Goal: Task Accomplishment & Management: Manage account settings

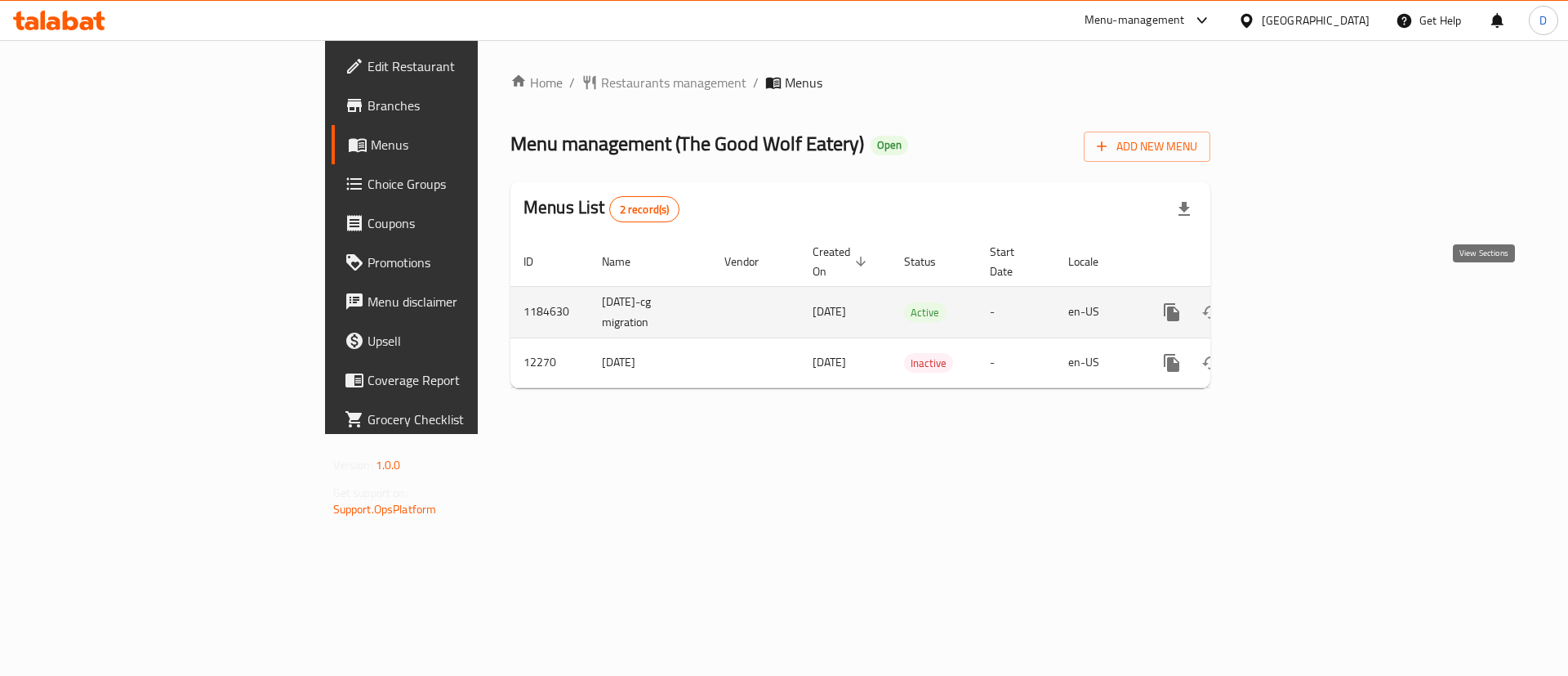
click at [1300, 303] on icon "enhanced table" at bounding box center [1290, 313] width 20 height 20
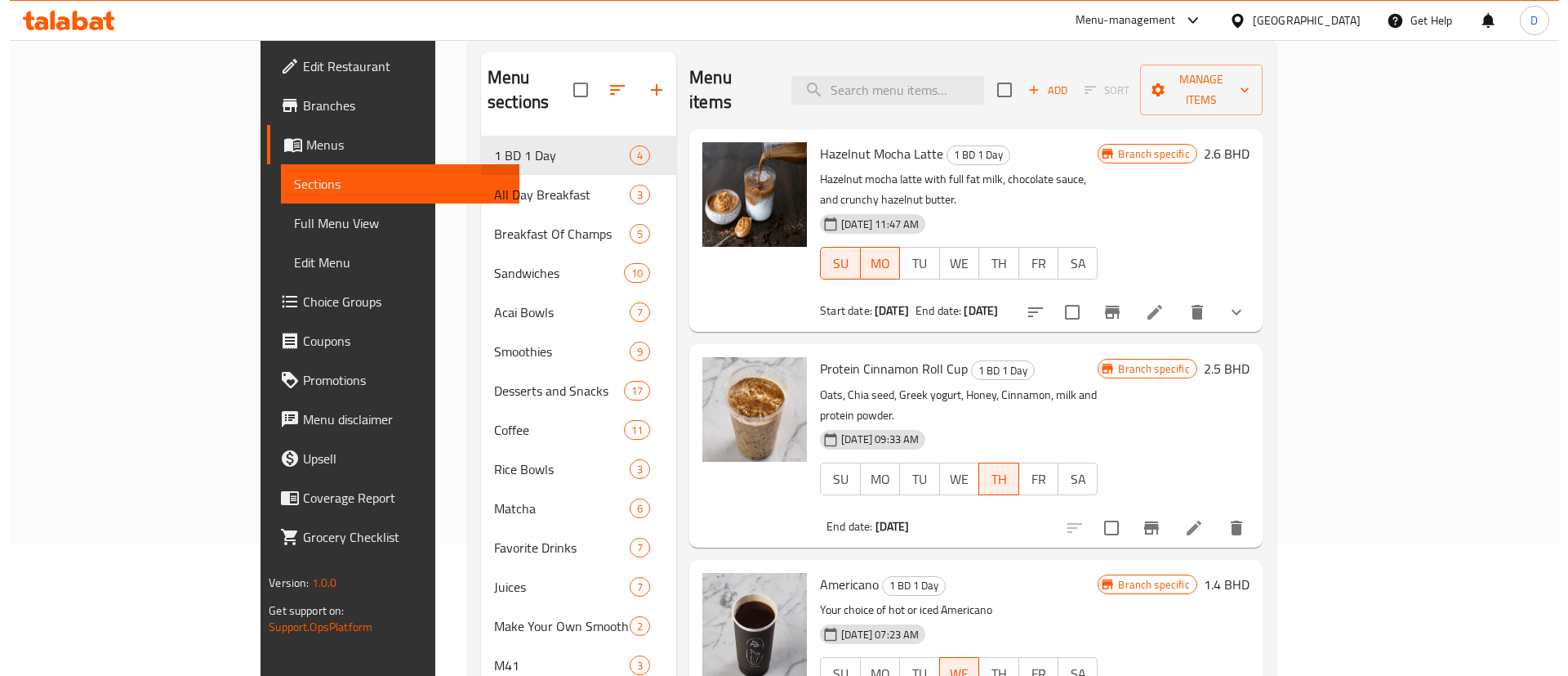
scroll to position [122, 0]
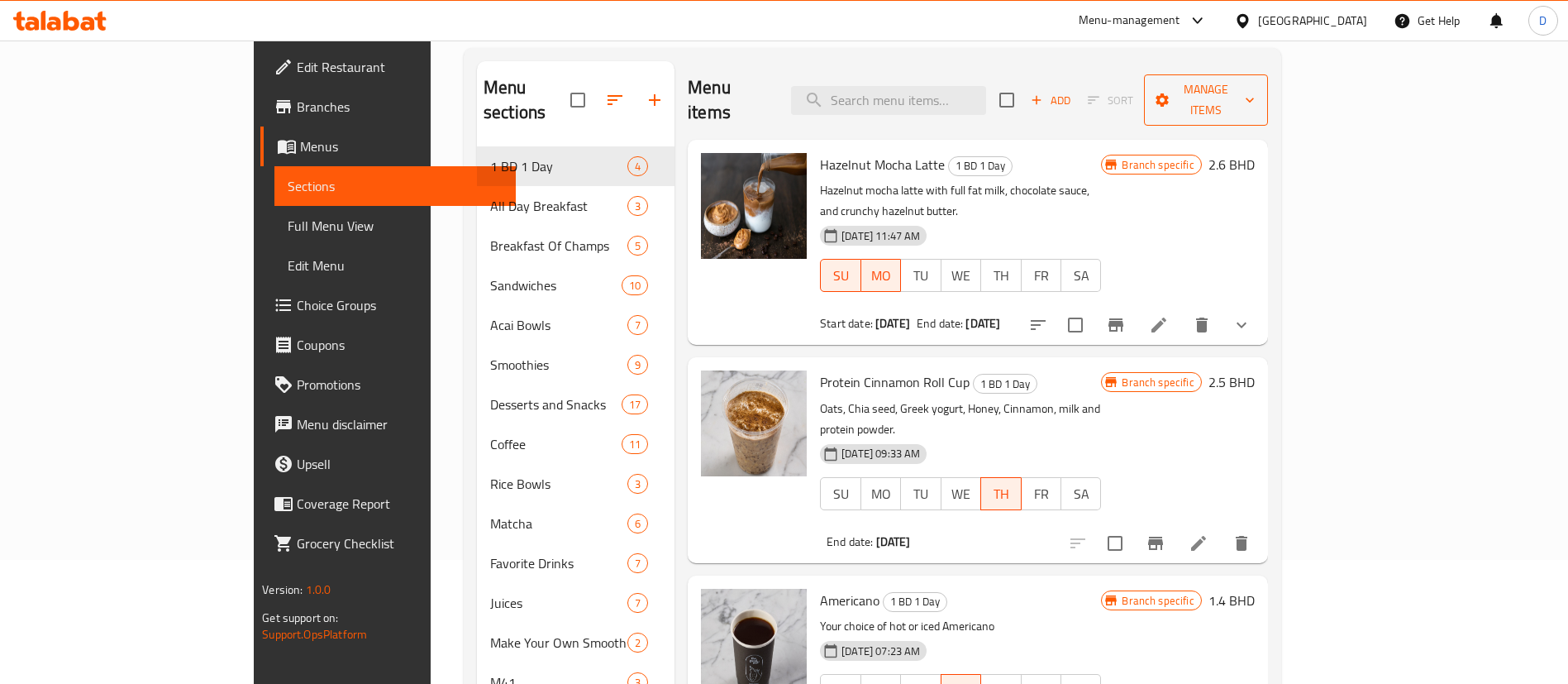
click at [1255, 79] on span "Manage items" at bounding box center [1206, 100] width 97 height 42
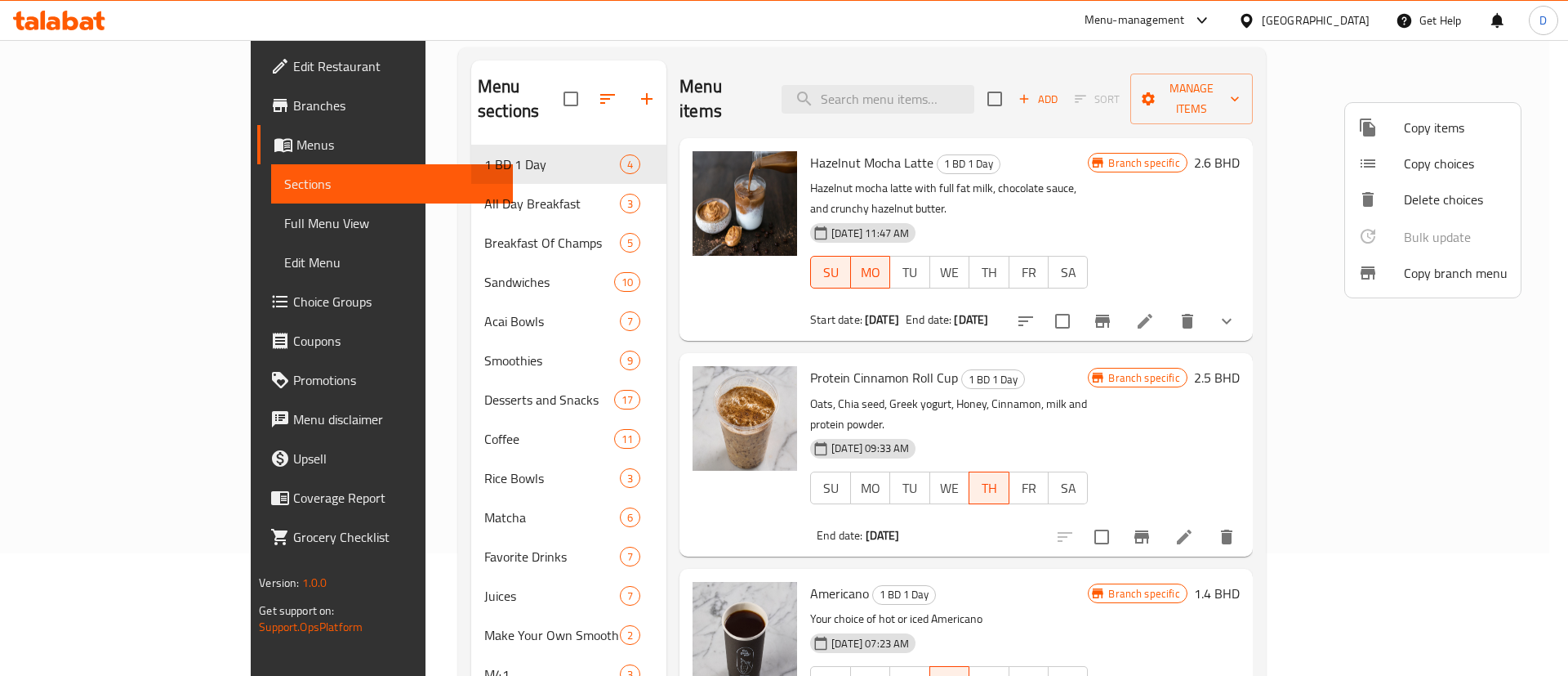
click at [1483, 128] on span "Copy items" at bounding box center [1456, 127] width 104 height 20
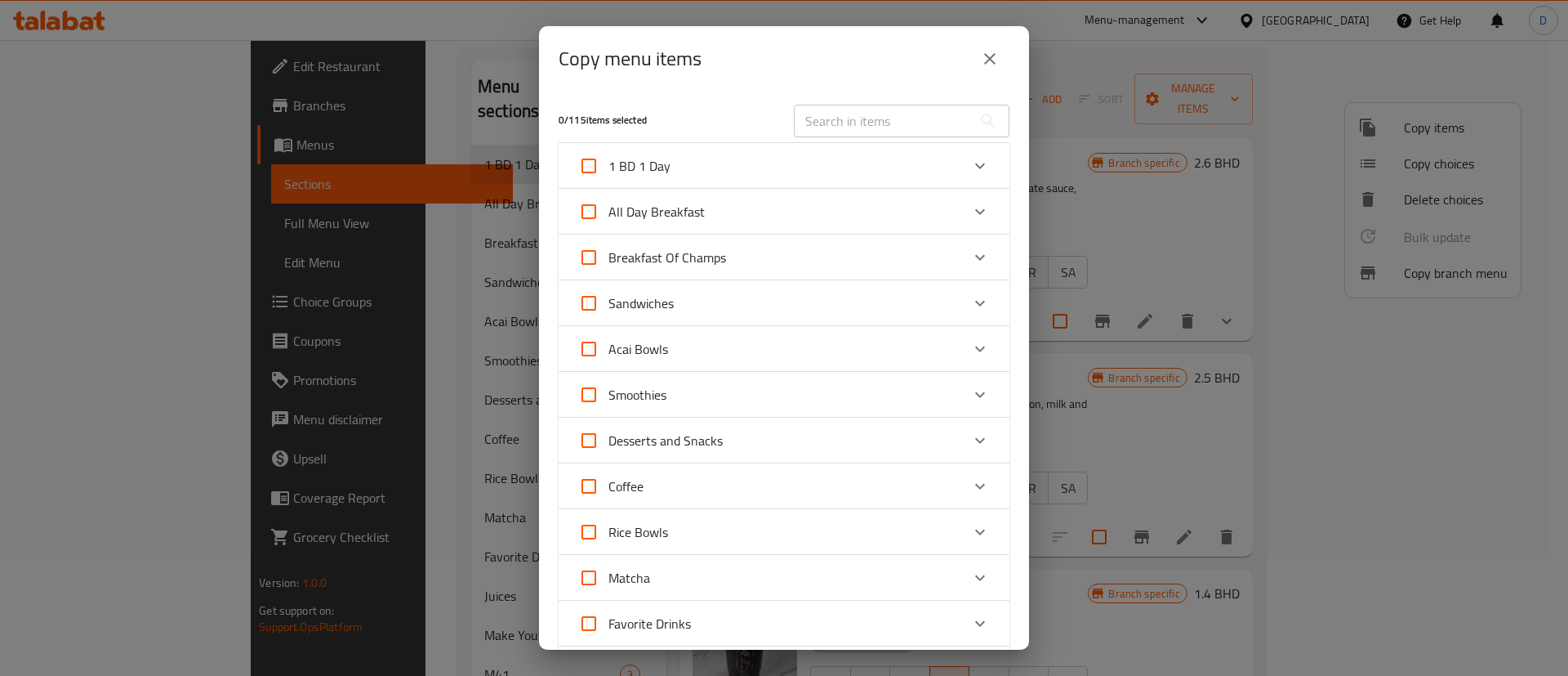
click at [850, 113] on input "text" at bounding box center [883, 121] width 178 height 32
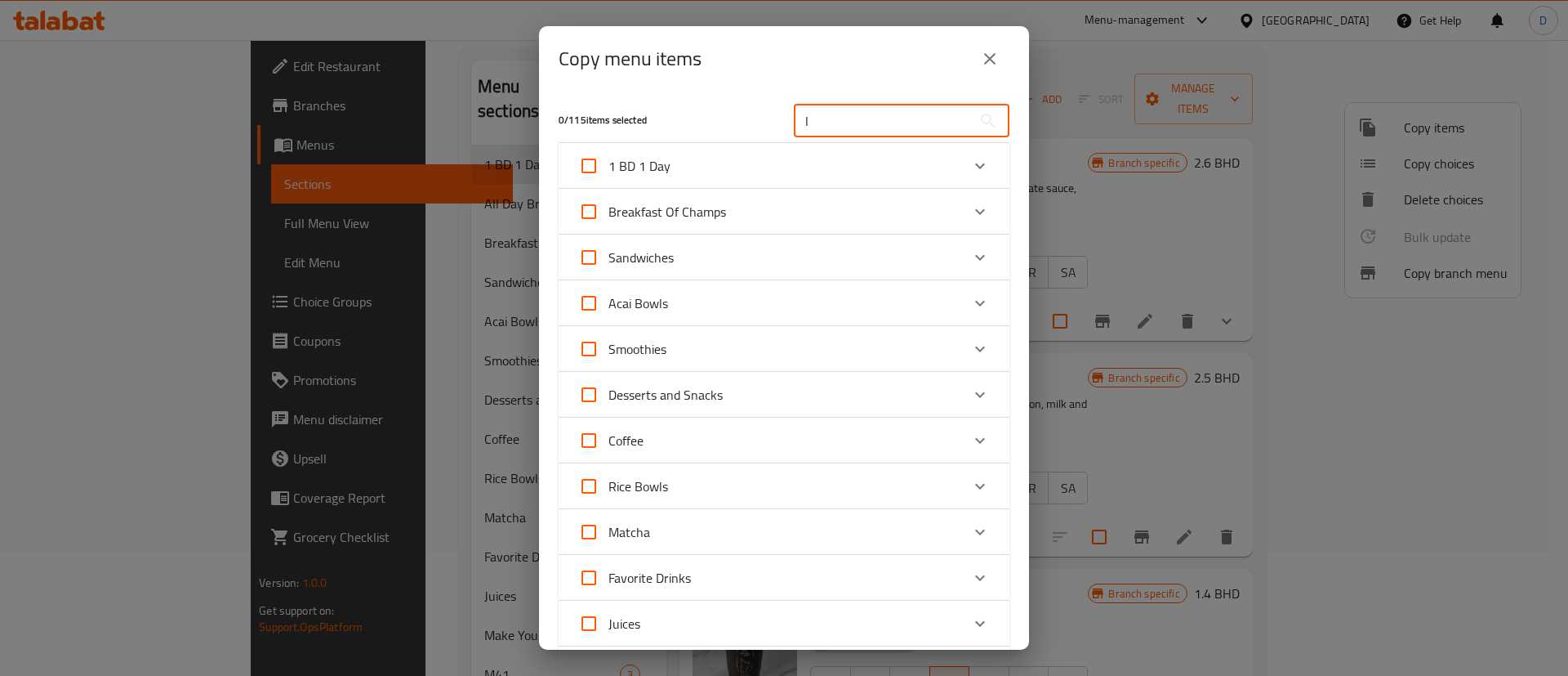
click at [850, 113] on input "l" at bounding box center [883, 121] width 178 height 32
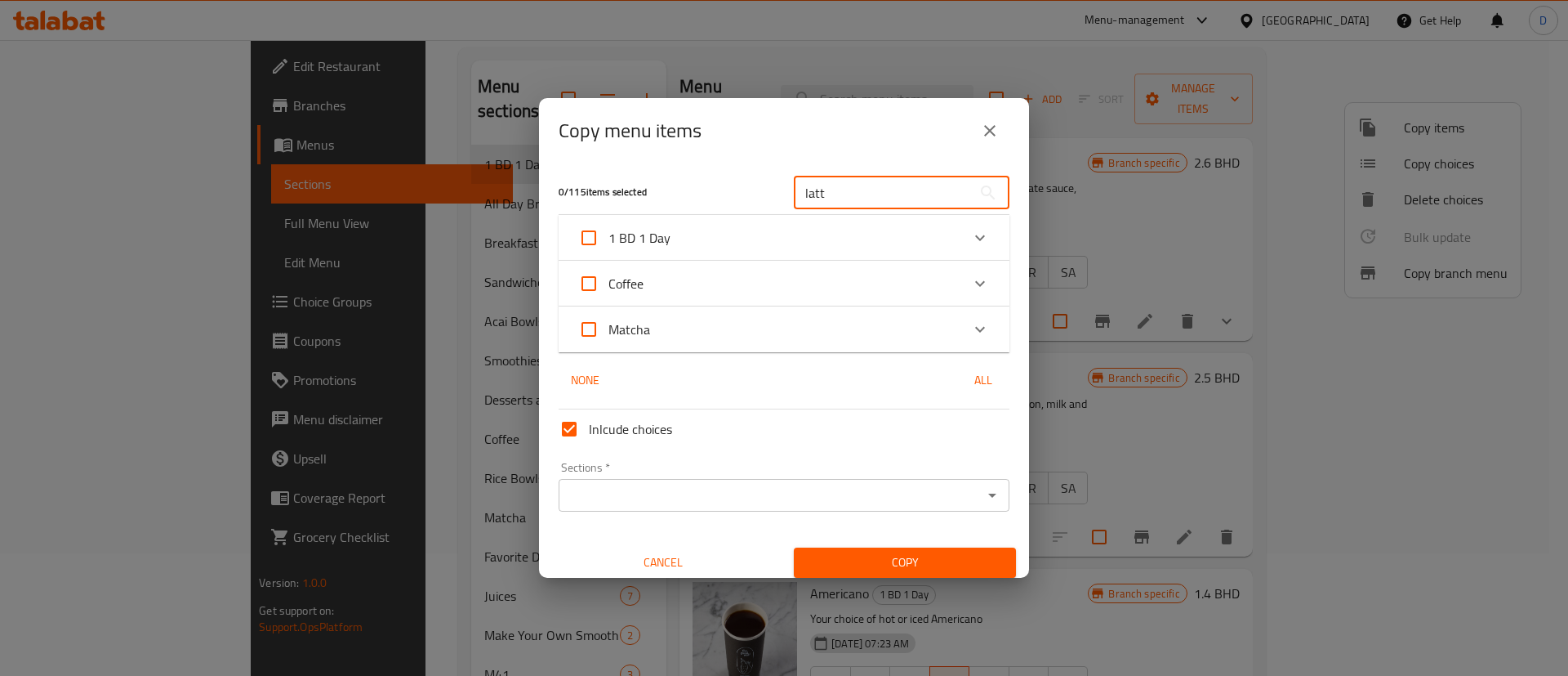
type input "latt"
click at [961, 274] on div "Expand" at bounding box center [980, 283] width 39 height 39
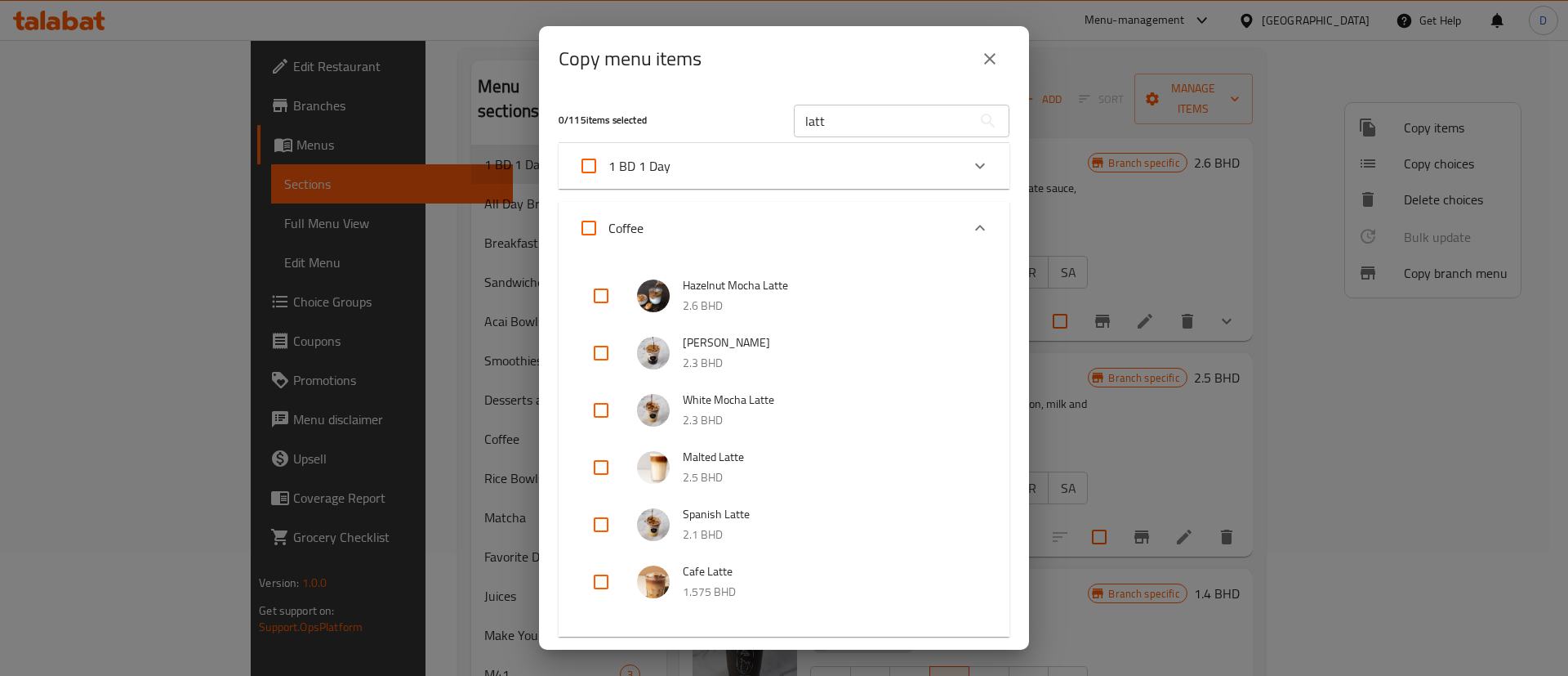
click at [594, 579] on input "checkbox" at bounding box center [601, 582] width 39 height 39
checkbox input "true"
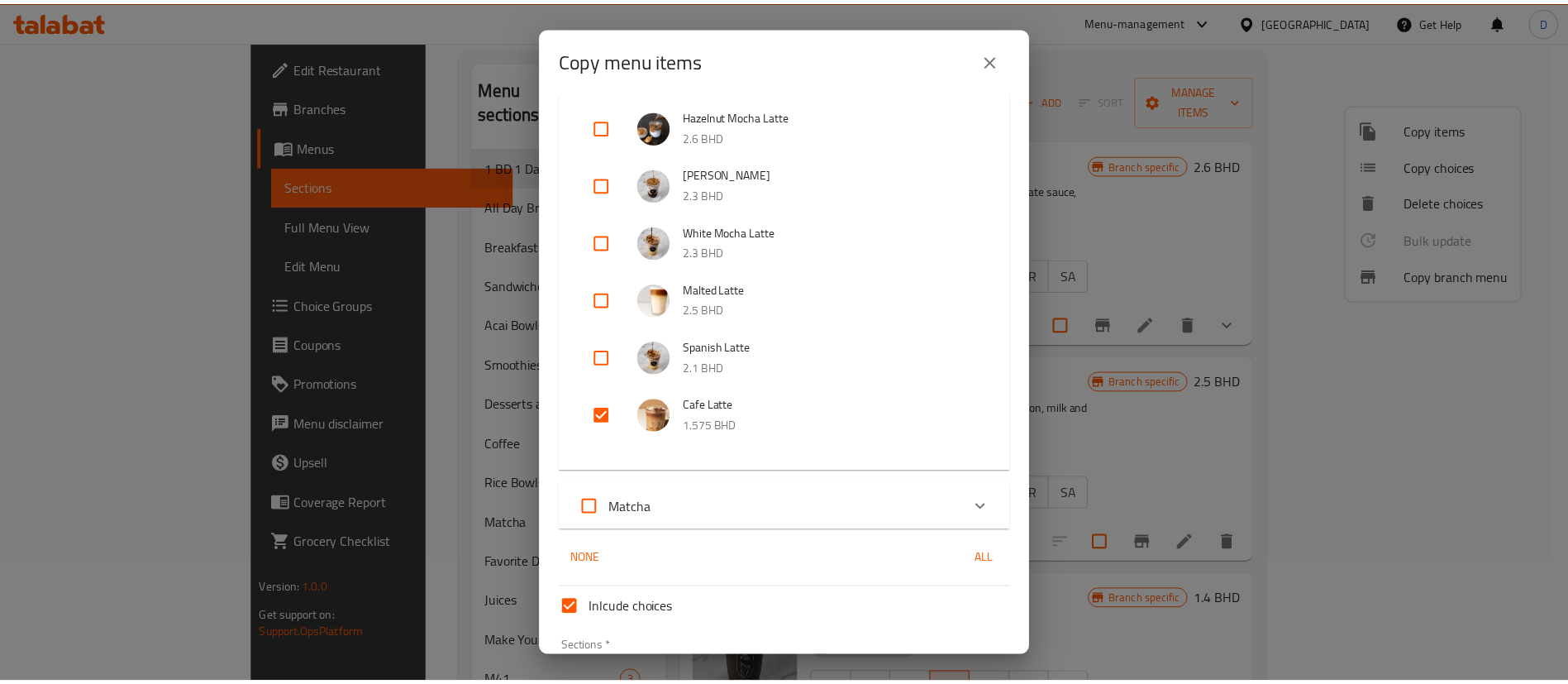
scroll to position [285, 0]
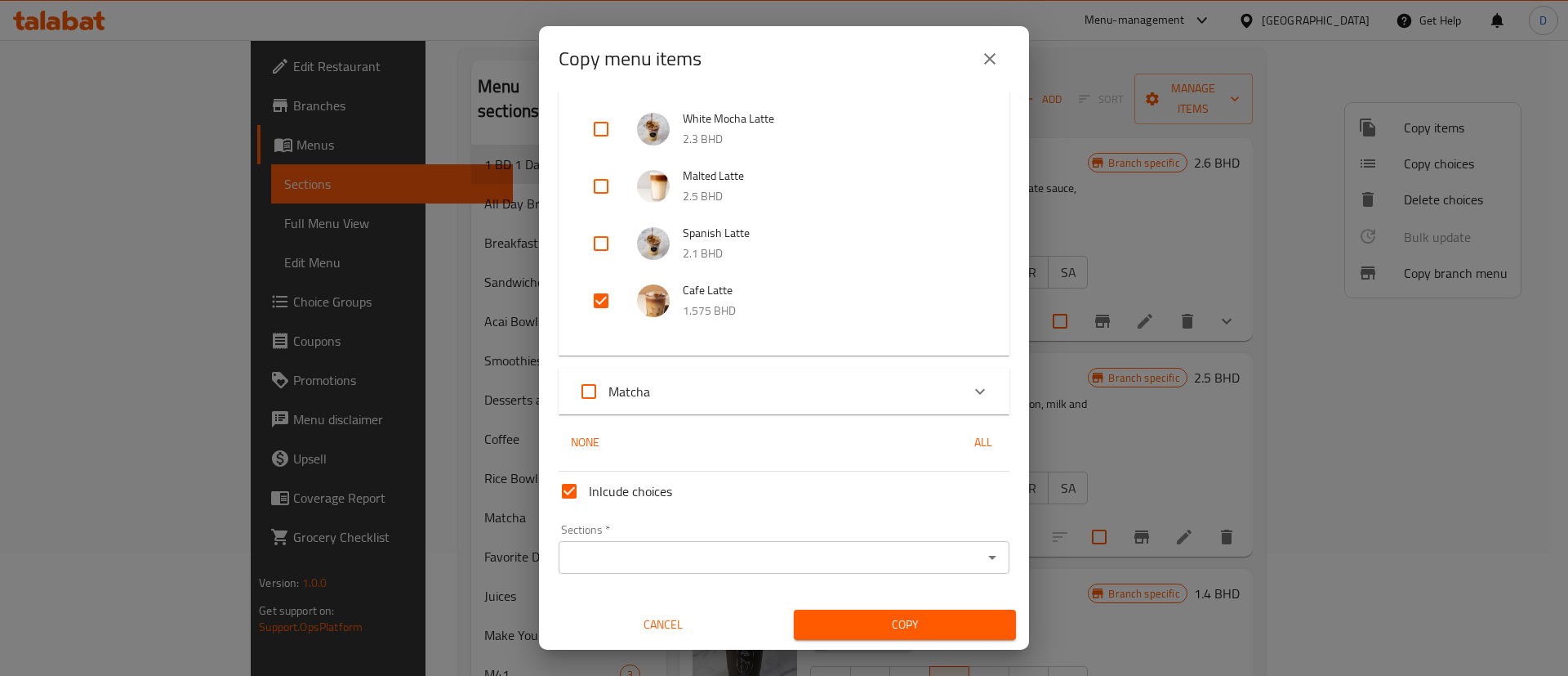
click at [972, 545] on div "Sections *" at bounding box center [784, 556] width 451 height 32
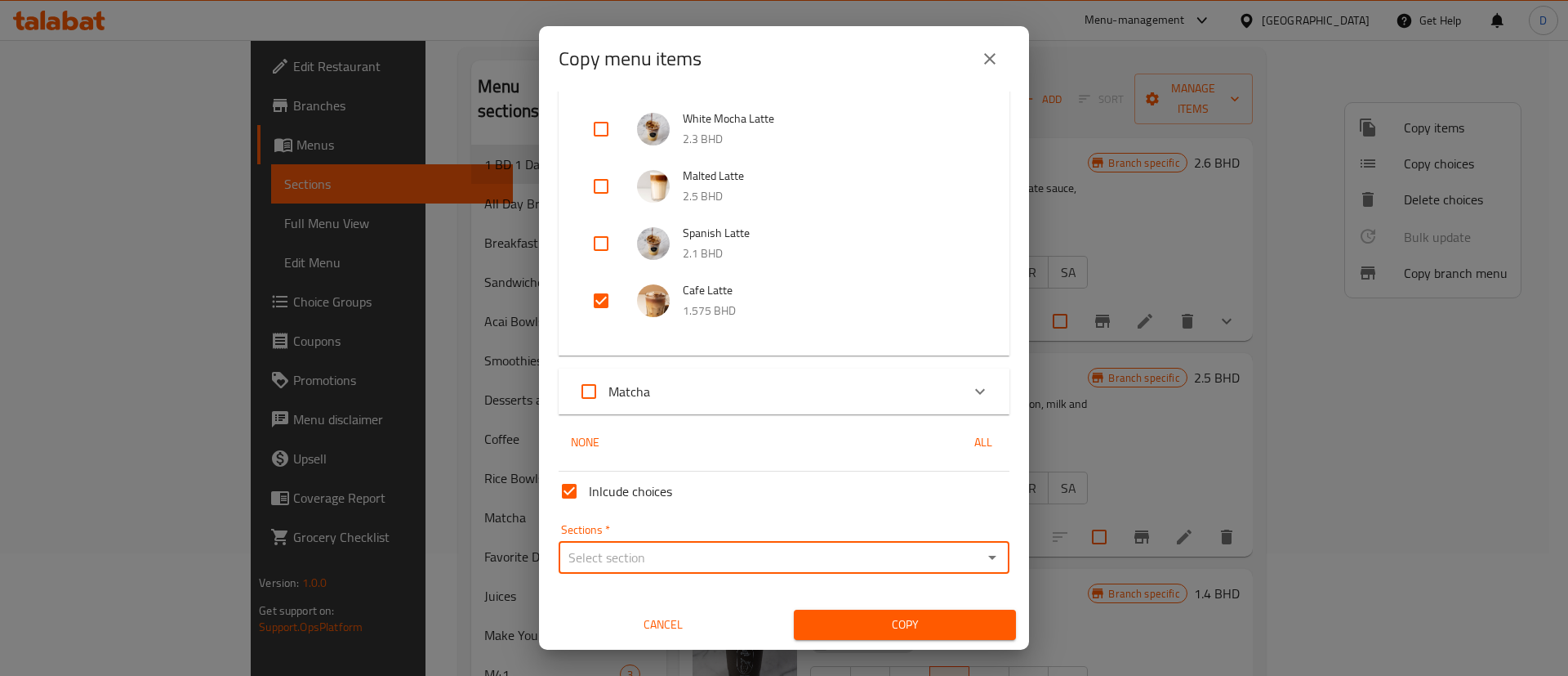
click at [961, 564] on div "Sections *" at bounding box center [784, 556] width 451 height 32
click at [982, 558] on icon "Open" at bounding box center [992, 557] width 20 height 20
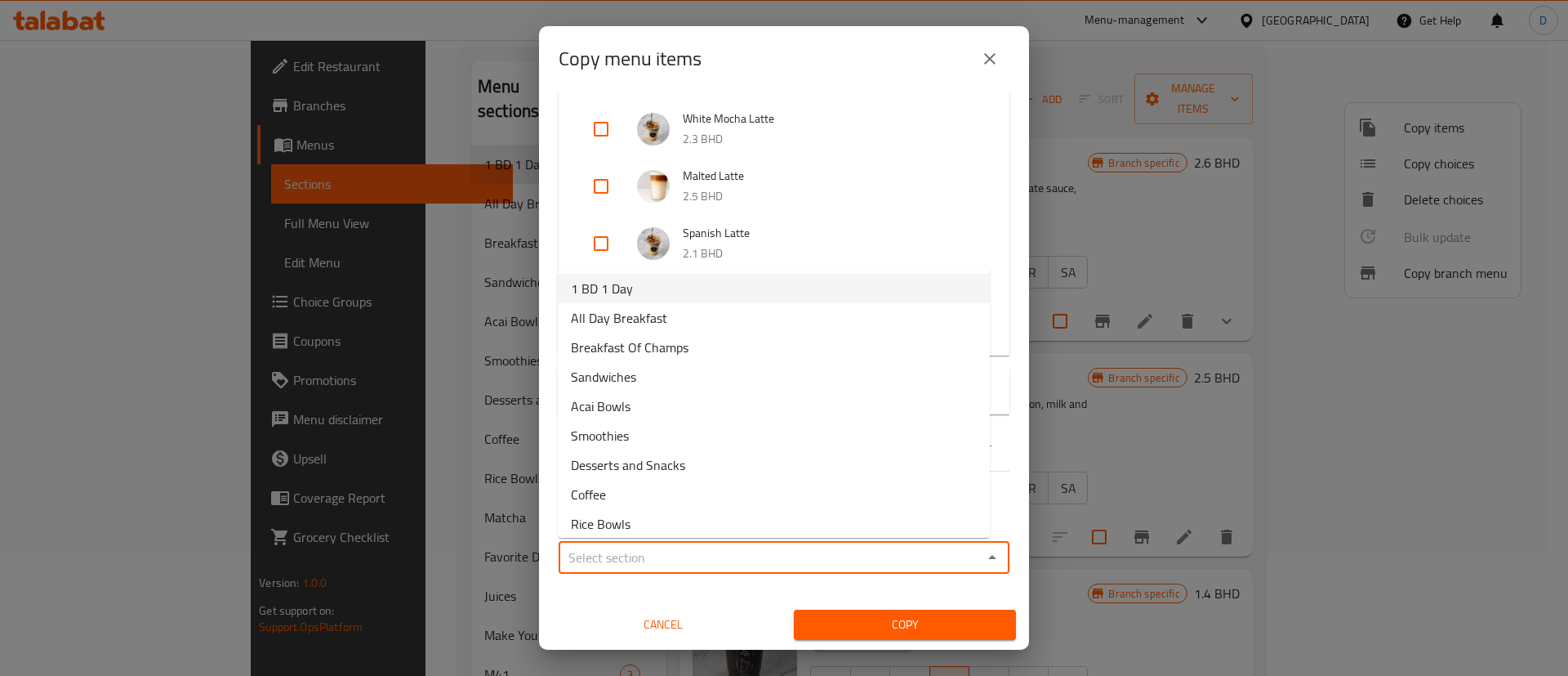
click at [664, 292] on li "1 BD 1 Day" at bounding box center [774, 288] width 432 height 29
type input "1 BD 1 Day"
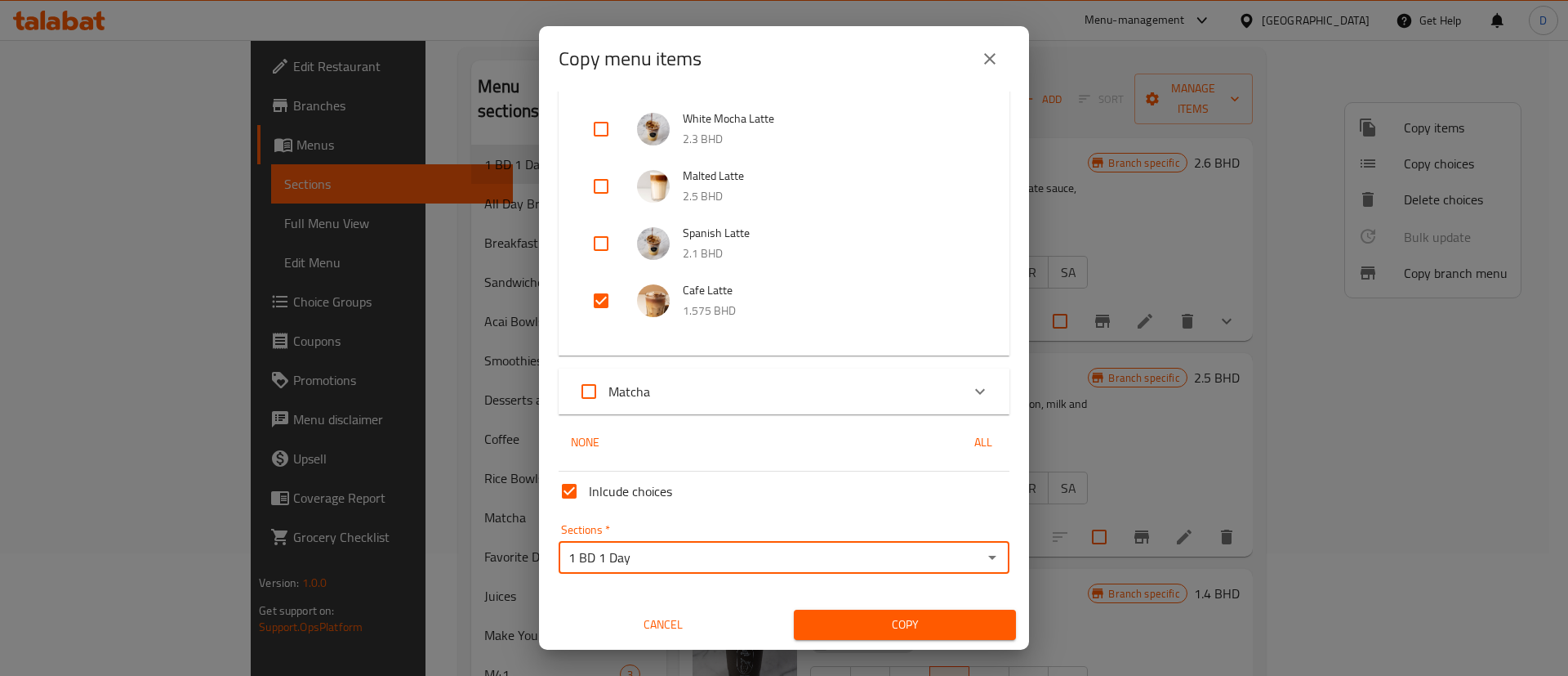
click at [896, 643] on div "Copy" at bounding box center [905, 624] width 242 height 50
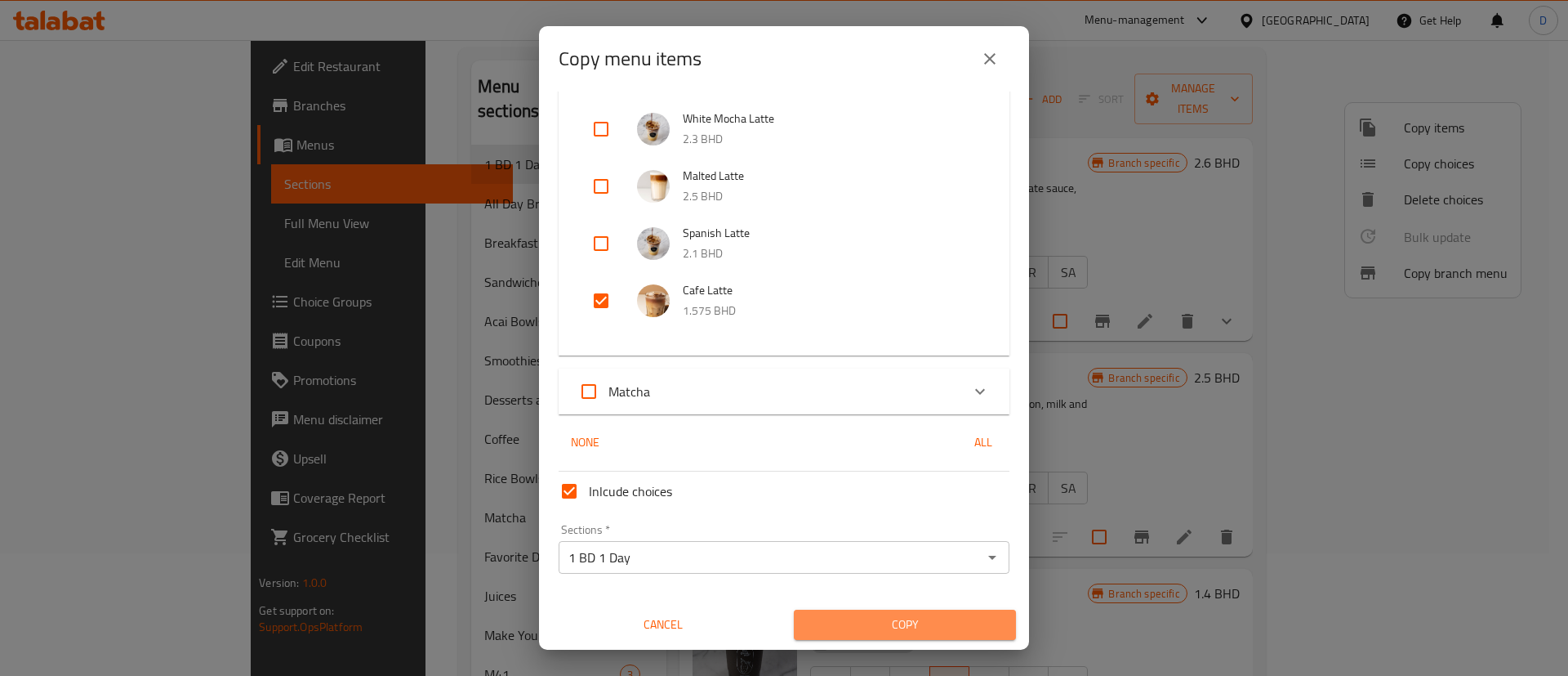
click at [895, 628] on span "Copy" at bounding box center [905, 624] width 196 height 21
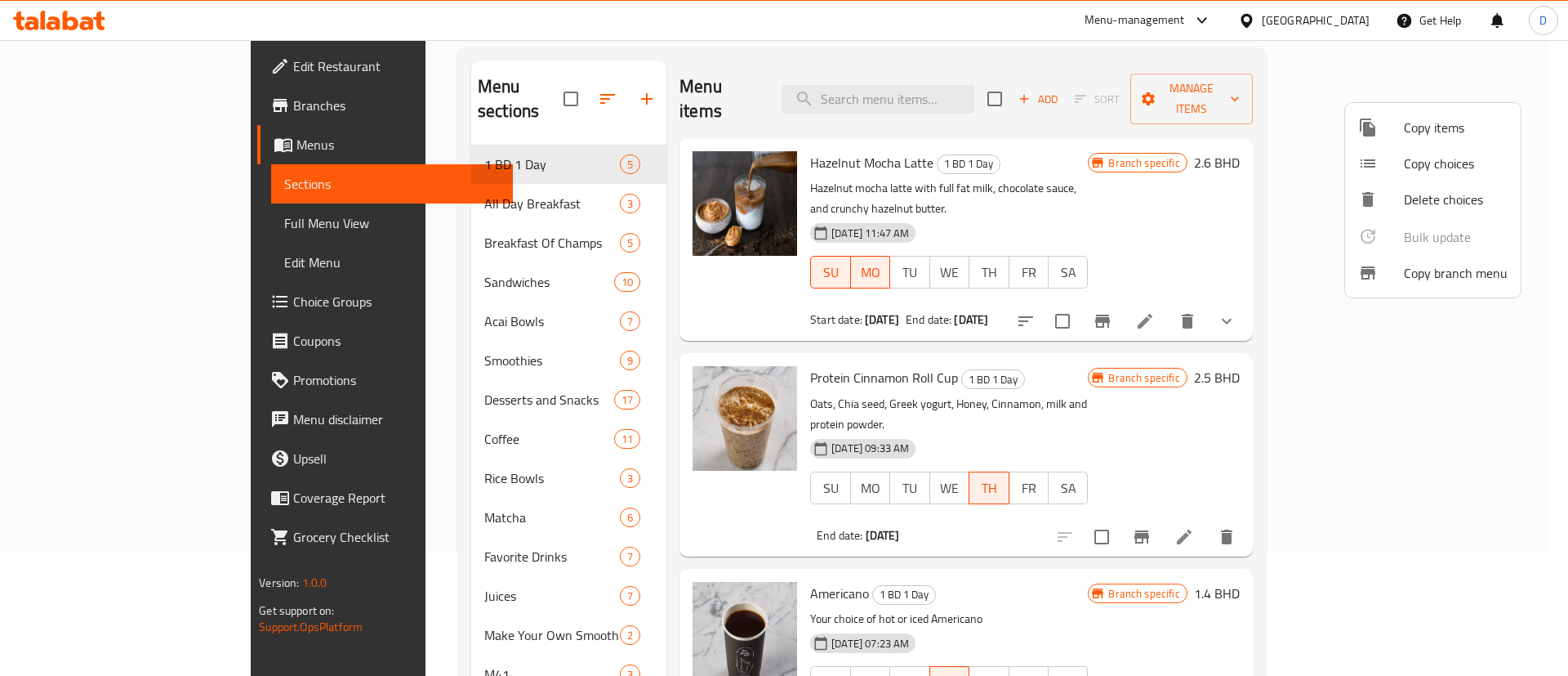
click at [992, 362] on div at bounding box center [784, 338] width 1568 height 676
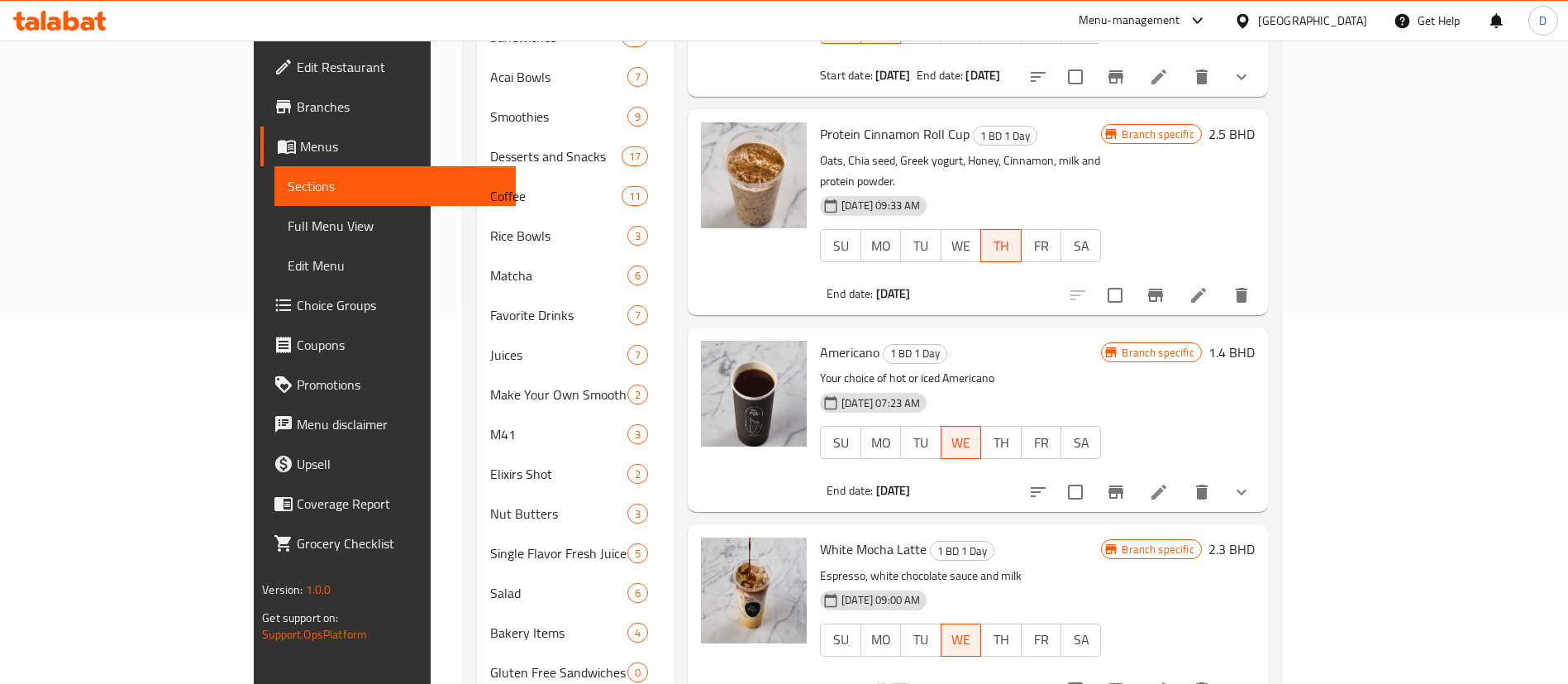
scroll to position [567, 0]
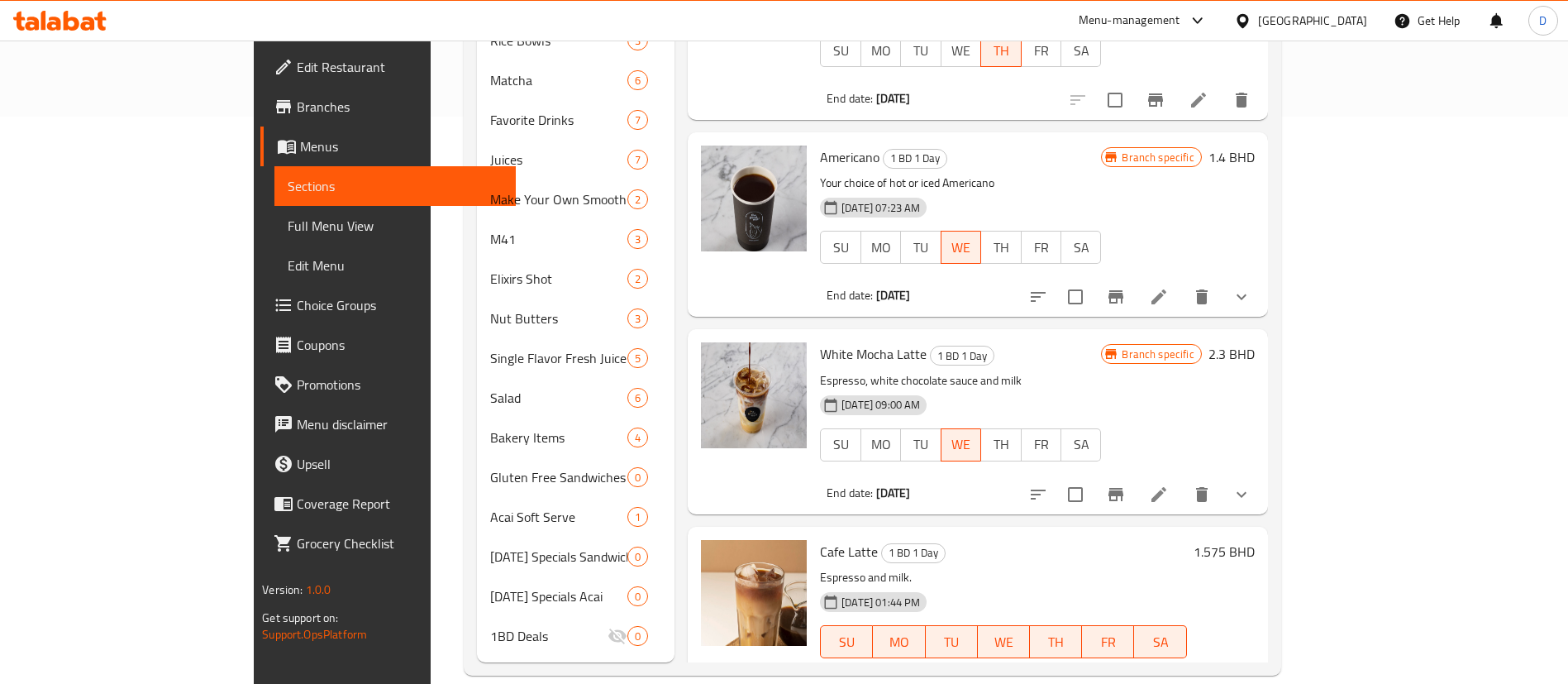
click at [820, 539] on span "Cafe Latte" at bounding box center [848, 551] width 57 height 25
copy h6 "Cafe Latte"
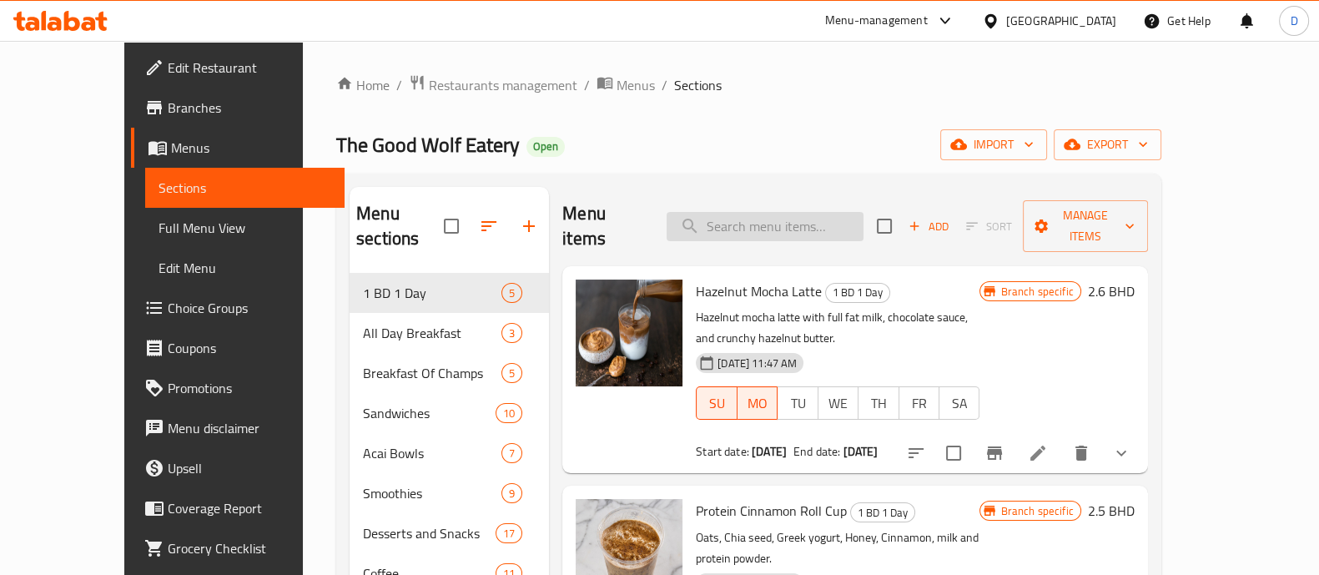
click at [778, 213] on input "search" at bounding box center [764, 226] width 197 height 29
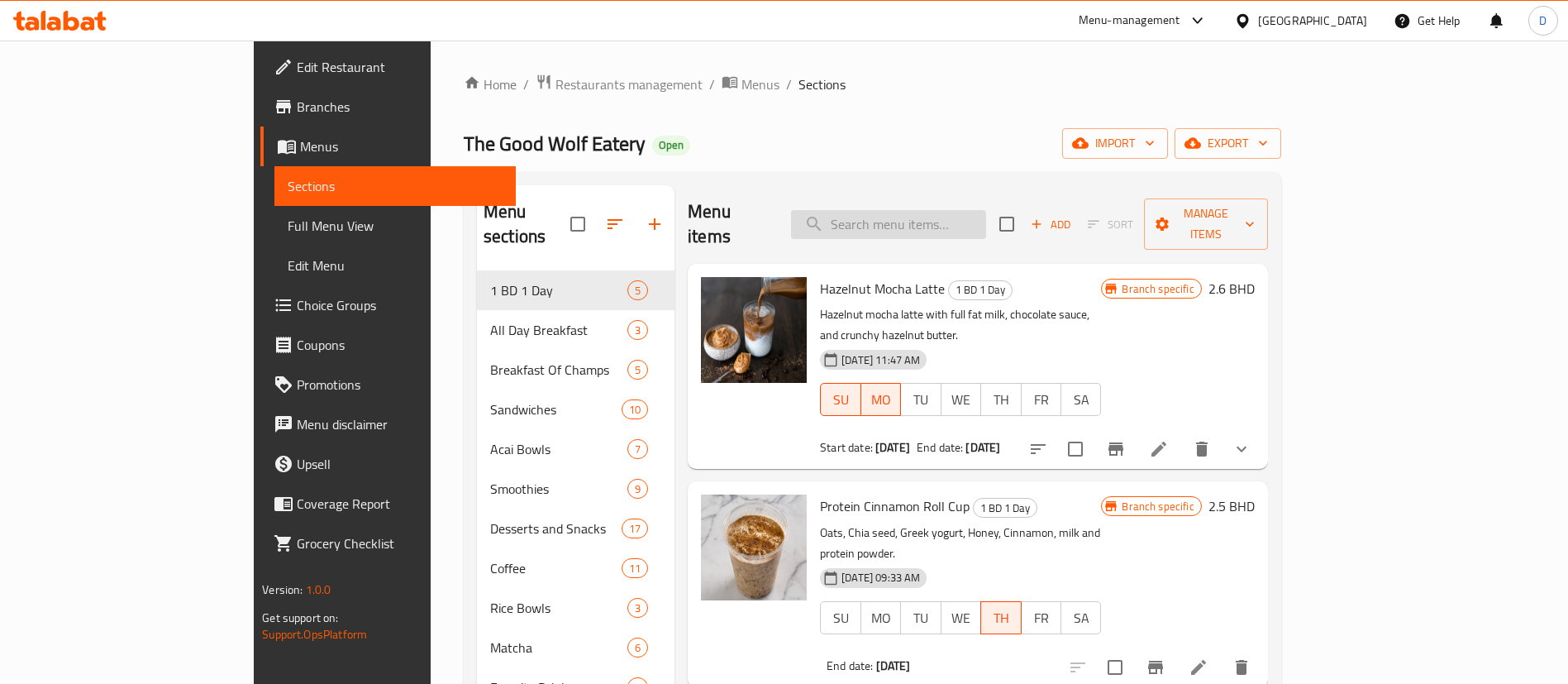
paste input "Cafe Latte"
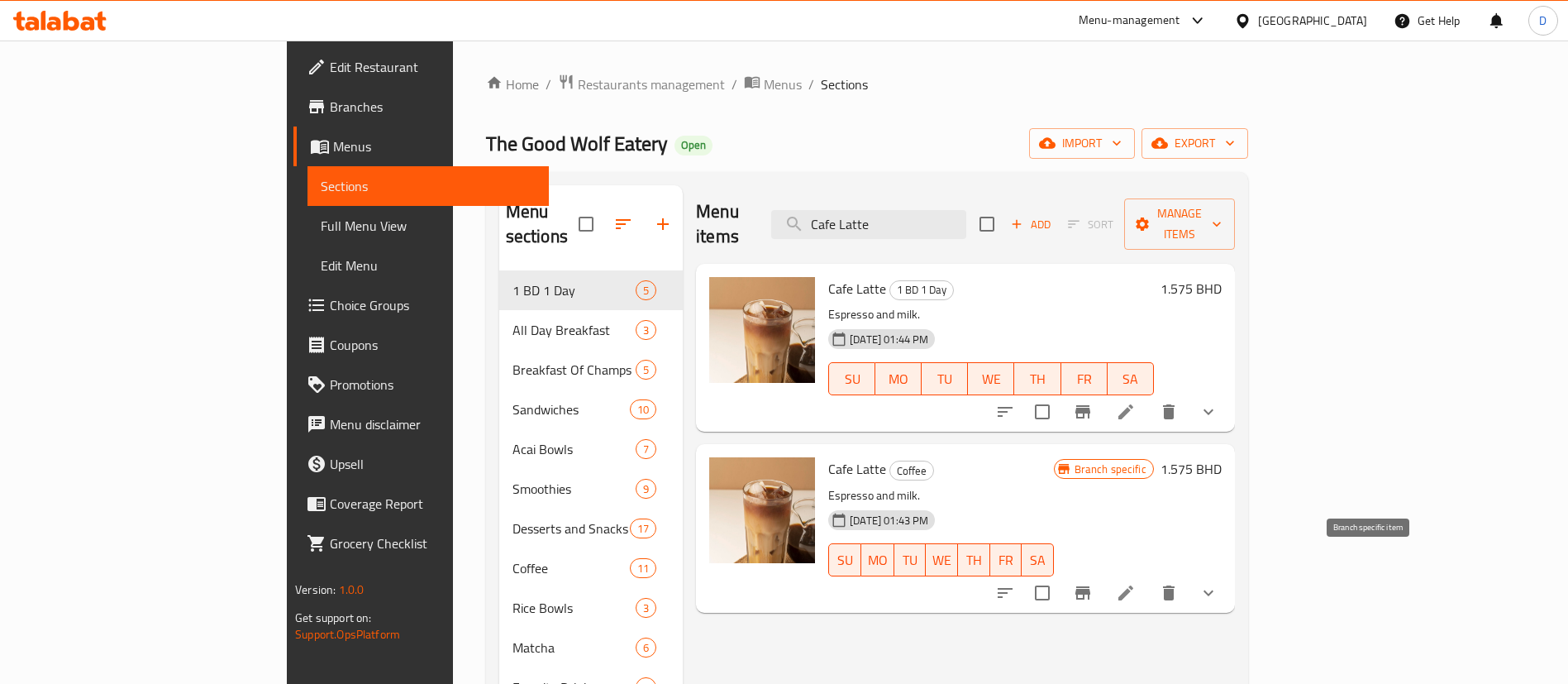
type input "Cafe Latte"
click at [1090, 586] on icon "Branch-specific-item" at bounding box center [1082, 592] width 15 height 13
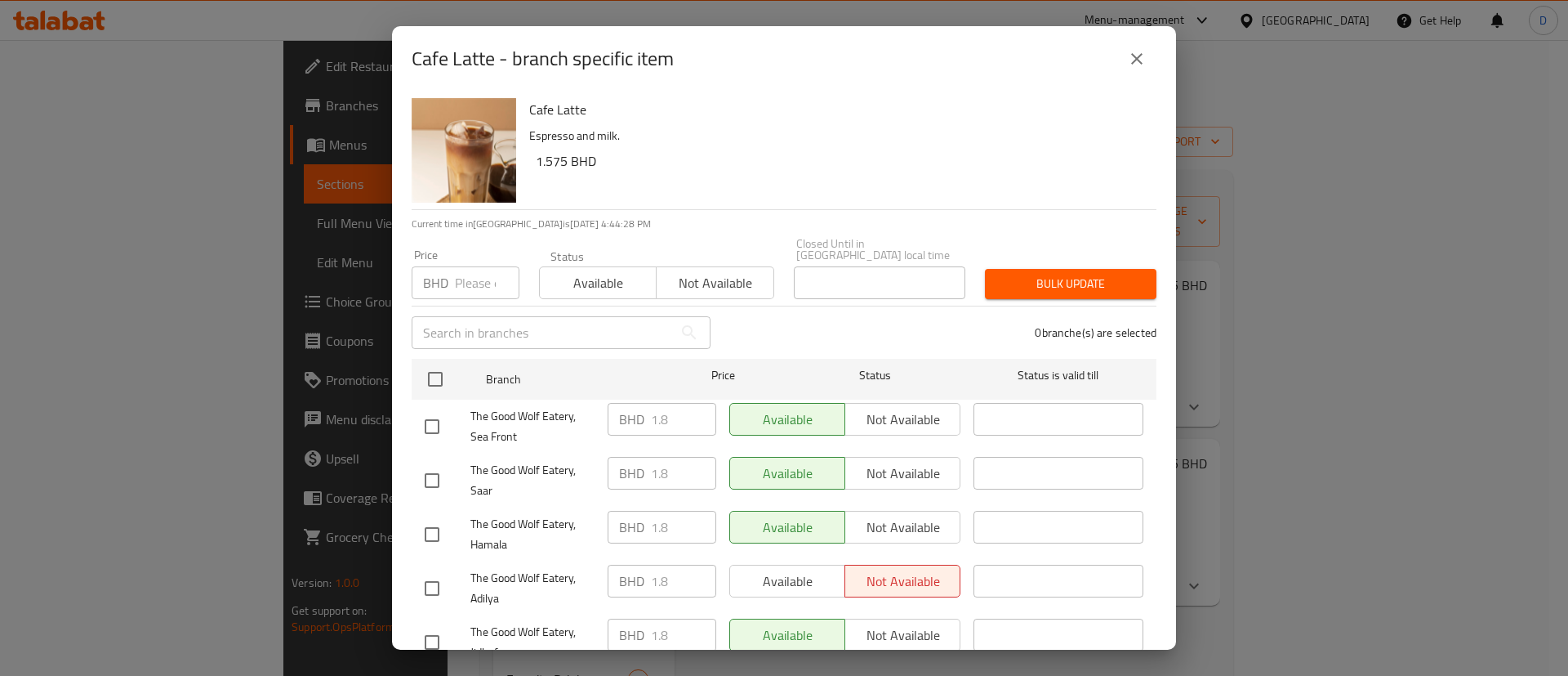
click at [618, 408] on div "BHD 1.8 ​" at bounding box center [662, 418] width 109 height 32
click at [612, 410] on div "BHD 1.8 ​" at bounding box center [662, 418] width 109 height 32
click at [1136, 52] on icon "close" at bounding box center [1137, 59] width 20 height 20
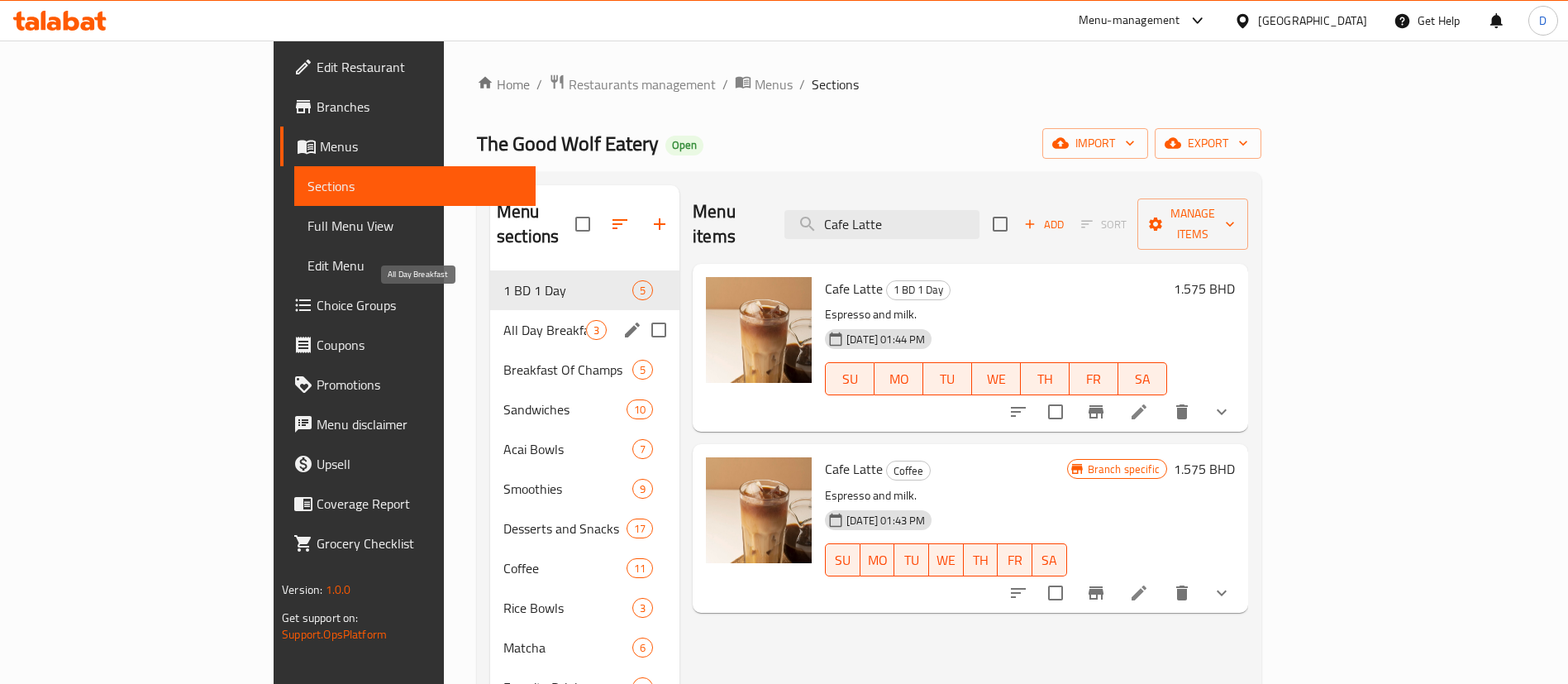
click at [504, 320] on span "All Day Breakfast" at bounding box center [544, 330] width 82 height 20
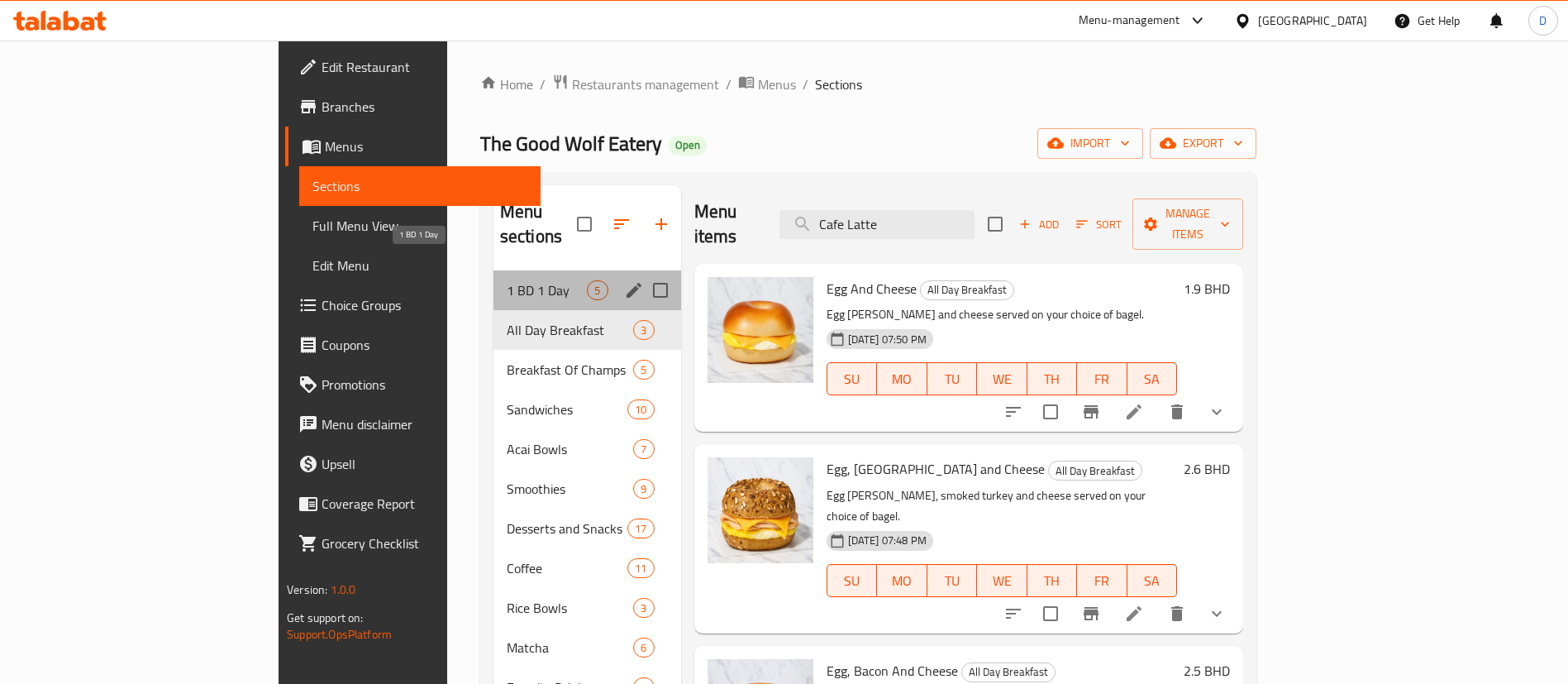
click at [506, 281] on span "1 BD 1 Day" at bounding box center [547, 290] width 81 height 20
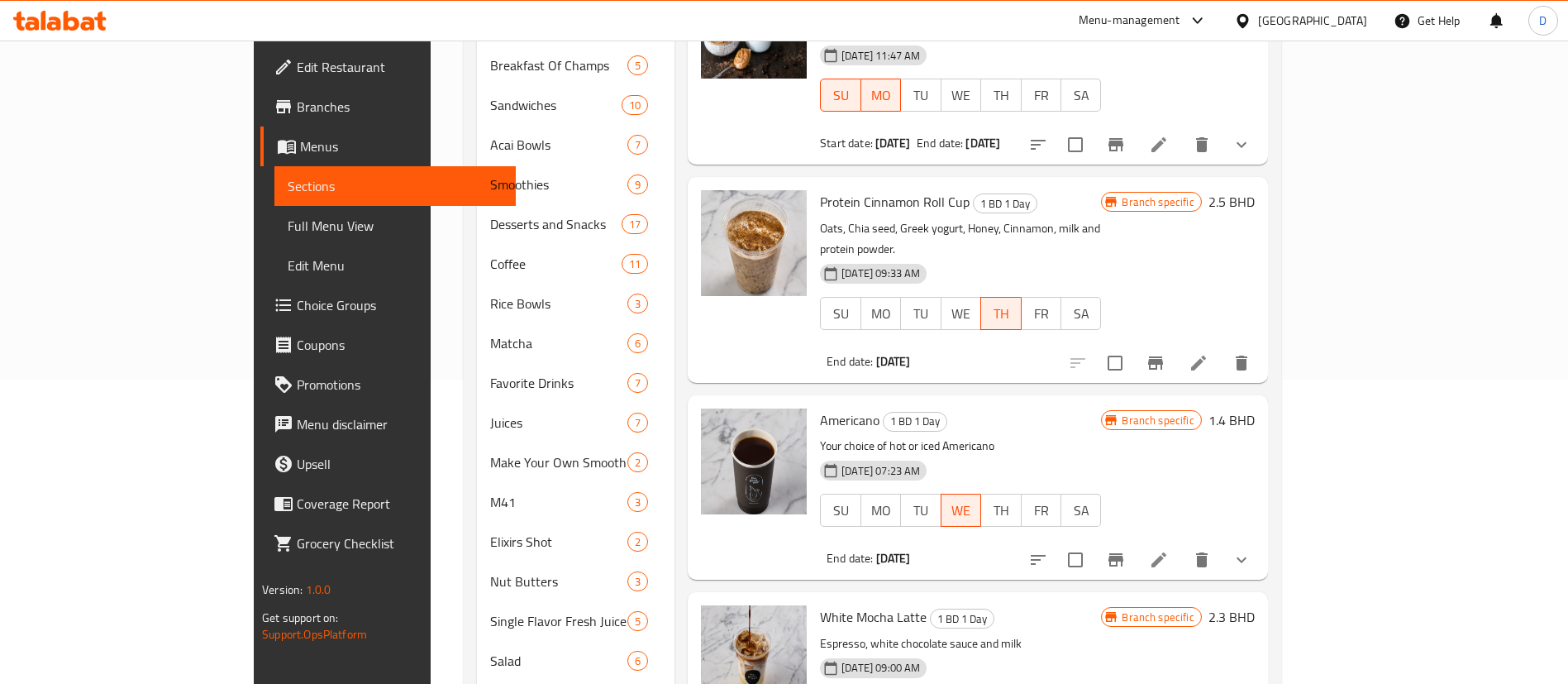
scroll to position [567, 0]
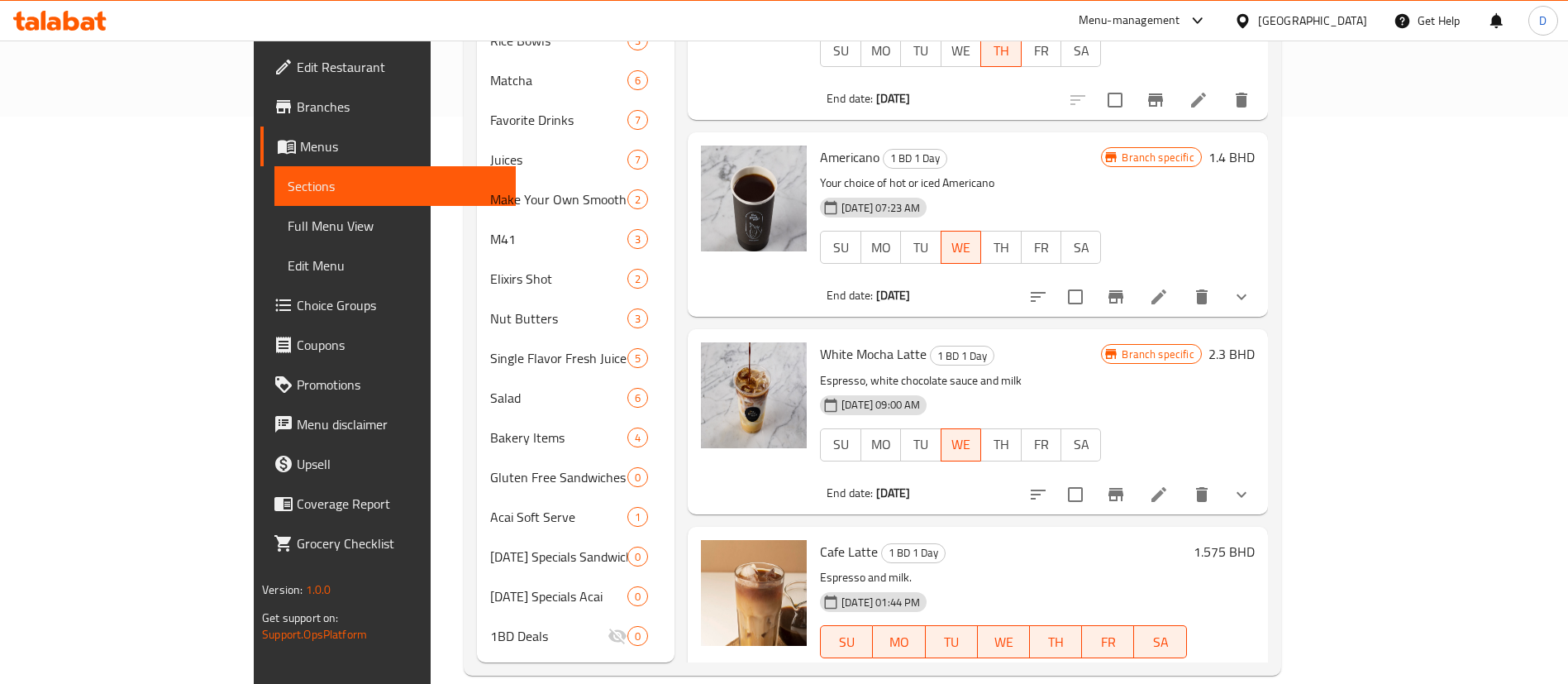
click at [1255, 540] on h6 "1.575 BHD" at bounding box center [1224, 551] width 61 height 23
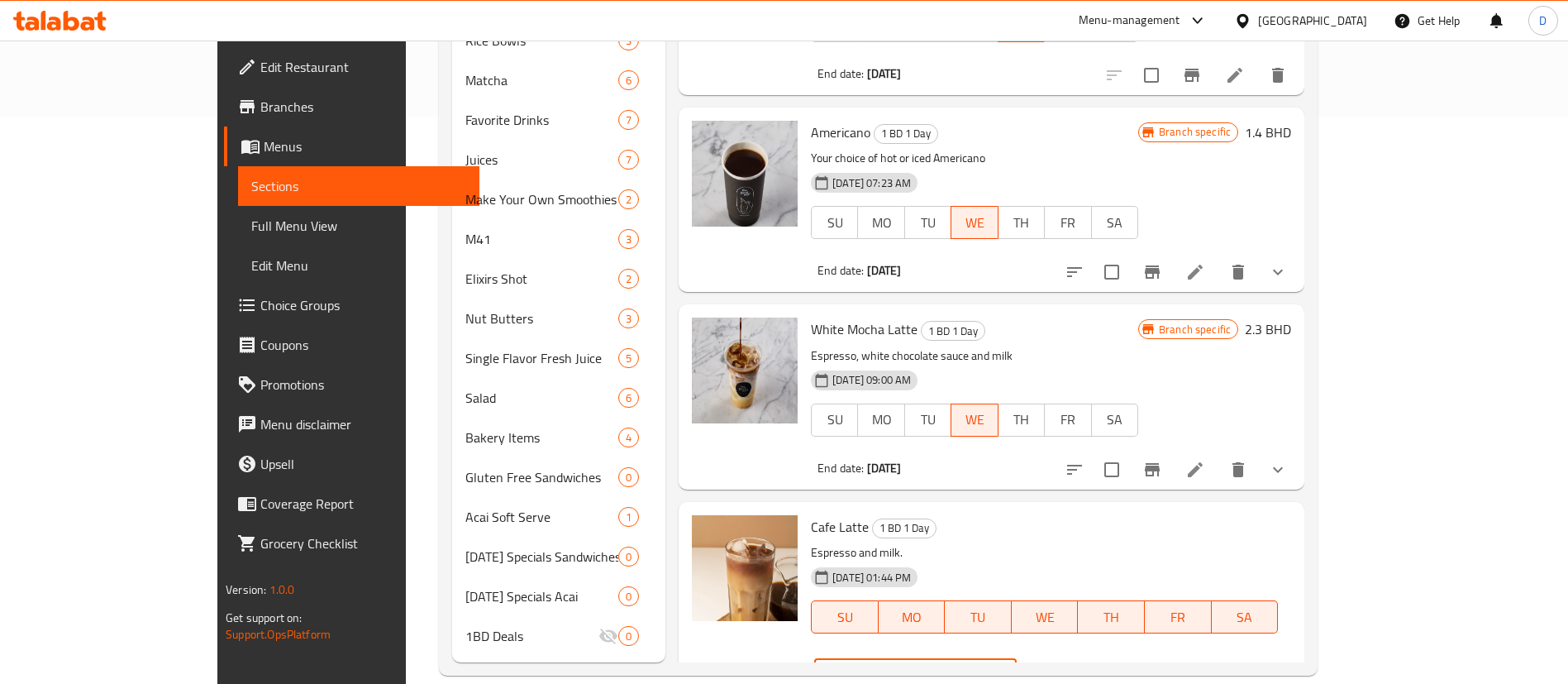
drag, startPoint x: 1285, startPoint y: 496, endPoint x: 1307, endPoint y: 519, distance: 31.8
click at [1017, 658] on div "BHD 1.575 ​" at bounding box center [916, 674] width 202 height 33
paste input "8"
type input "1.8"
click at [1083, 666] on icon "ok" at bounding box center [1074, 674] width 17 height 17
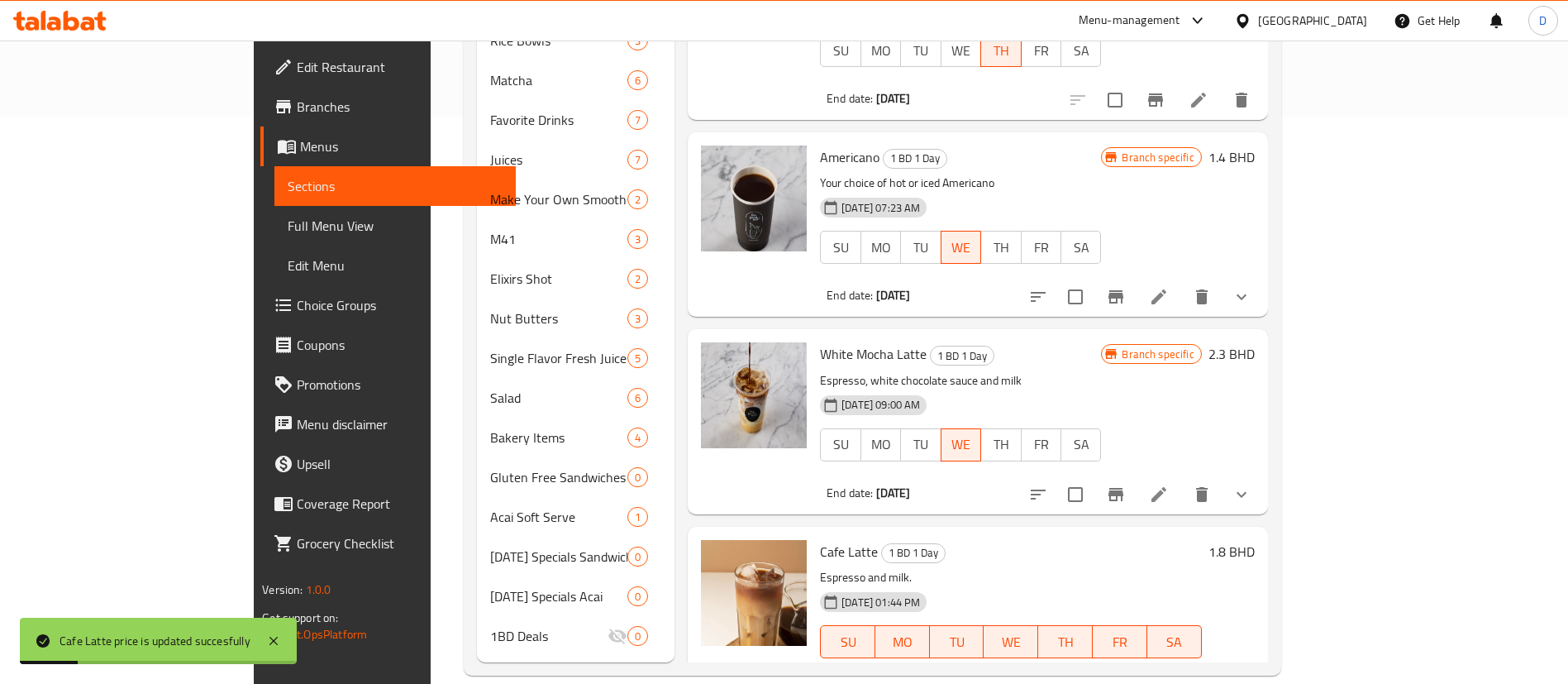
click at [1101, 371] on p "Espresso, white chocolate sauce and milk" at bounding box center [960, 381] width 281 height 21
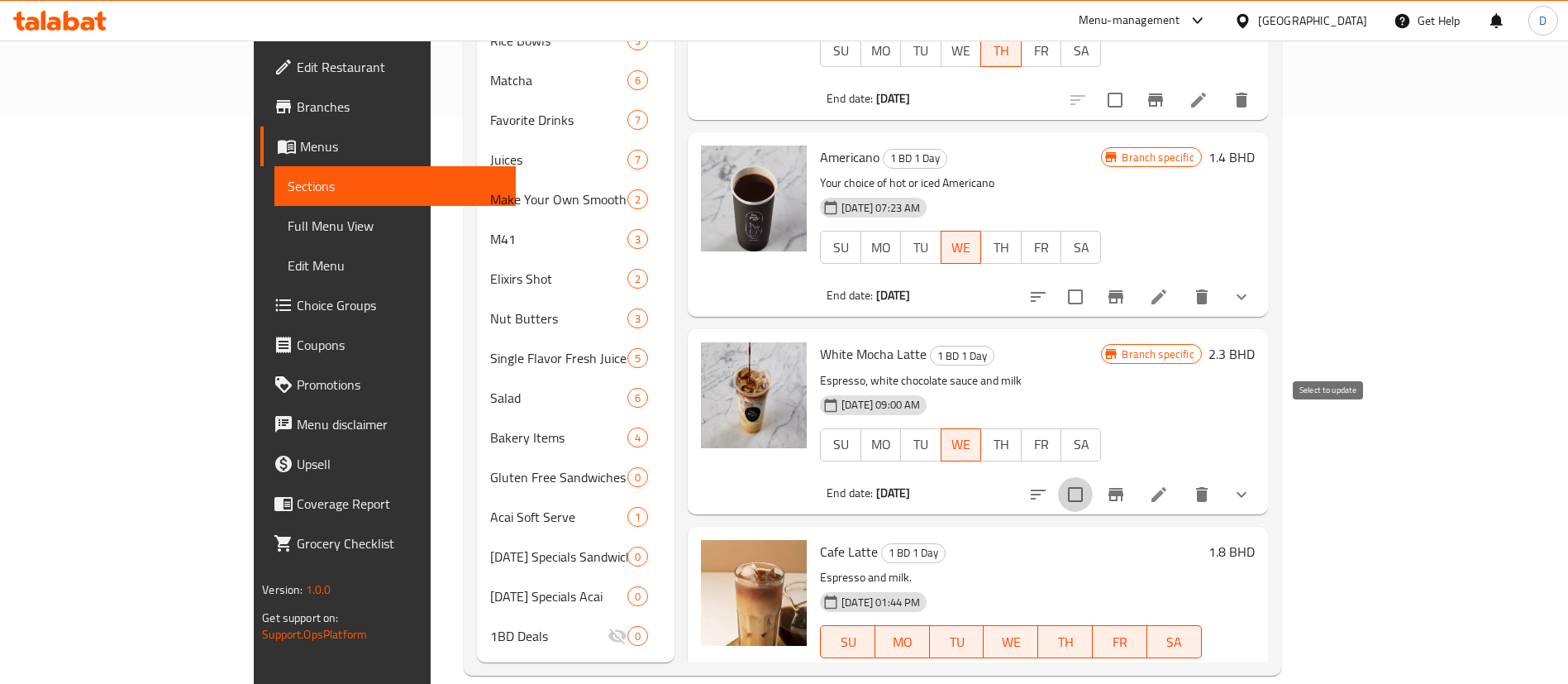
click at [1093, 477] on input "checkbox" at bounding box center [1075, 494] width 35 height 35
checkbox input "true"
click at [1093, 657] on input "checkbox" at bounding box center [1075, 674] width 35 height 35
checkbox input "true"
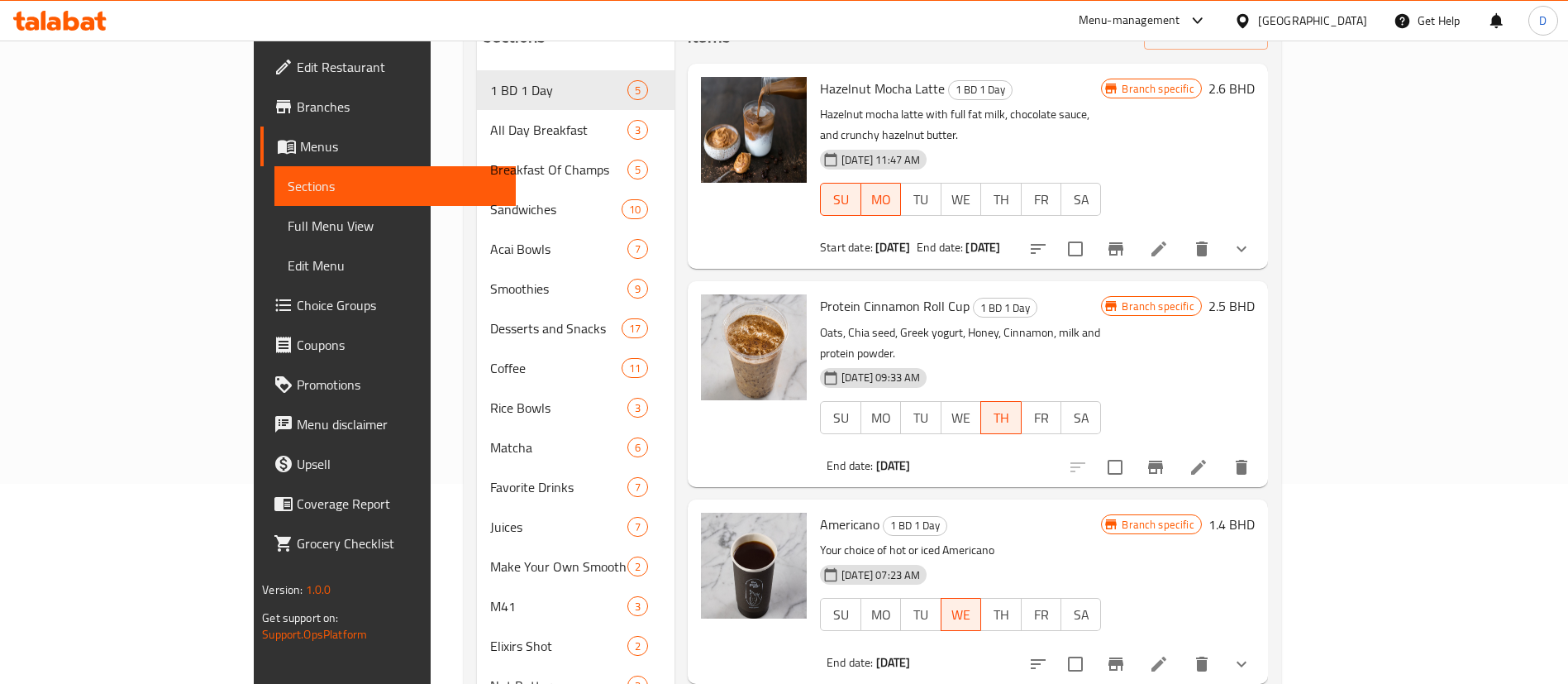
scroll to position [0, 0]
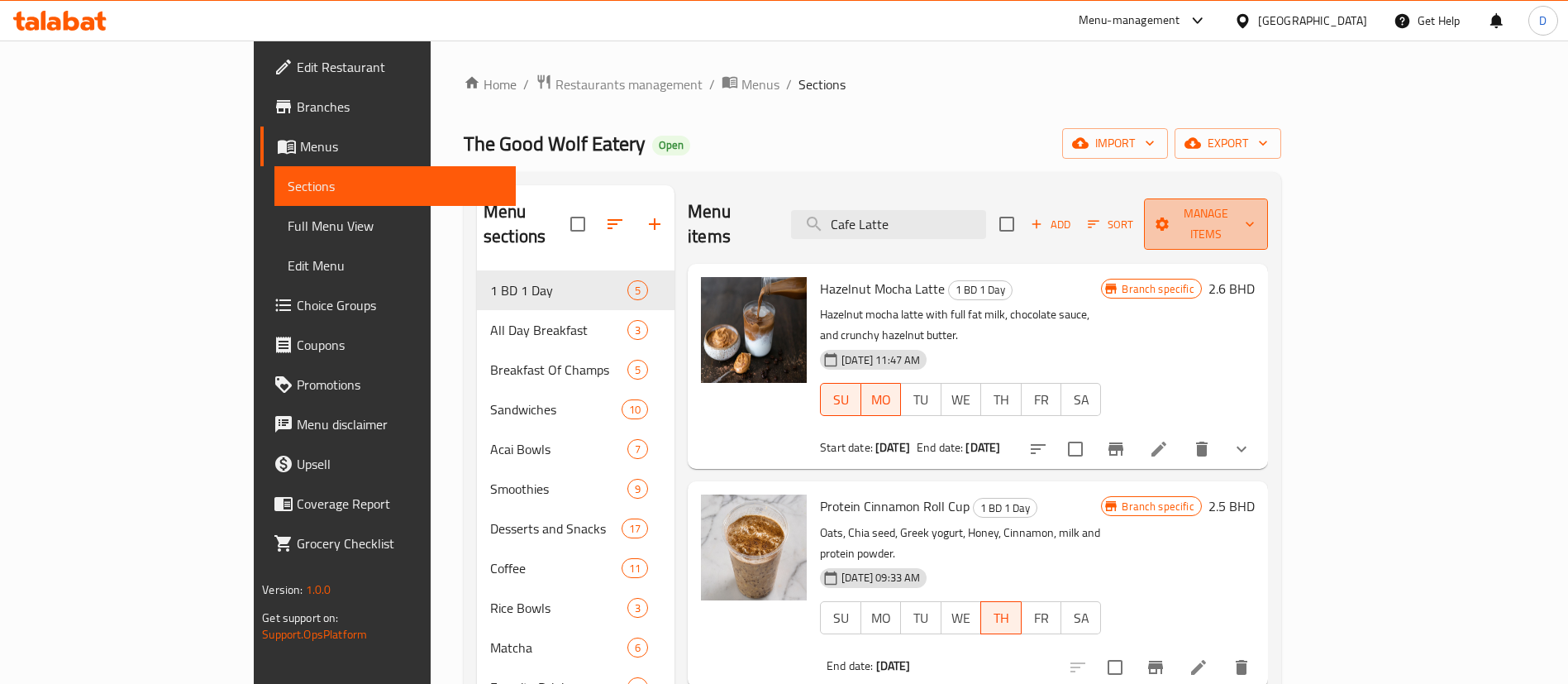
click at [1255, 211] on span "Manage items" at bounding box center [1206, 224] width 97 height 42
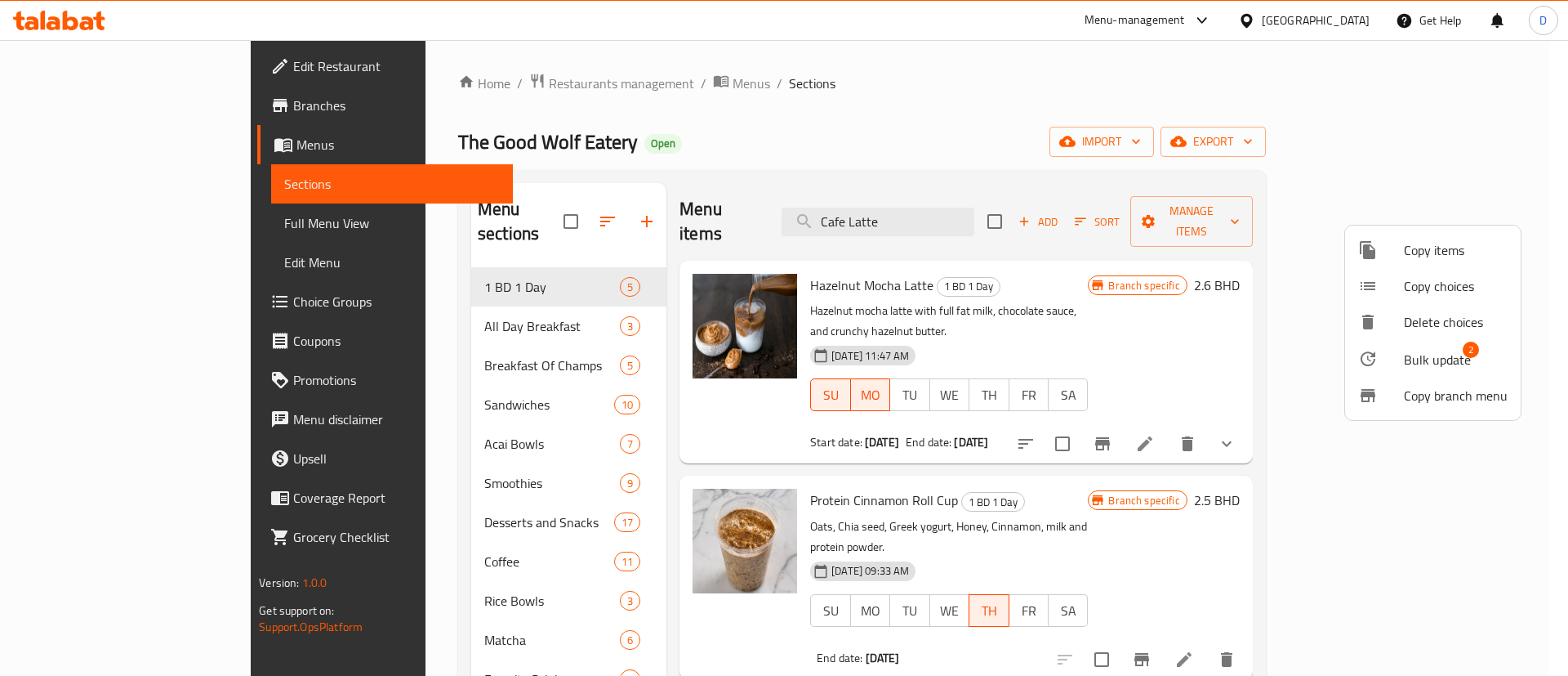
click at [1429, 368] on span "Bulk update" at bounding box center [1438, 360] width 67 height 20
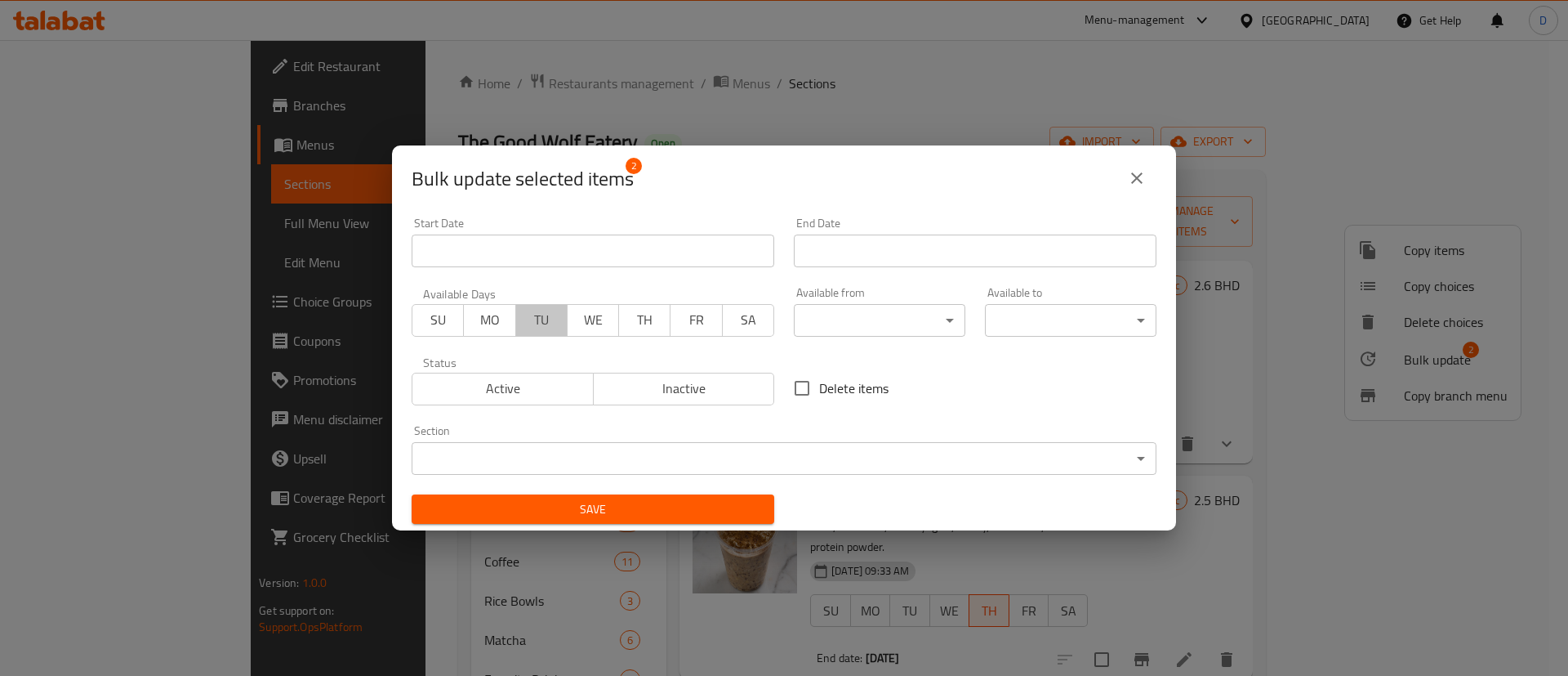
click at [528, 327] on span "TU" at bounding box center [542, 319] width 38 height 24
click at [831, 252] on input "Start Date" at bounding box center [975, 250] width 362 height 32
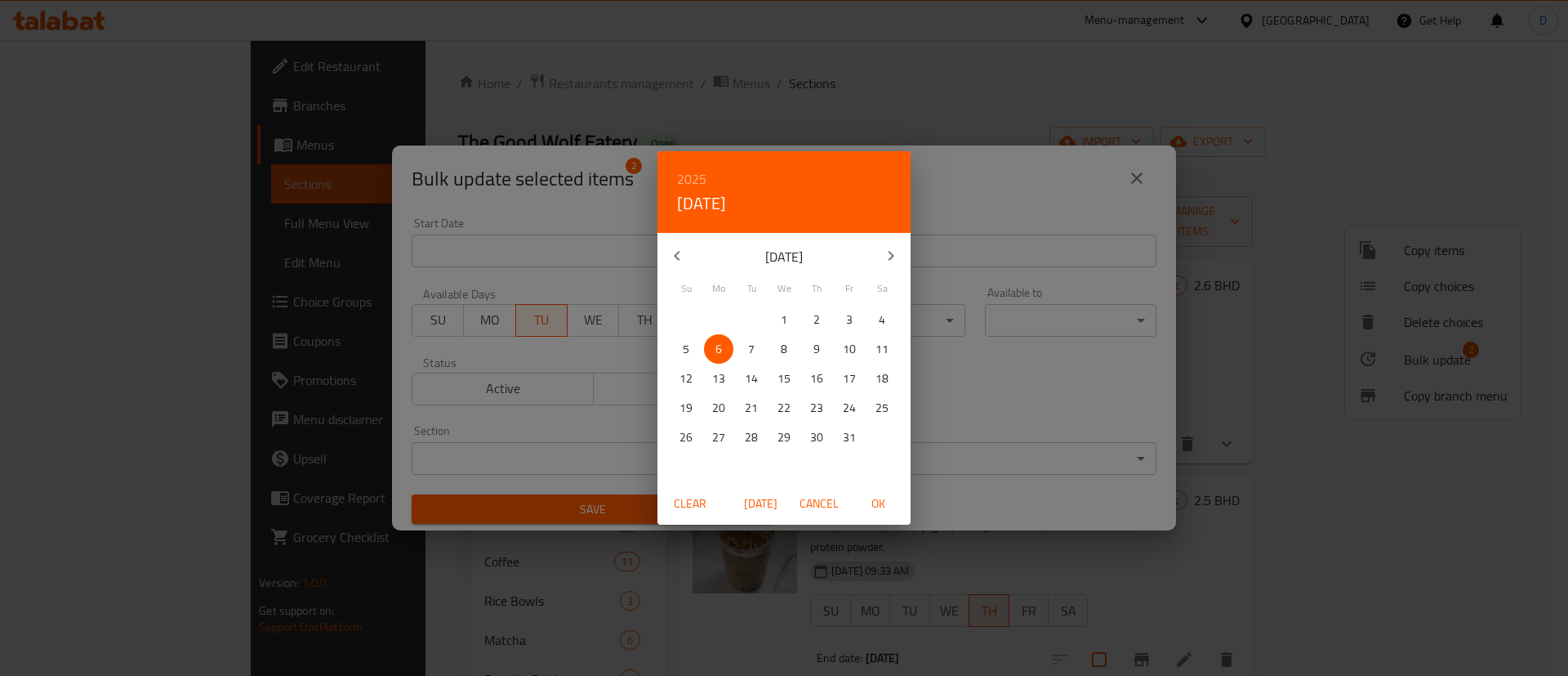
click at [752, 349] on p "7" at bounding box center [751, 349] width 7 height 21
click at [874, 499] on span "OK" at bounding box center [879, 504] width 39 height 21
type input "[DATE]"
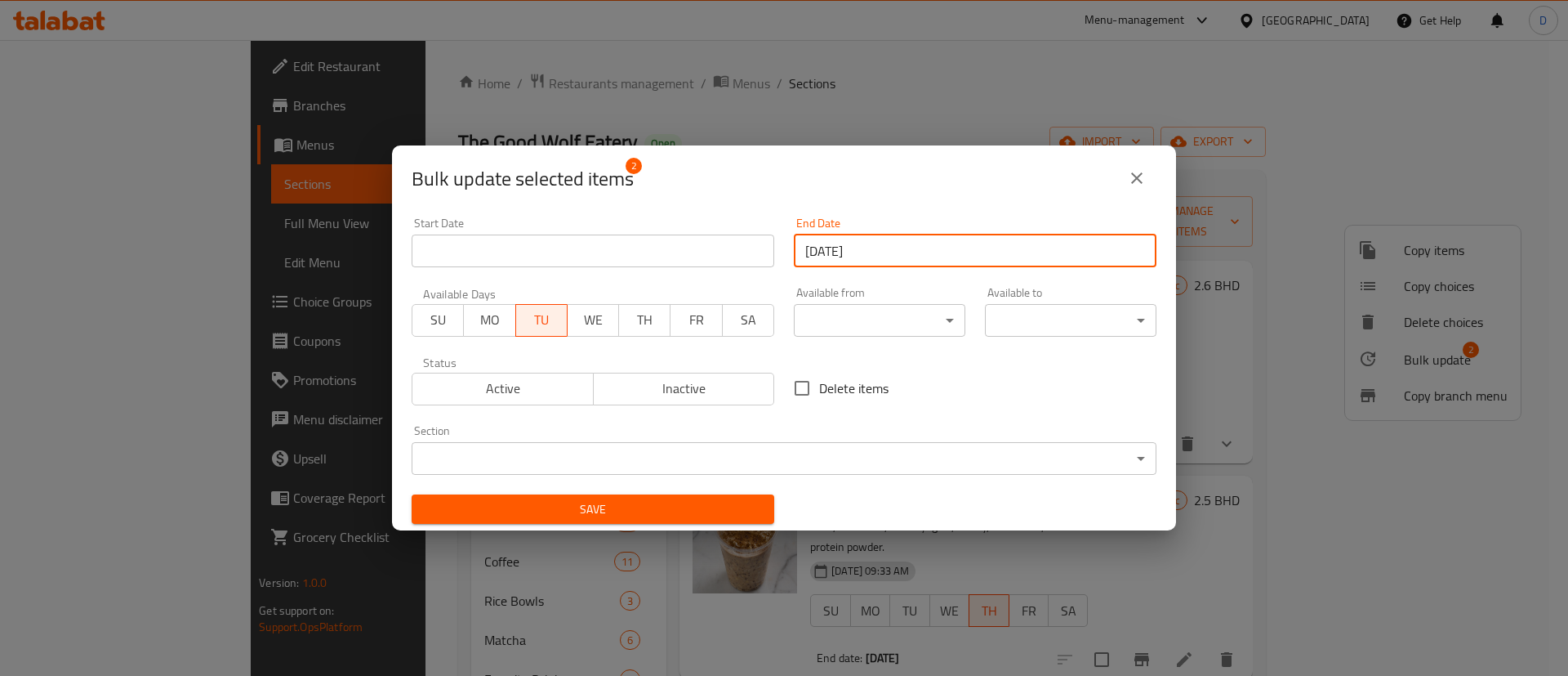
click at [619, 508] on span "Save" at bounding box center [594, 509] width 337 height 21
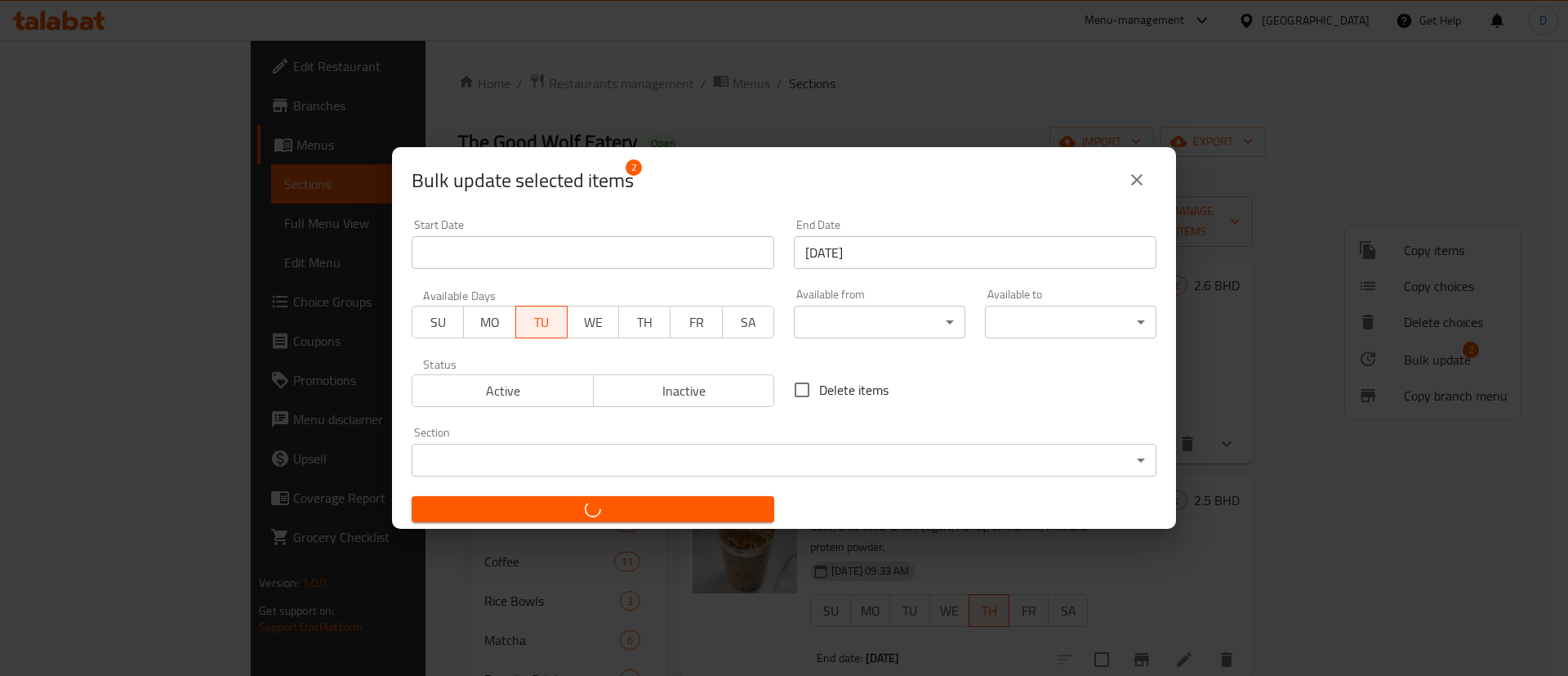
checkbox input "false"
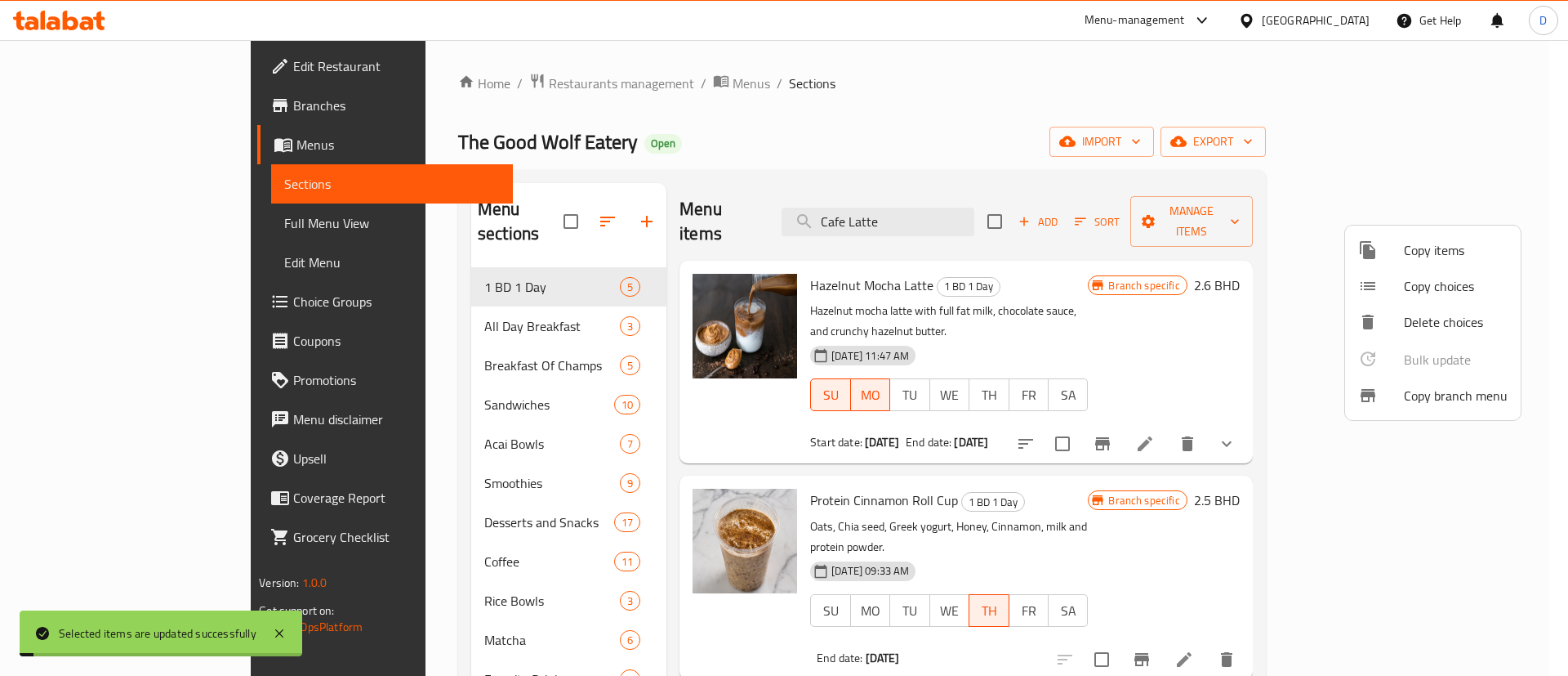
click at [1135, 238] on div at bounding box center [784, 338] width 1568 height 676
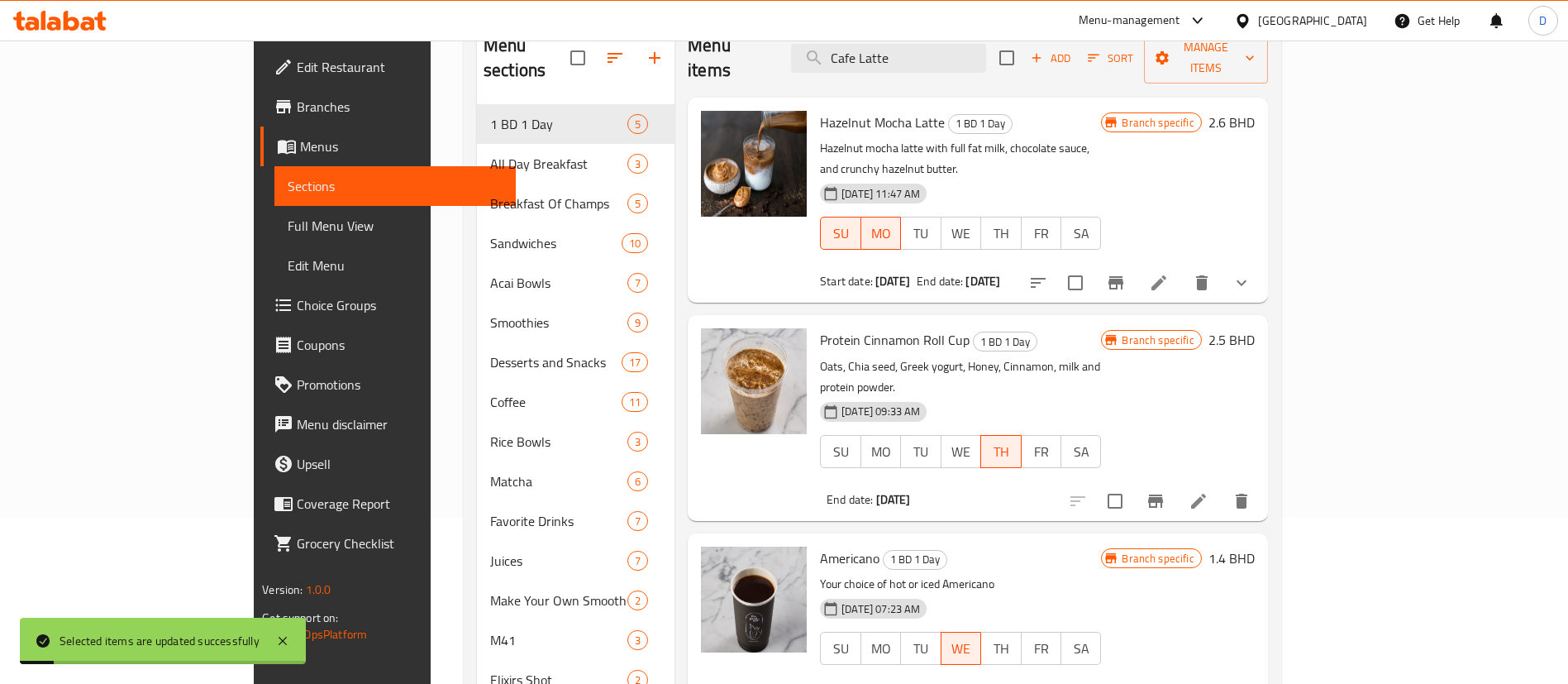
scroll to position [567, 0]
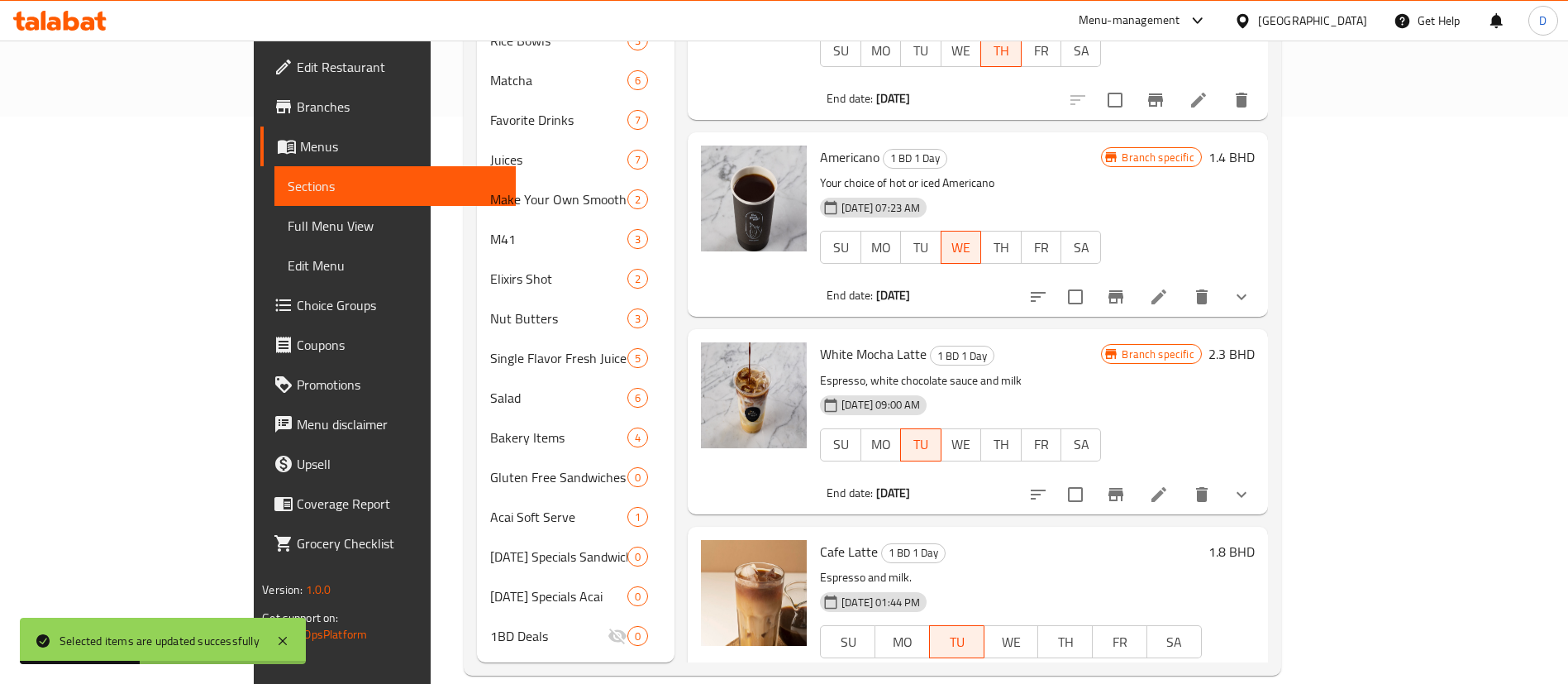
click at [1101, 342] on h6 "White Mocha Latte 1 BD 1 Day" at bounding box center [960, 353] width 281 height 23
click at [1124, 488] on icon "Branch-specific-item" at bounding box center [1116, 494] width 15 height 13
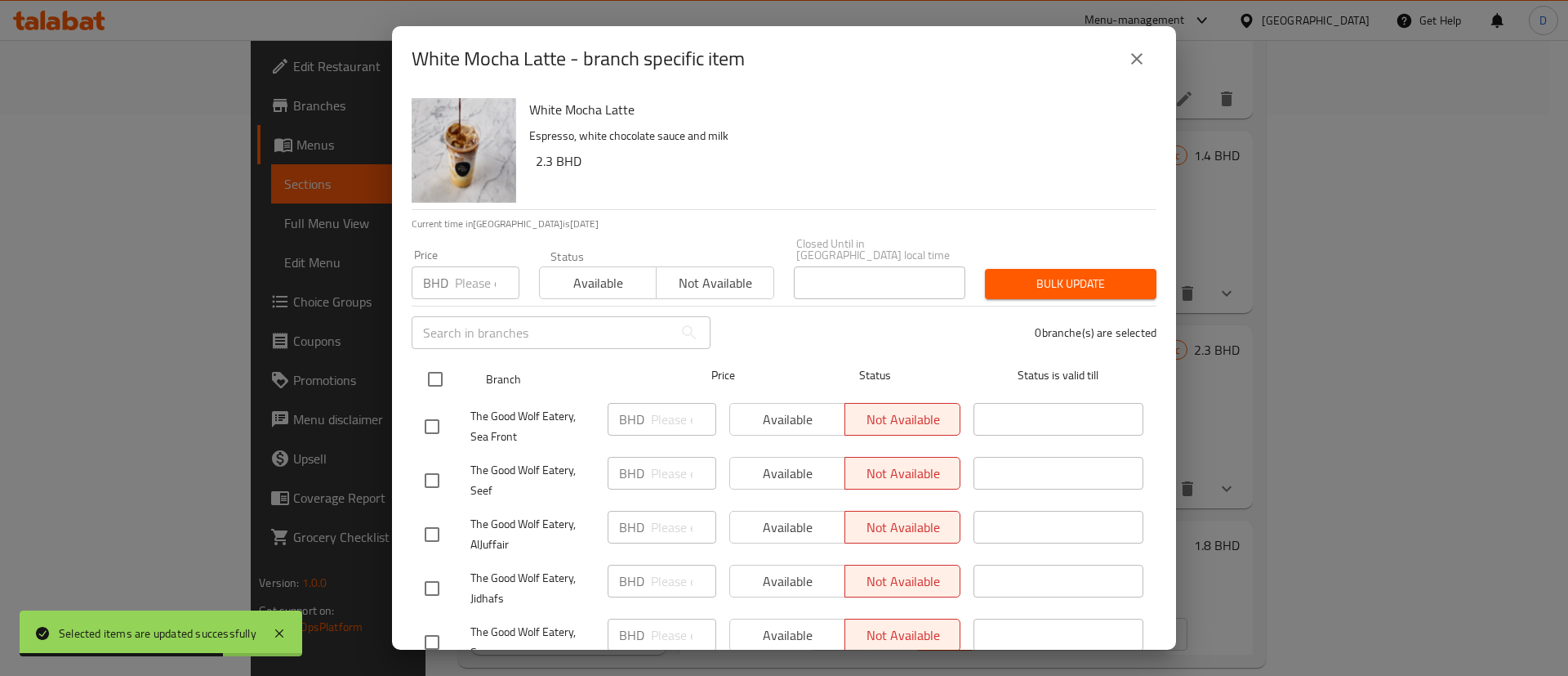
click at [439, 362] on input "checkbox" at bounding box center [435, 379] width 34 height 34
checkbox input "true"
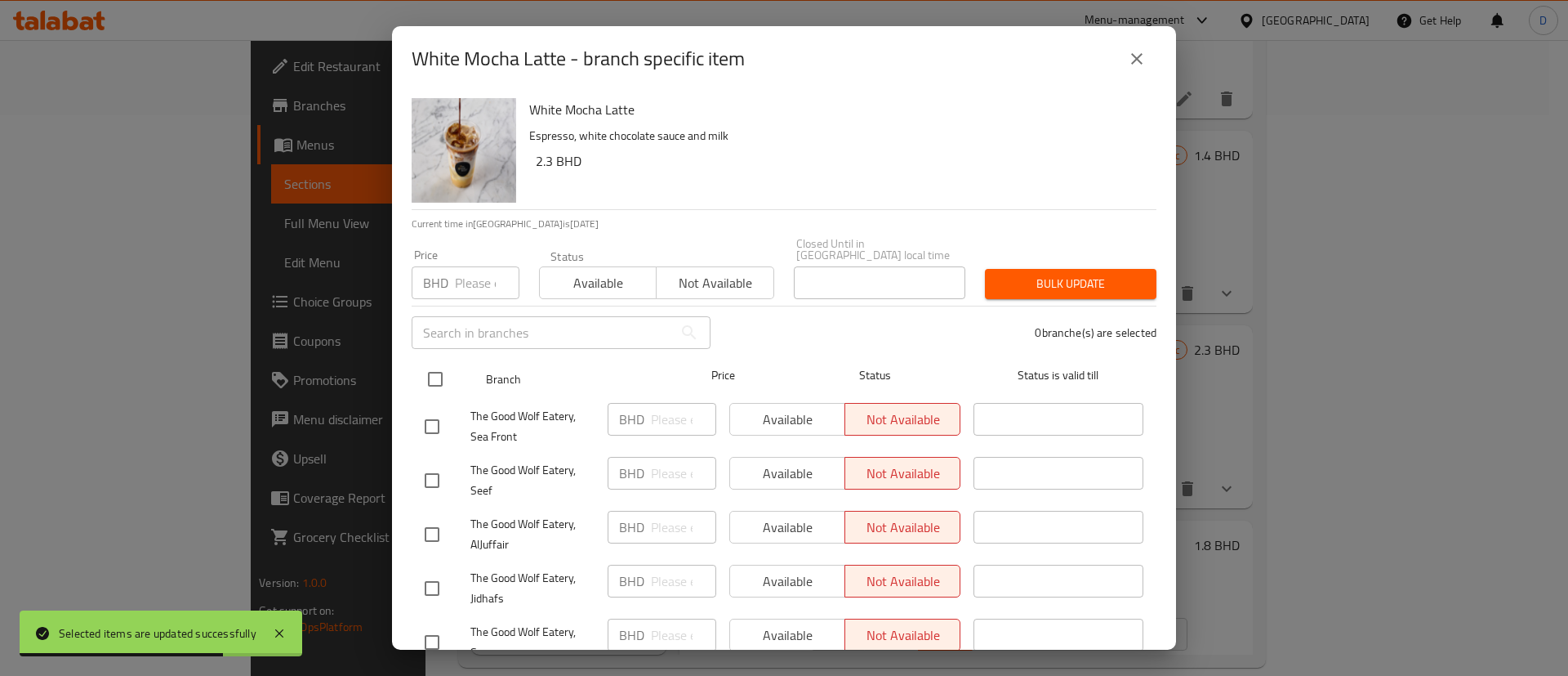
checkbox input "true"
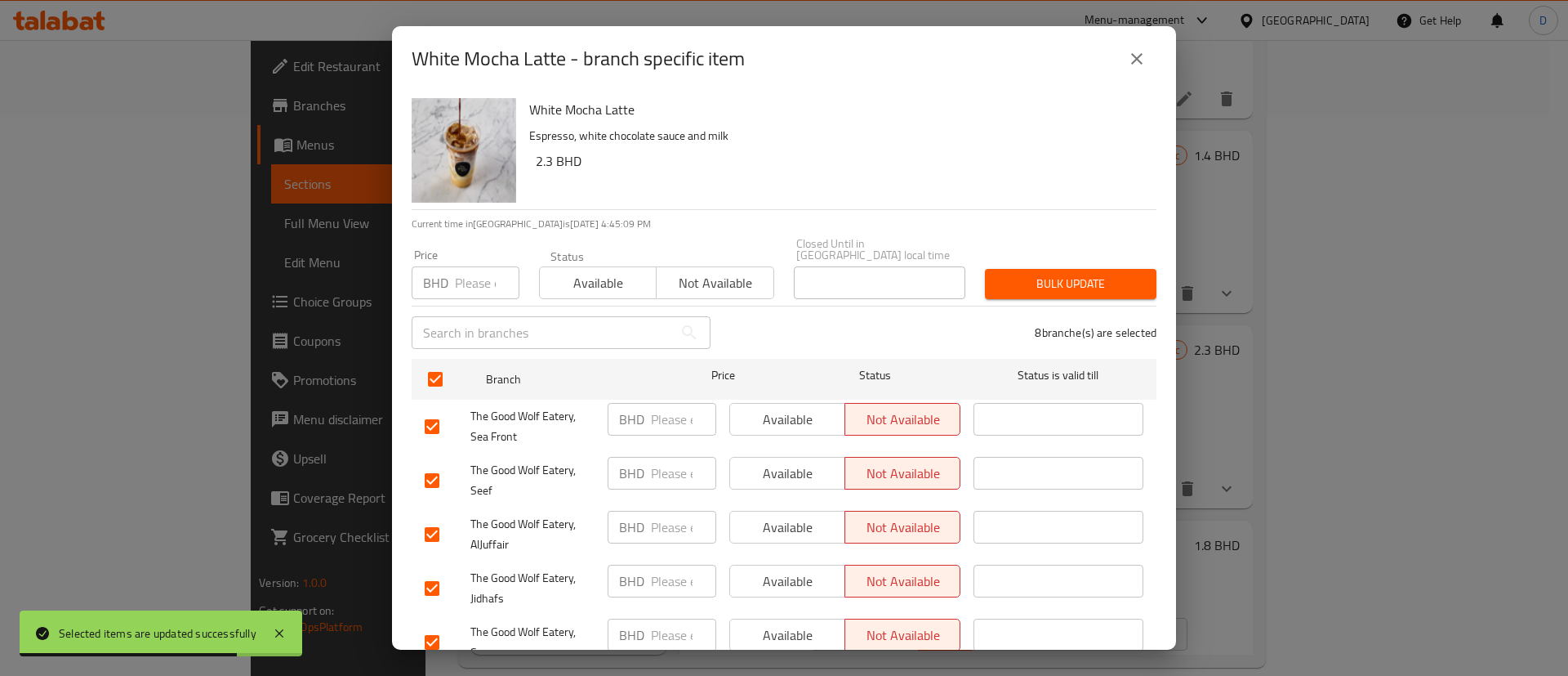
drag, startPoint x: 546, startPoint y: 297, endPoint x: 556, endPoint y: 288, distance: 13.5
click at [546, 307] on div "​" at bounding box center [560, 332] width 318 height 52
click at [563, 281] on span "Available" at bounding box center [598, 283] width 104 height 24
click at [998, 273] on span "Bulk update" at bounding box center [1070, 283] width 145 height 21
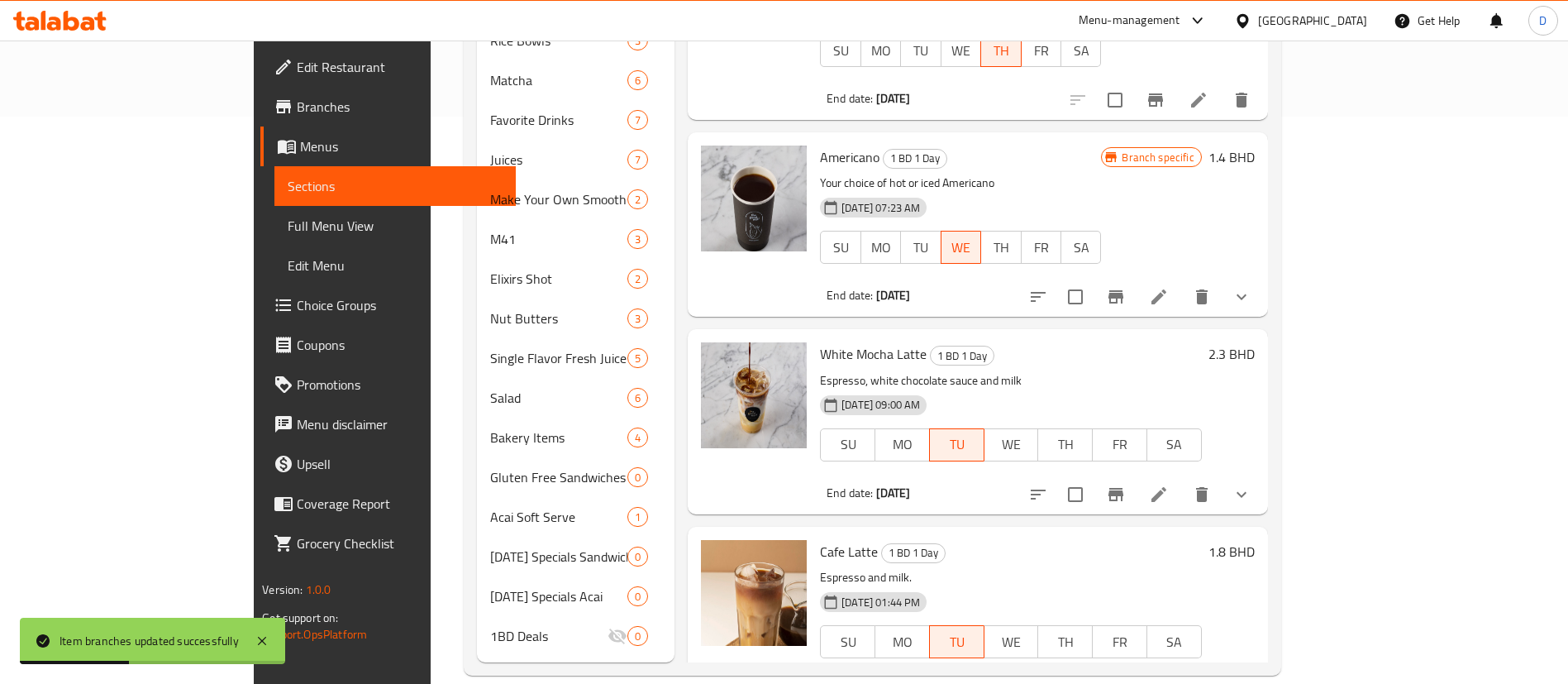
drag, startPoint x: 1000, startPoint y: 326, endPoint x: 1003, endPoint y: 286, distance: 40.1
click at [1000, 389] on div "[DATE] 09:00 AM SU MO TU WE TH FR SA" at bounding box center [1011, 433] width 394 height 89
click at [1201, 342] on h6 "White Mocha Latte 1 BD 1 Day" at bounding box center [1010, 353] width 382 height 23
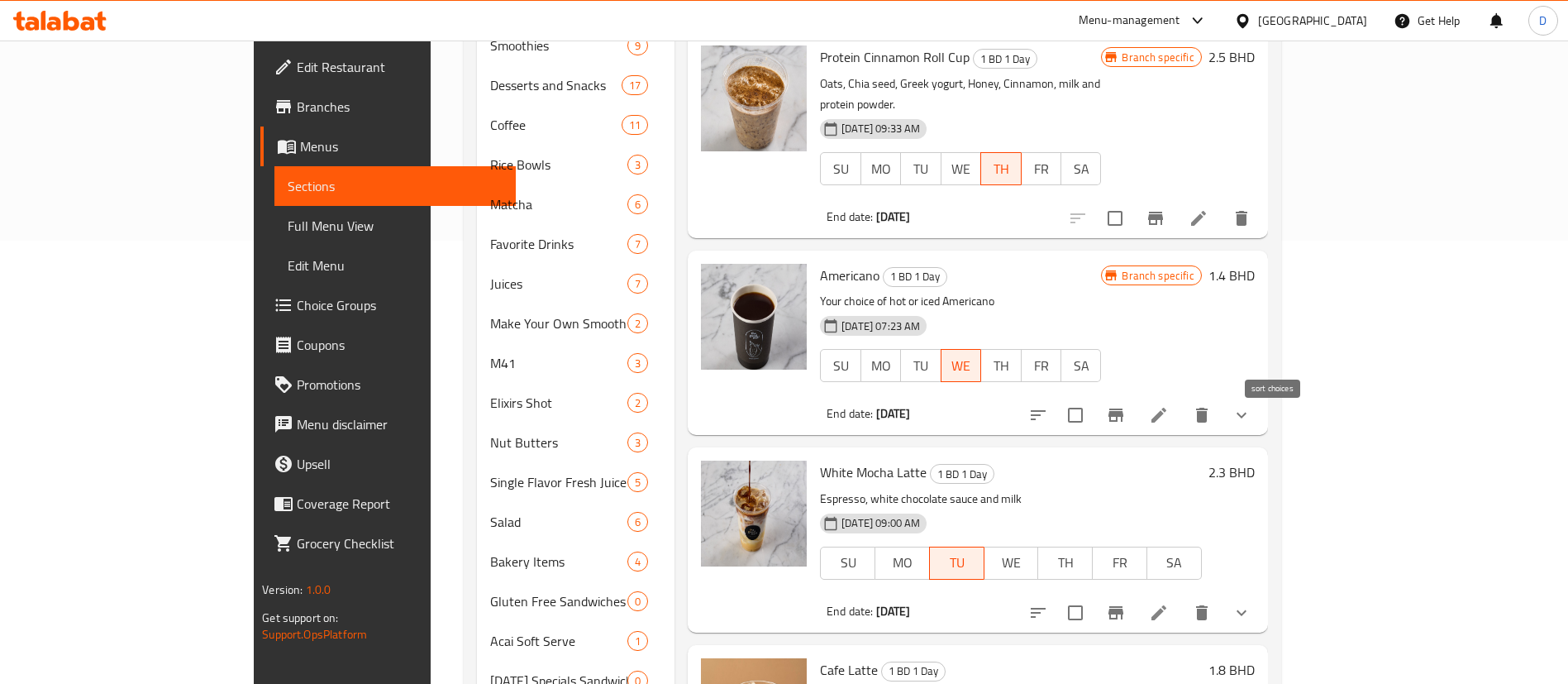
scroll to position [8, 0]
click at [1208, 604] on icon "delete" at bounding box center [1202, 611] width 12 height 15
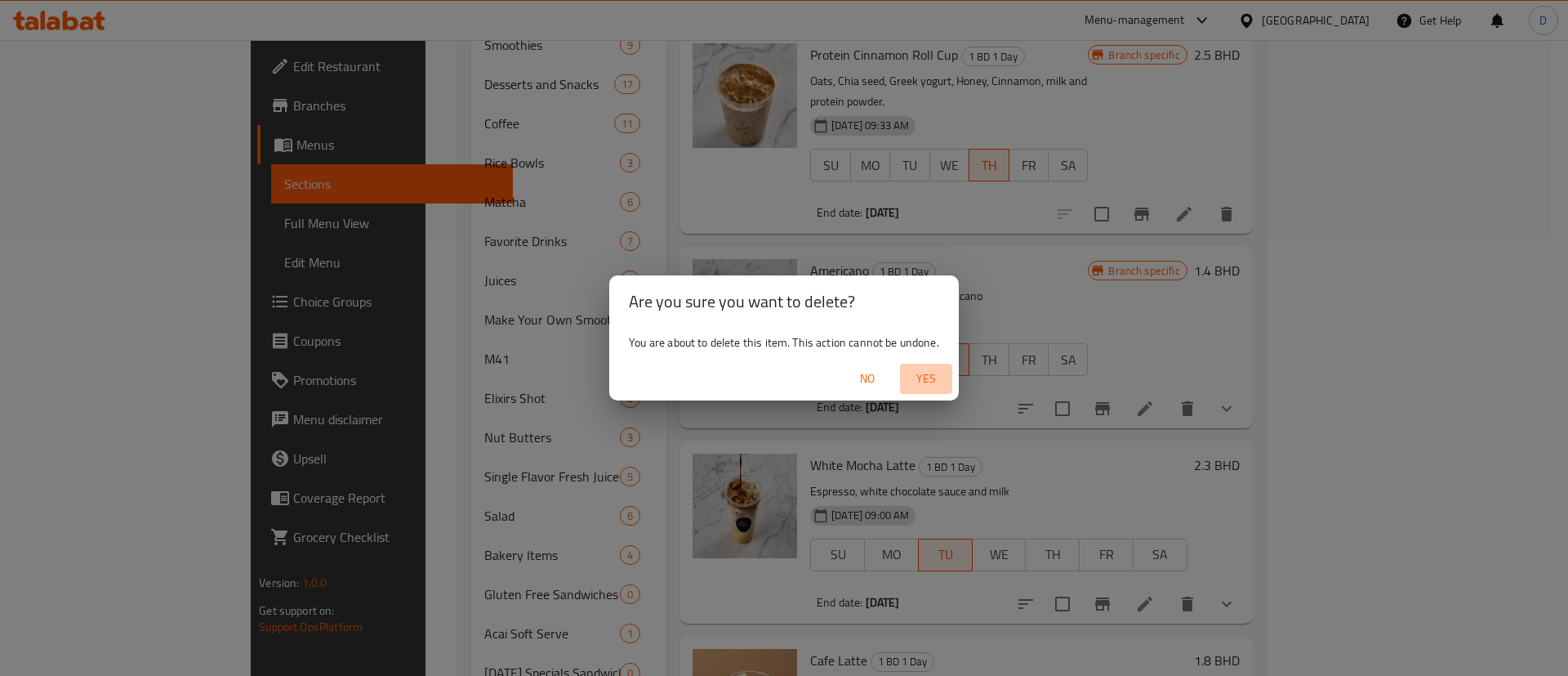
click at [935, 368] on span "Yes" at bounding box center [927, 378] width 39 height 21
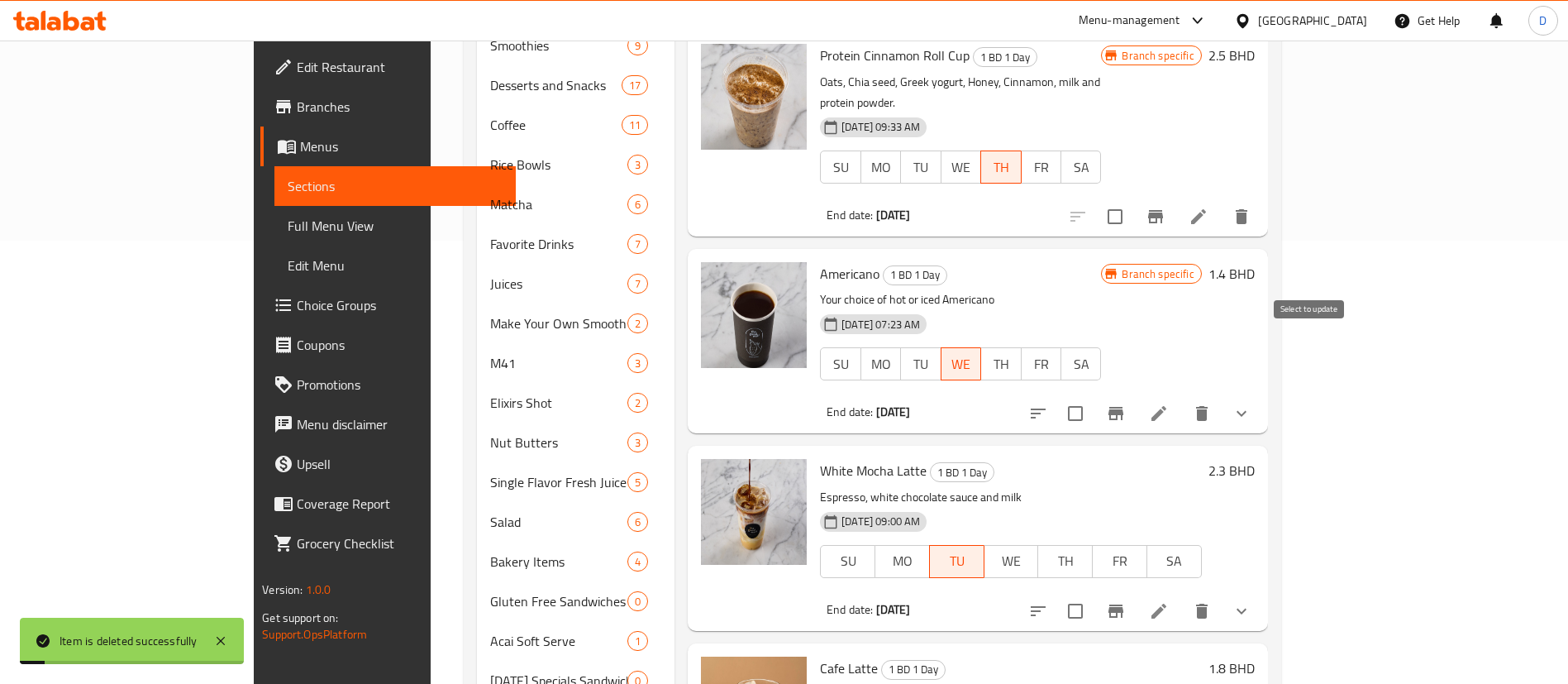
click at [1093, 397] on input "checkbox" at bounding box center [1075, 413] width 35 height 35
checkbox input "true"
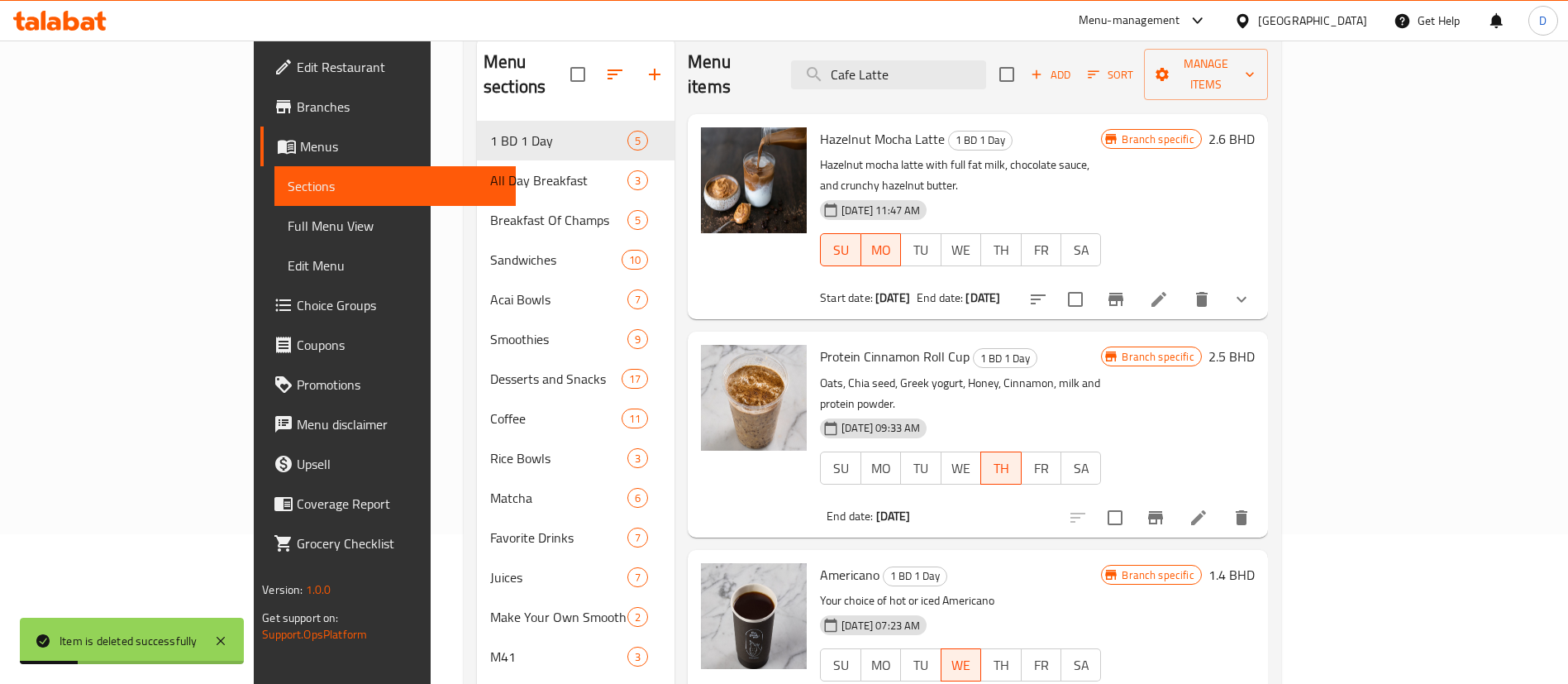
scroll to position [0, 0]
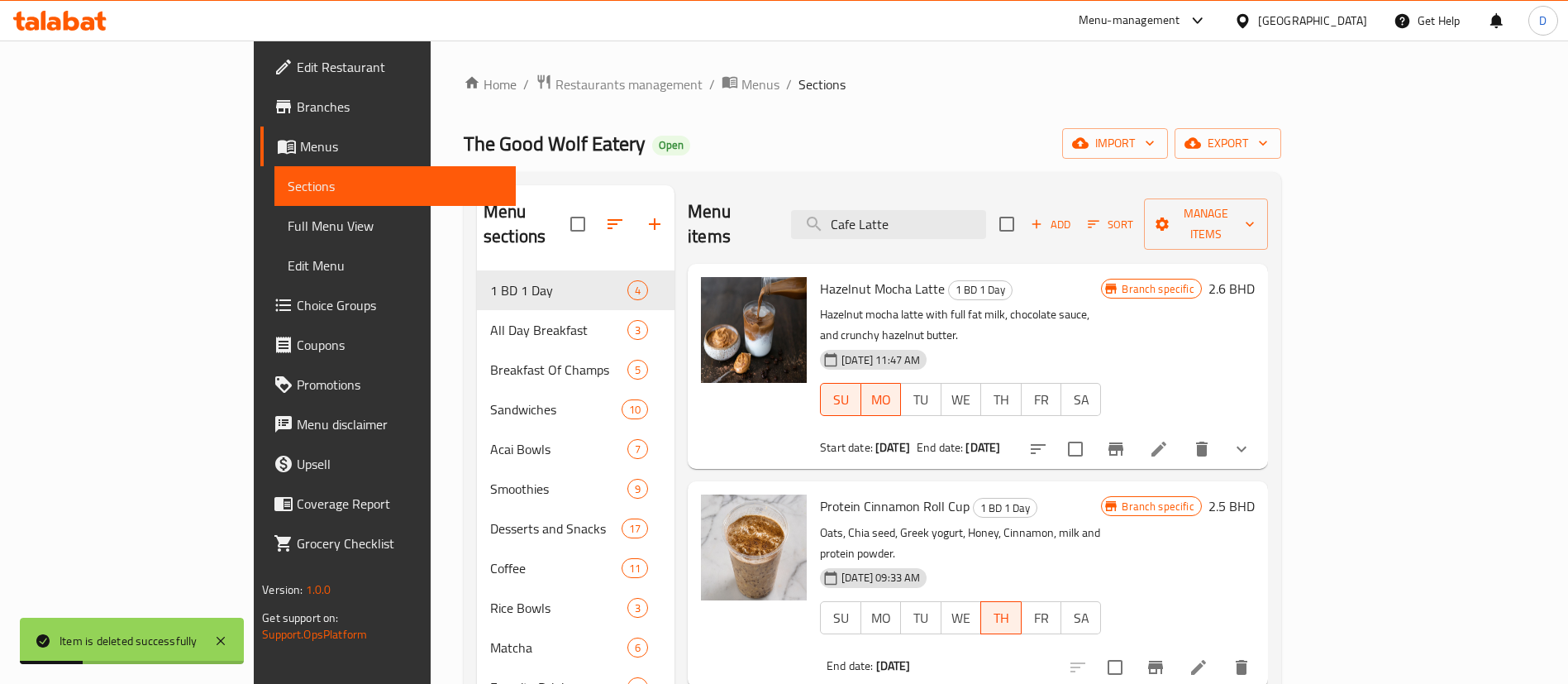
click at [1269, 198] on div "Add Sort Manage items" at bounding box center [1133, 224] width 269 height 52
click at [1255, 215] on span "Manage items" at bounding box center [1206, 224] width 97 height 42
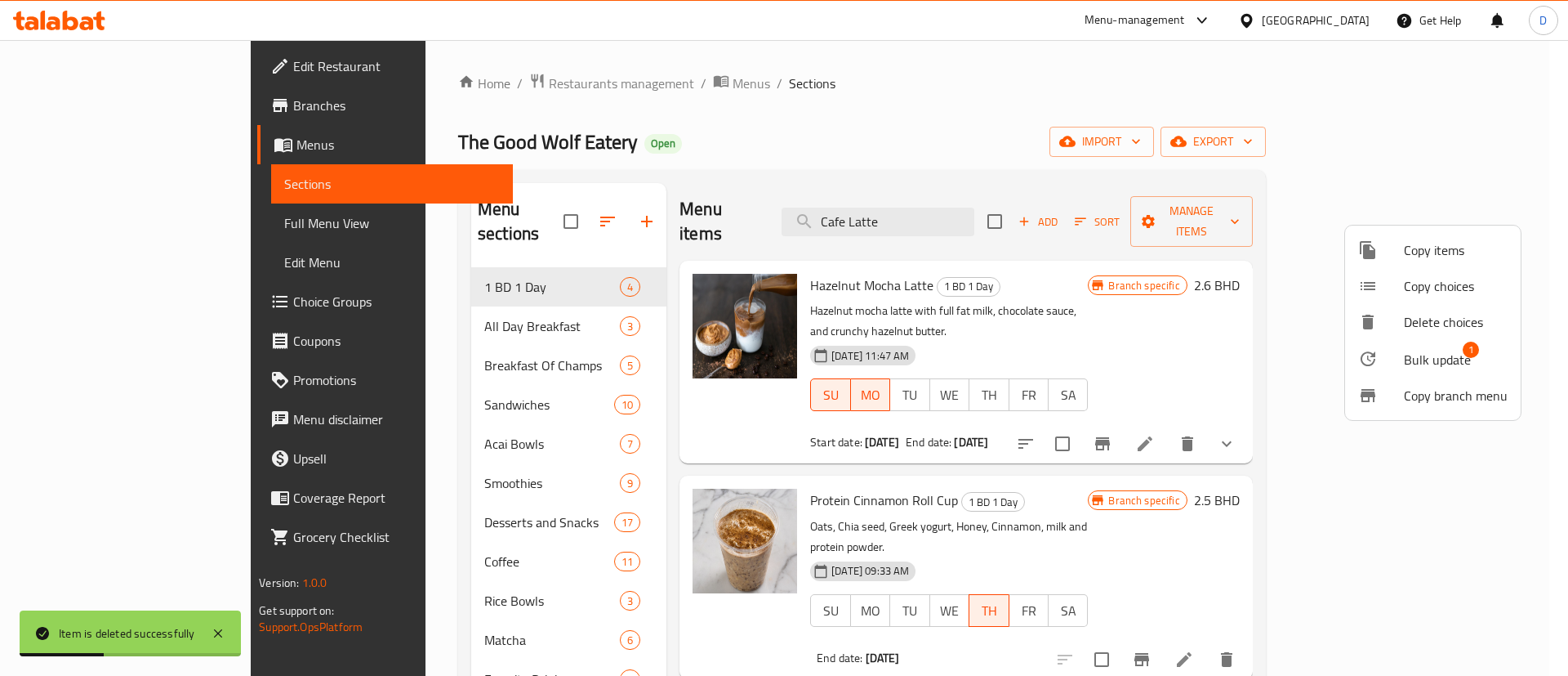
click at [1412, 364] on span "Bulk update" at bounding box center [1438, 360] width 67 height 20
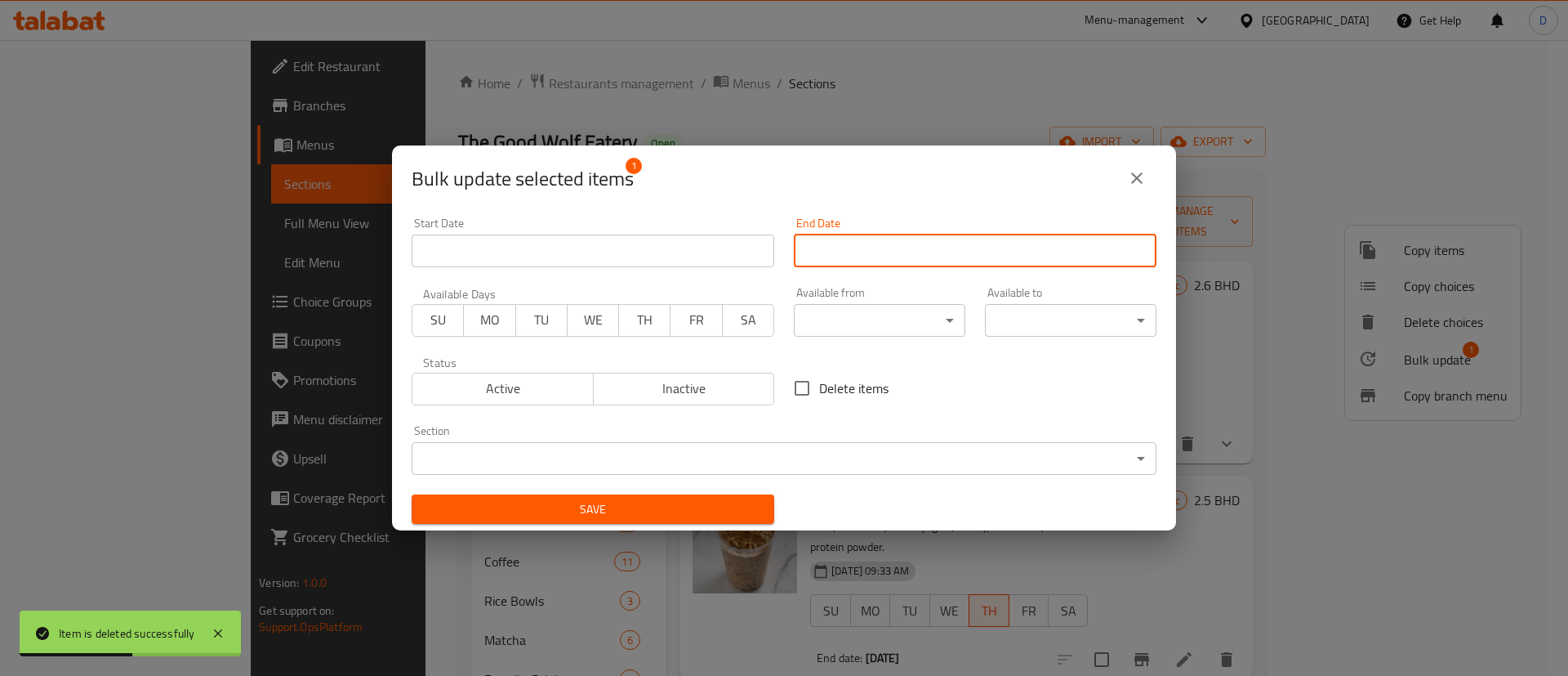
click at [836, 242] on input "Start Date" at bounding box center [975, 250] width 362 height 32
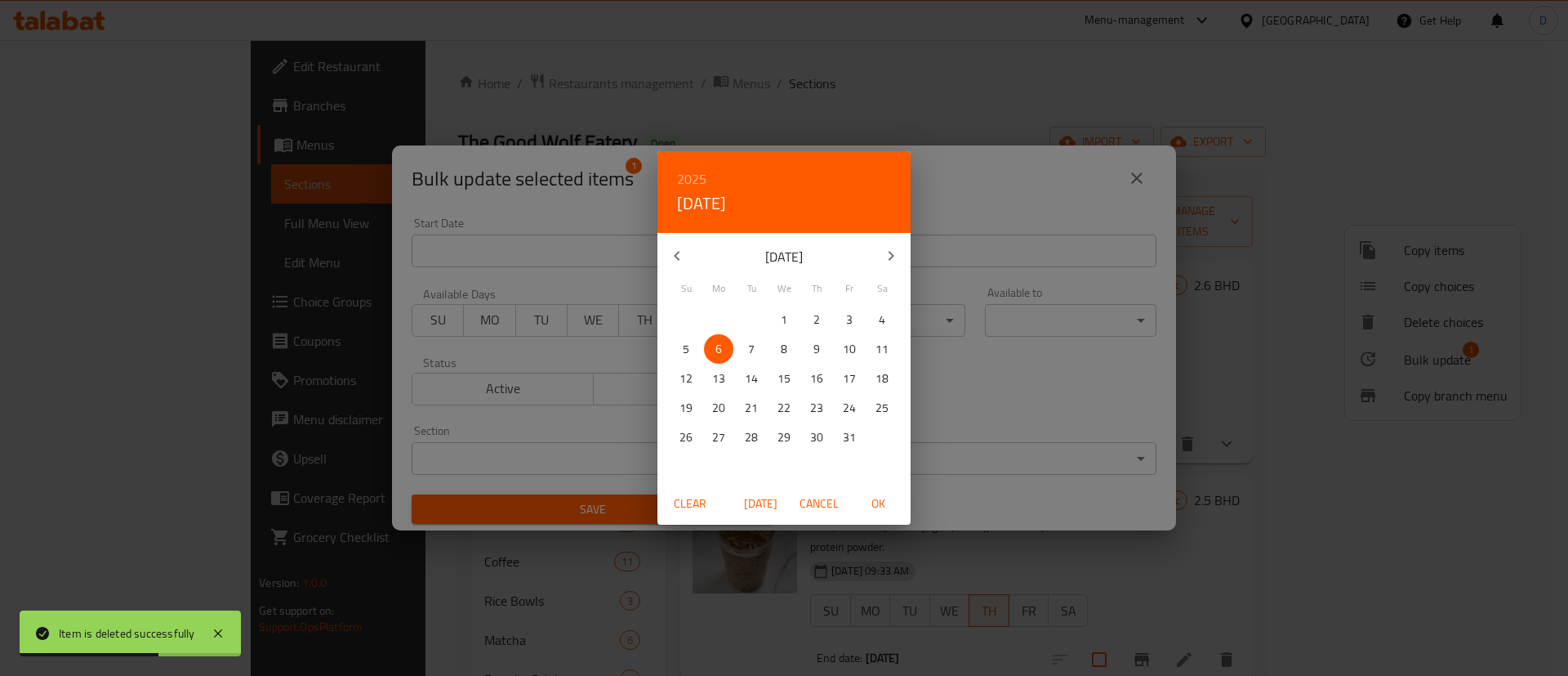
click at [751, 346] on p "7" at bounding box center [751, 349] width 7 height 21
click at [879, 500] on span "OK" at bounding box center [879, 504] width 39 height 21
type input "[DATE]"
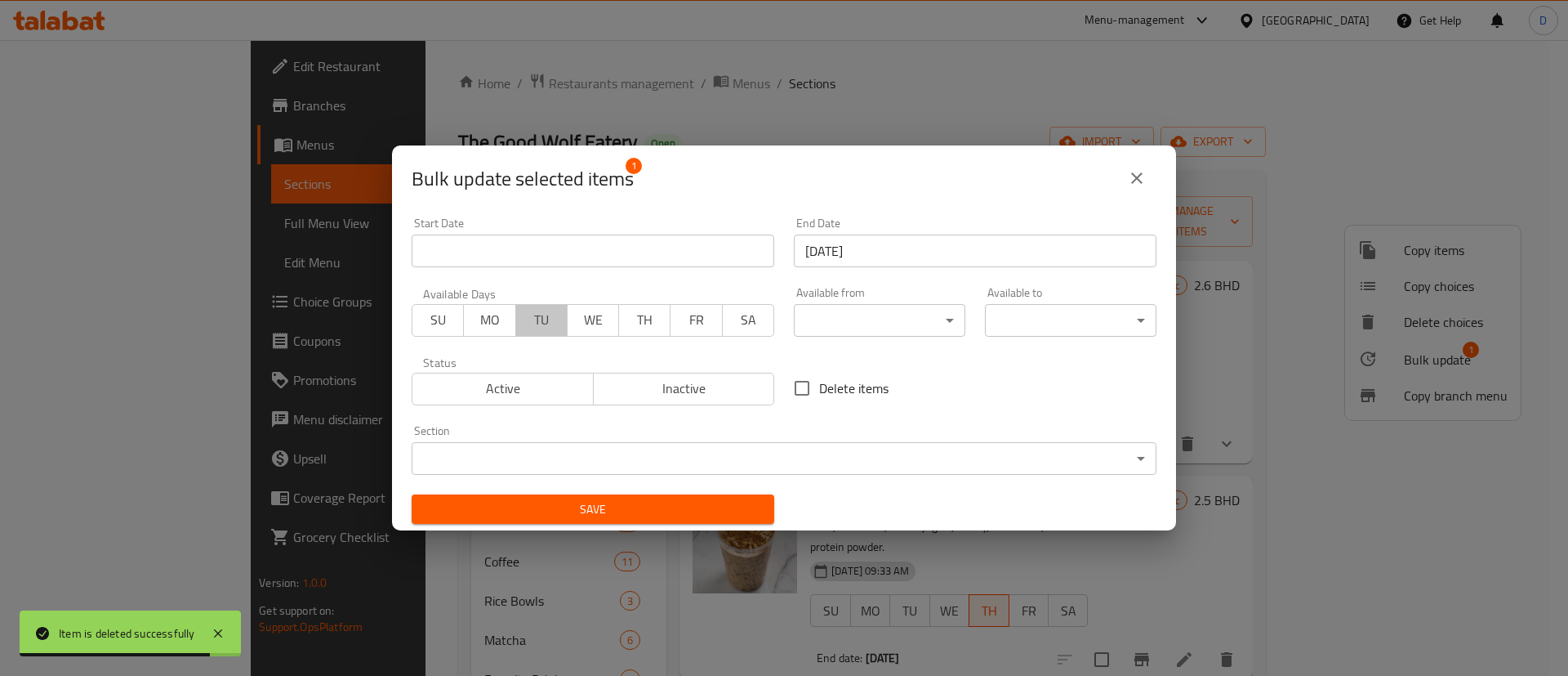
drag, startPoint x: 547, startPoint y: 318, endPoint x: 564, endPoint y: 388, distance: 72.0
click at [546, 318] on span "TU" at bounding box center [542, 319] width 38 height 24
click at [601, 501] on span "Save" at bounding box center [594, 509] width 337 height 21
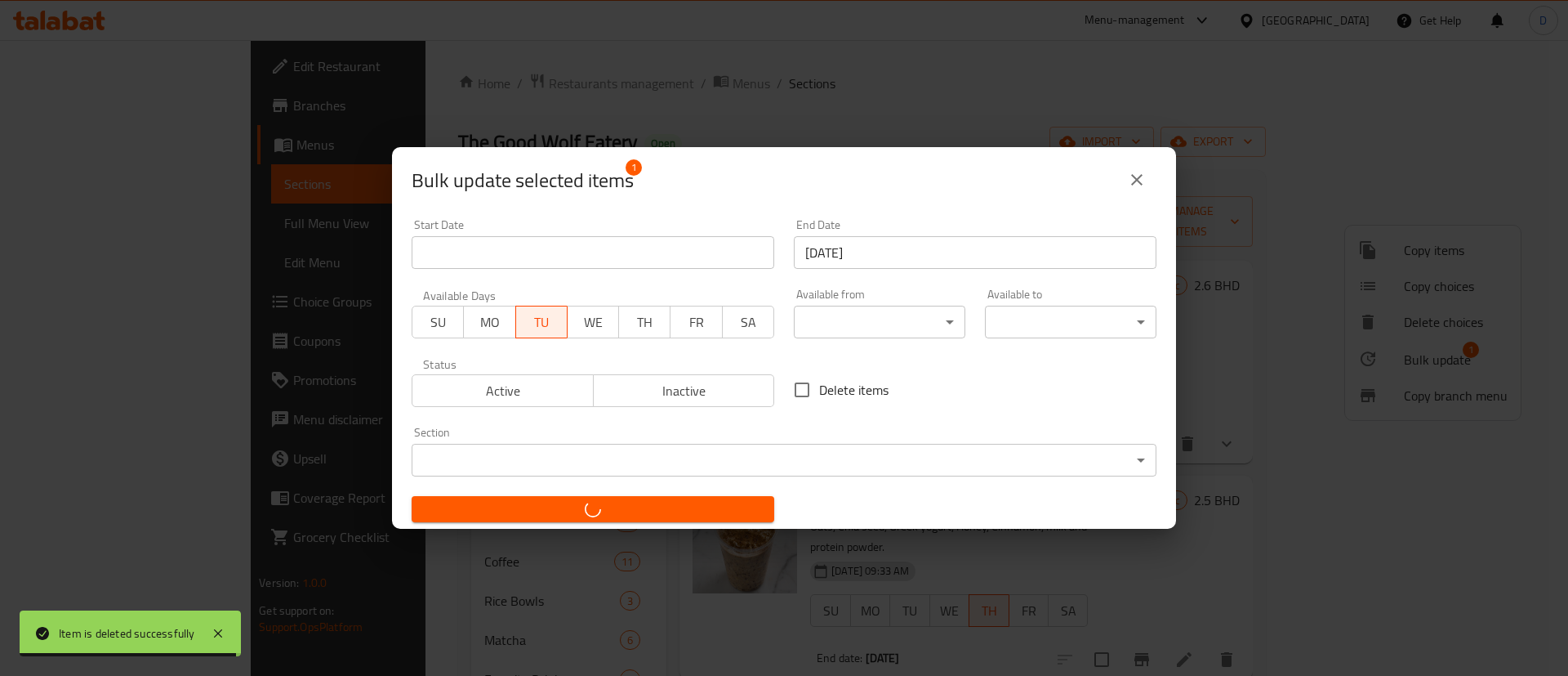
checkbox input "false"
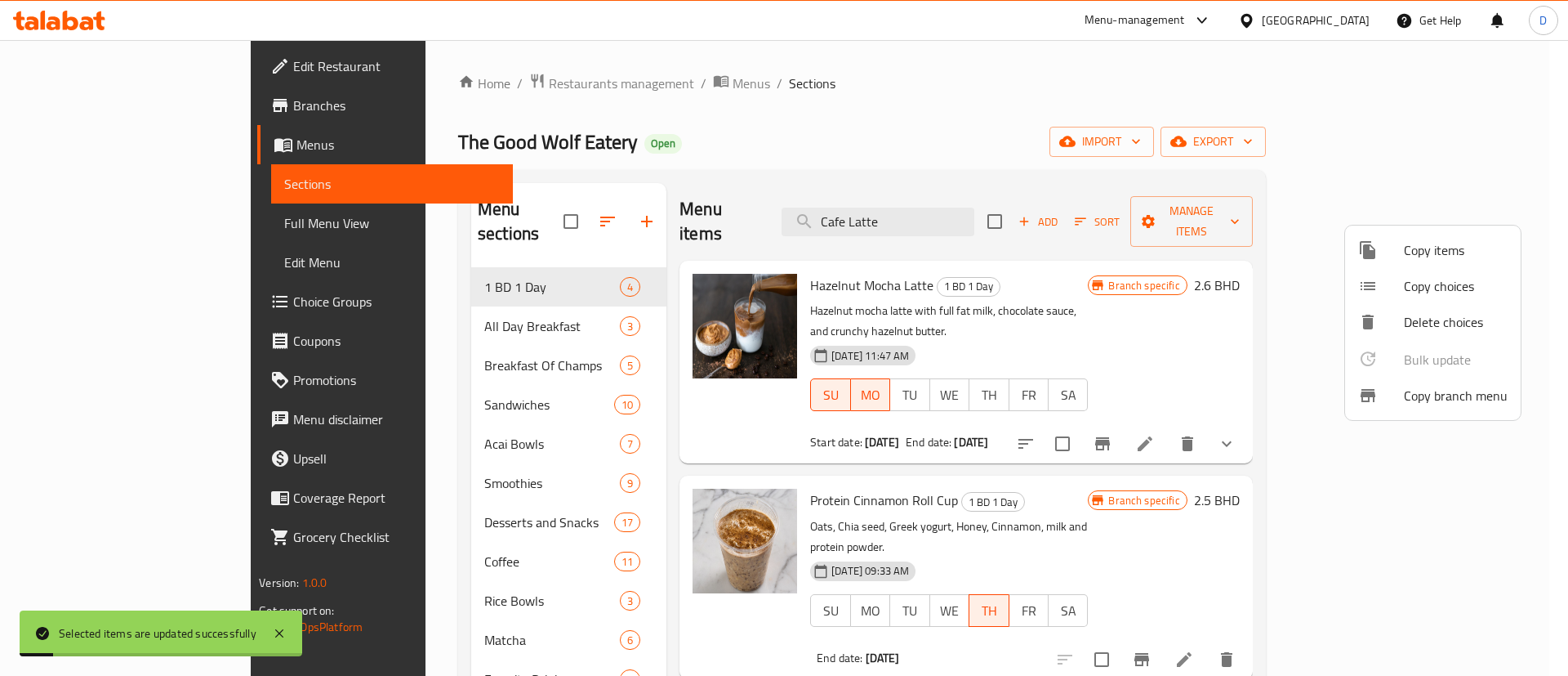
click at [1085, 131] on div at bounding box center [784, 338] width 1568 height 676
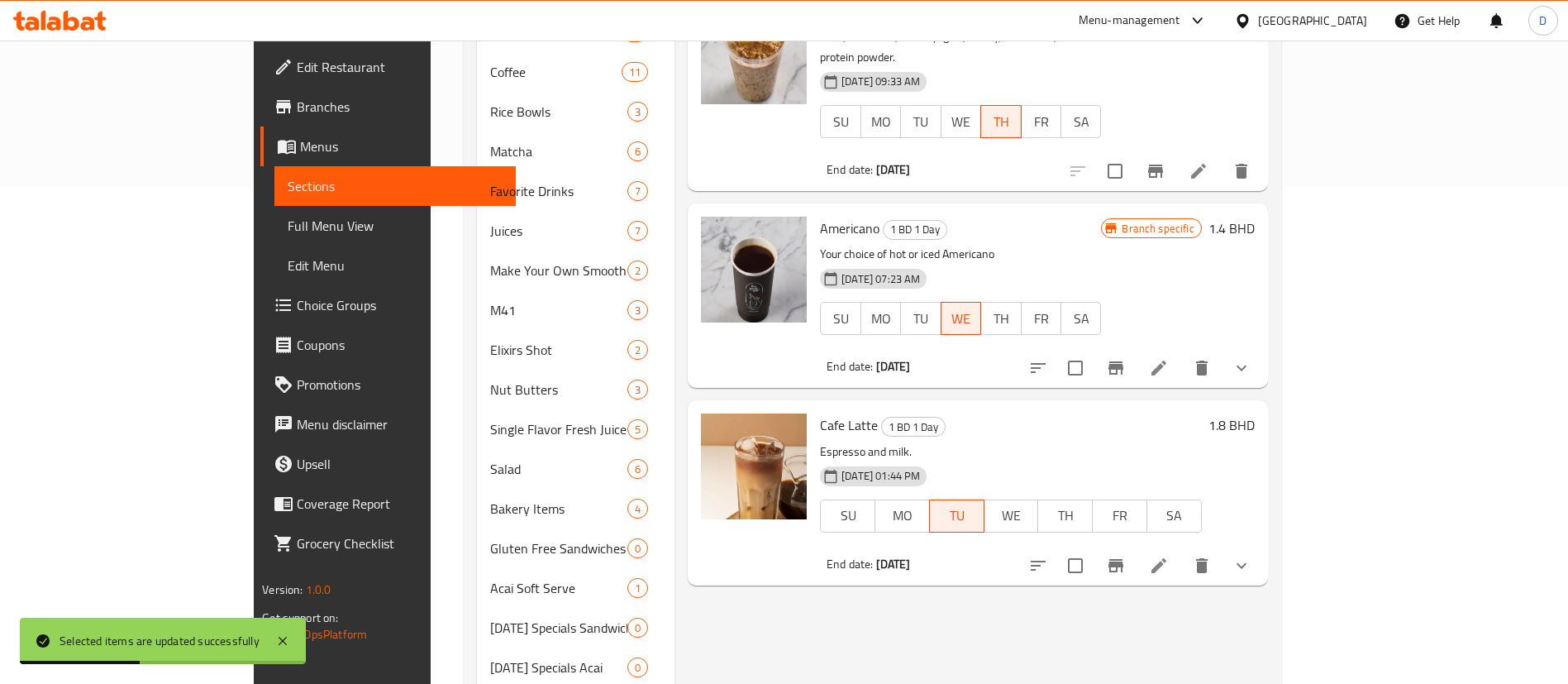
scroll to position [443, 0]
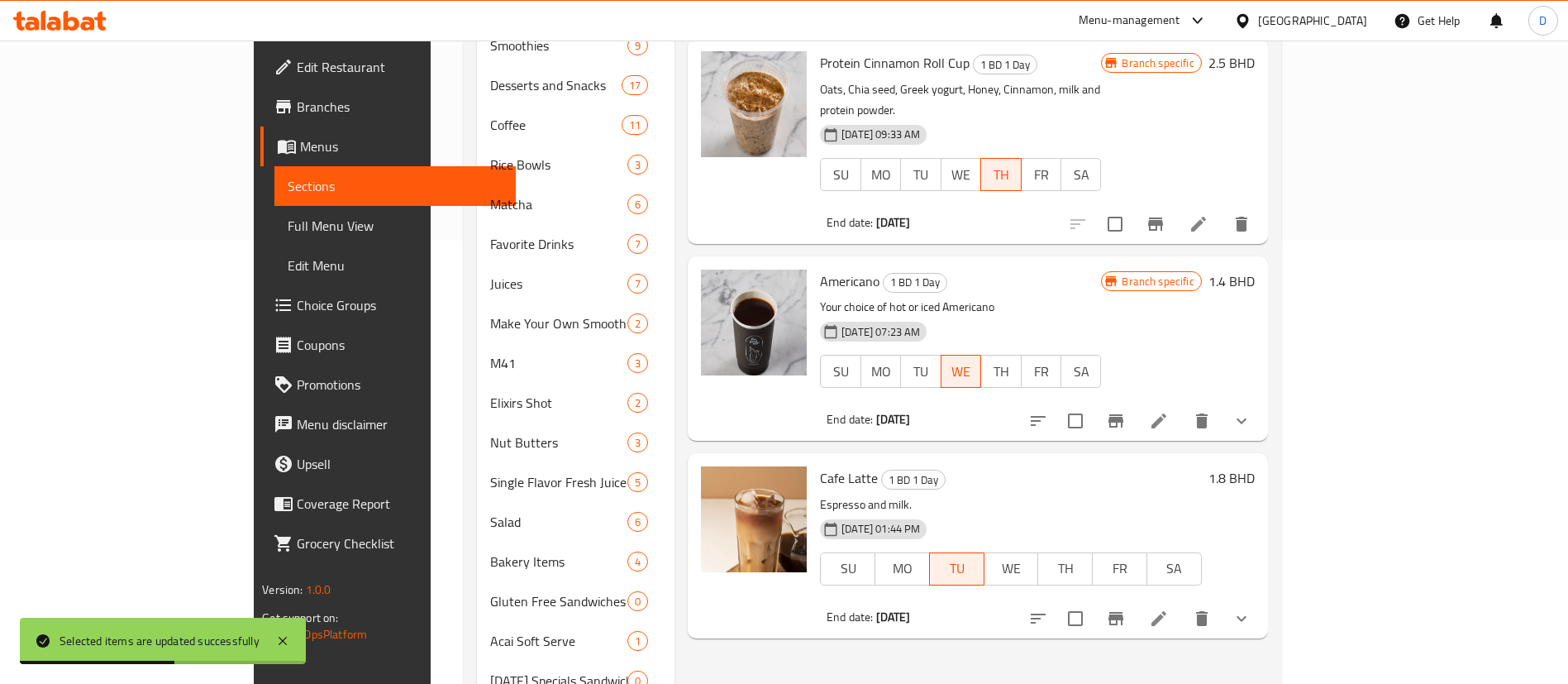
click at [1167, 413] on icon at bounding box center [1159, 420] width 15 height 15
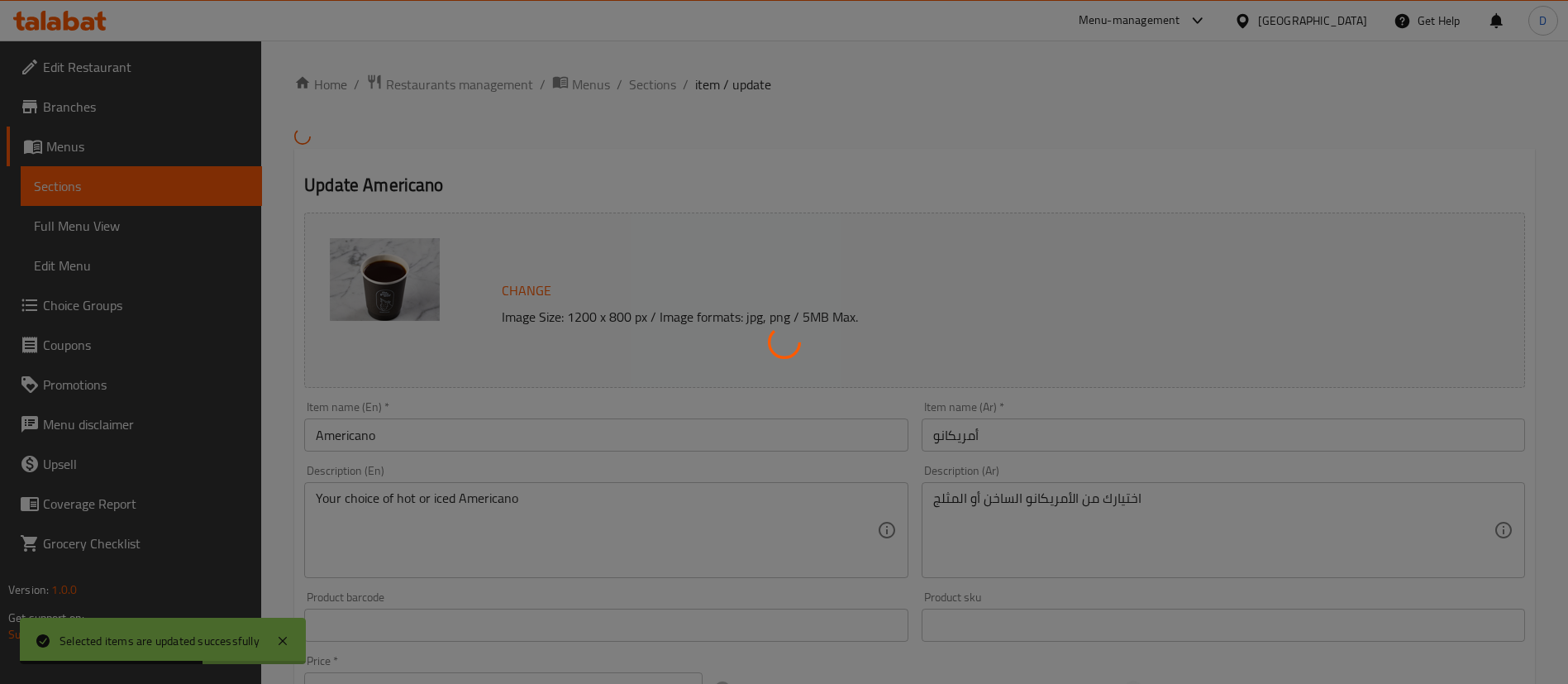
type input "اختيارك من:"
type input "1"
type input "اختيارك من القهوة"
type input "1"
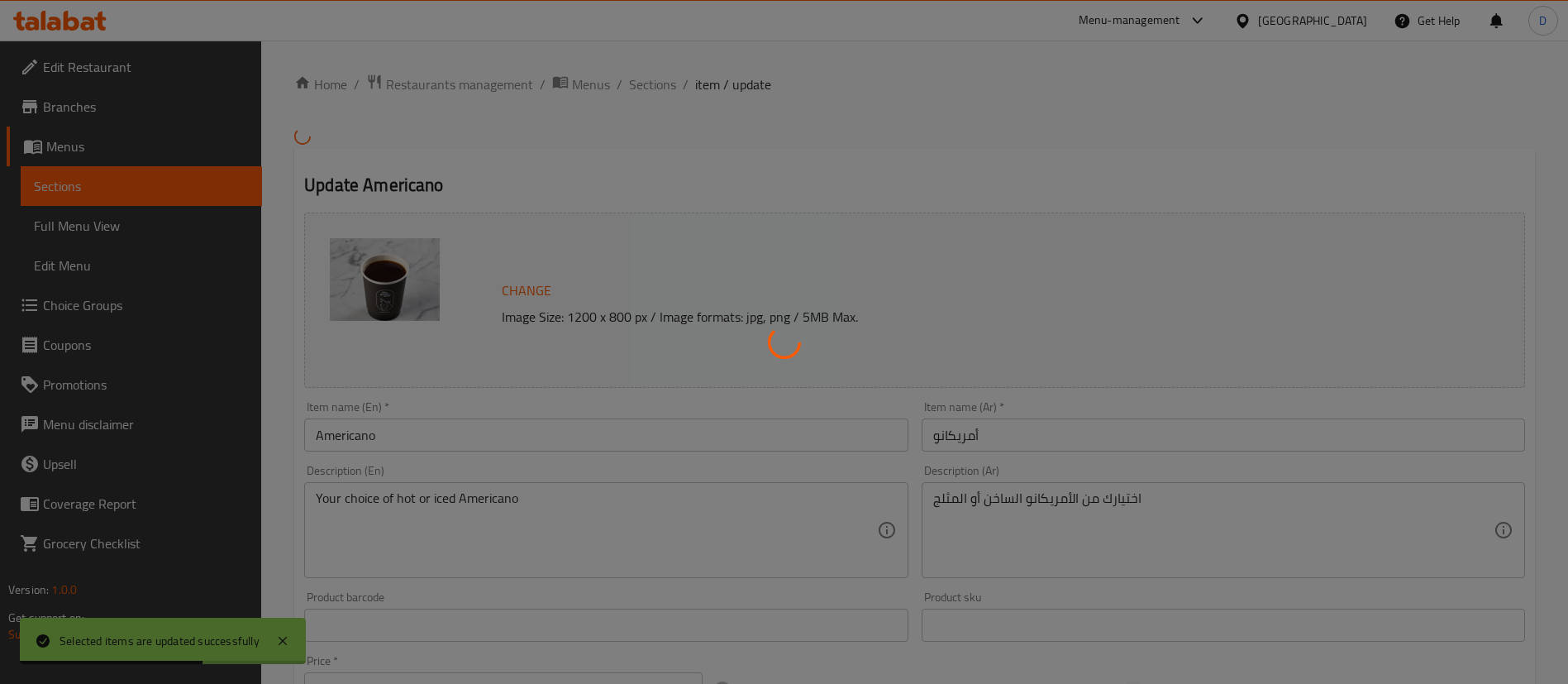
type input "1"
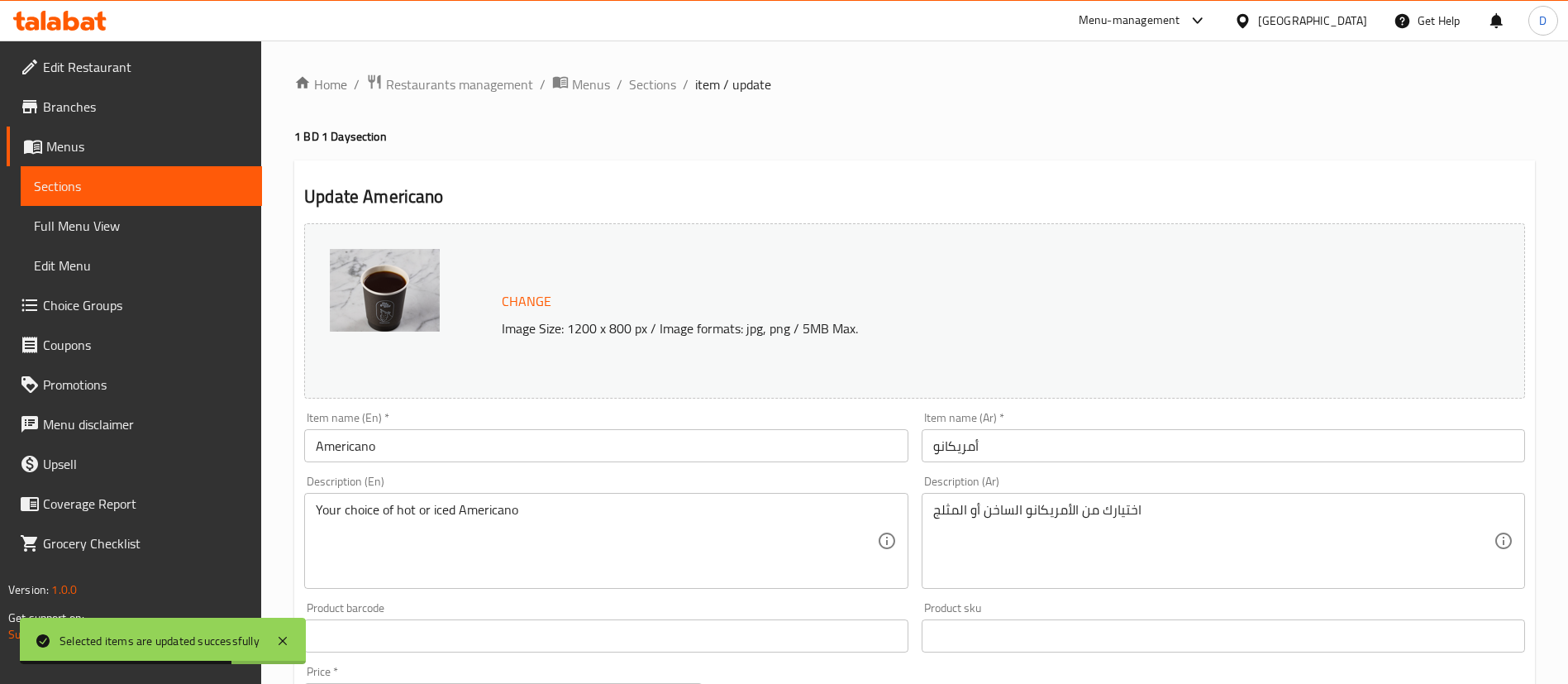
drag, startPoint x: 945, startPoint y: 124, endPoint x: 951, endPoint y: 2, distance: 122.1
click at [945, 122] on div "Home / Restaurants management / Menus / Sections / item / update 1 BD 1 Day sec…" at bounding box center [915, 663] width 1241 height 1181
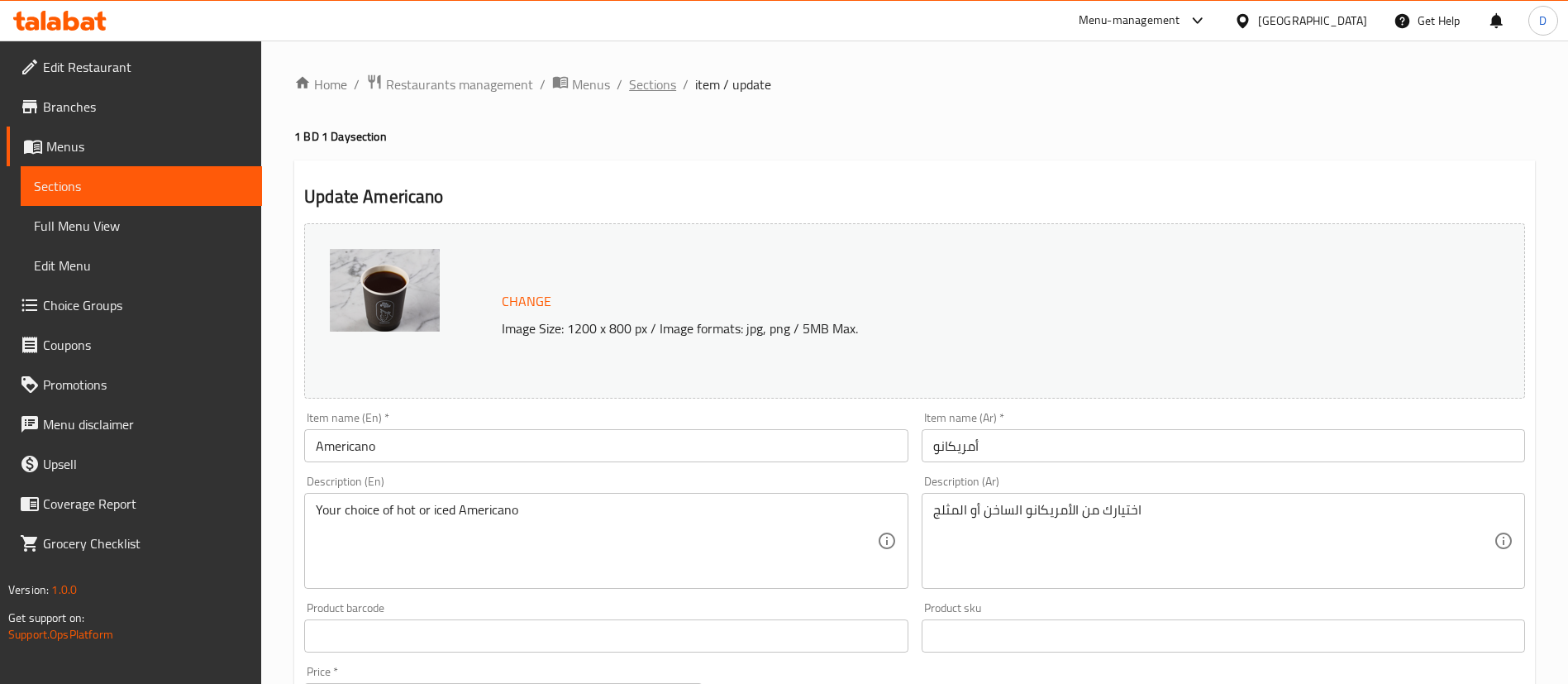
click at [662, 87] on span "Sections" at bounding box center [653, 84] width 48 height 20
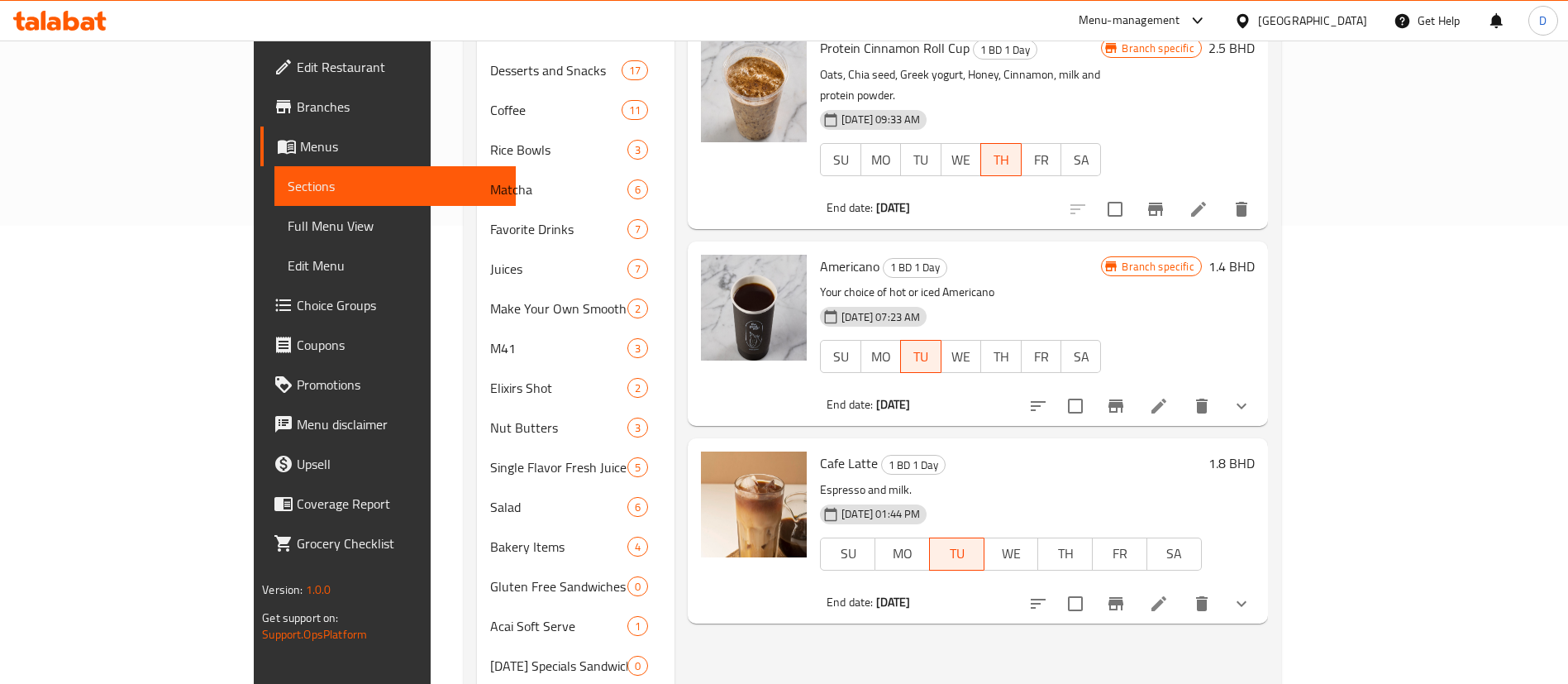
scroll to position [496, 0]
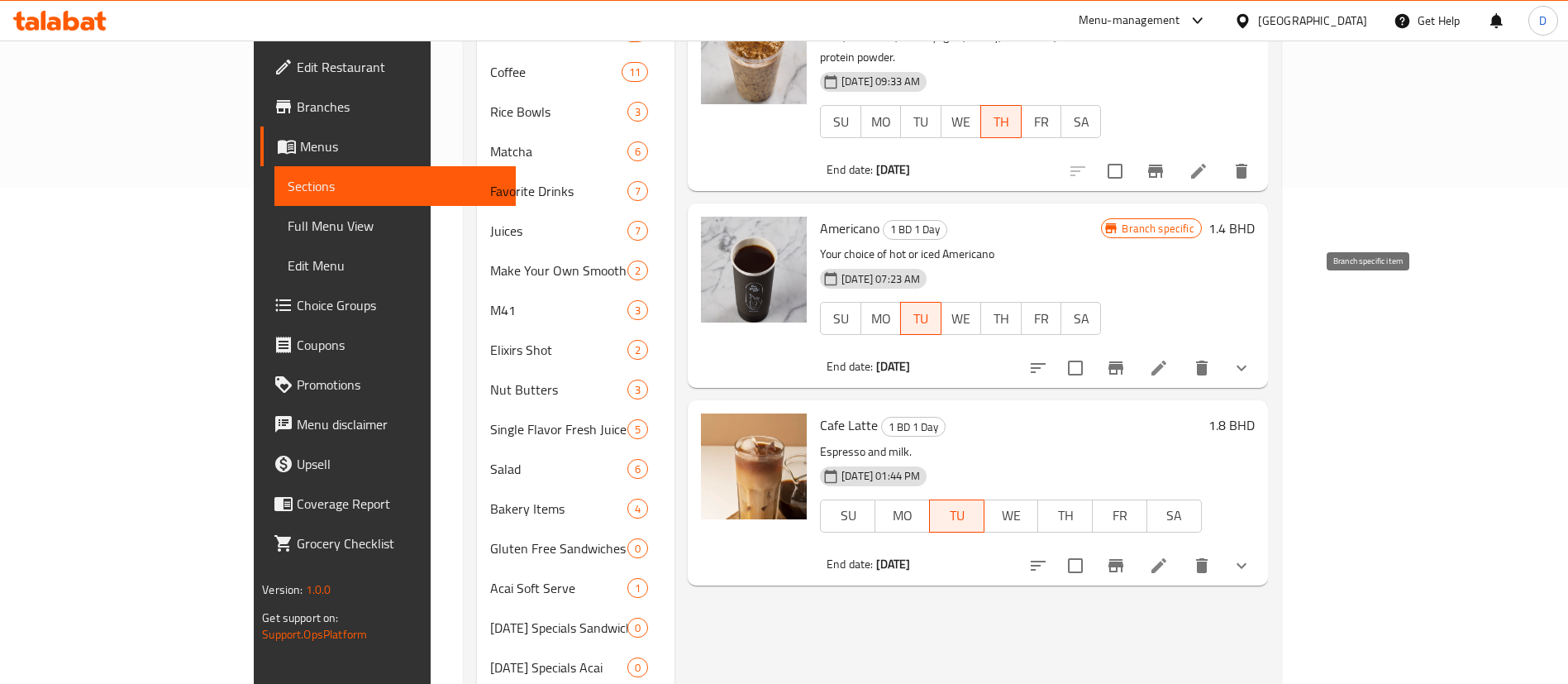
click at [1136, 348] on button "Branch-specific-item" at bounding box center [1116, 368] width 40 height 40
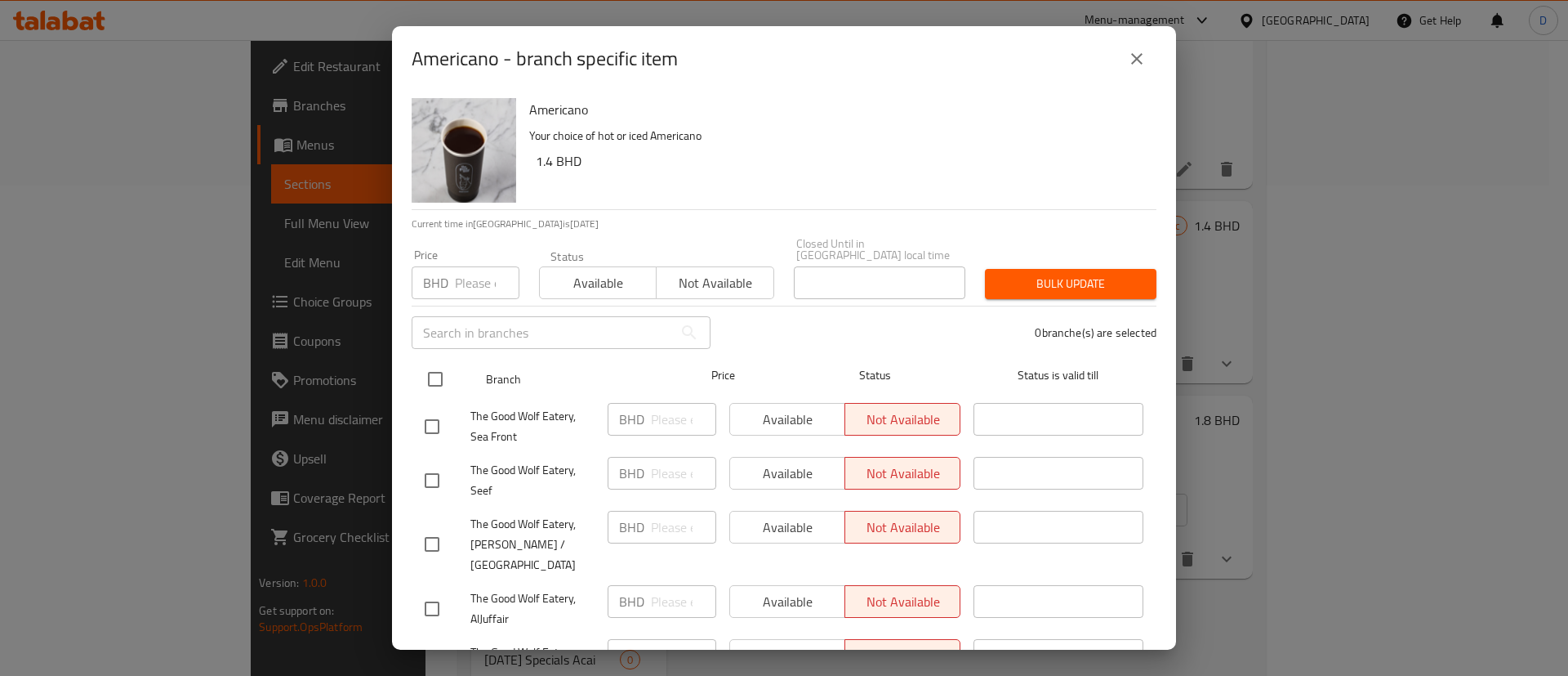
click at [436, 362] on input "checkbox" at bounding box center [435, 379] width 34 height 34
checkbox input "true"
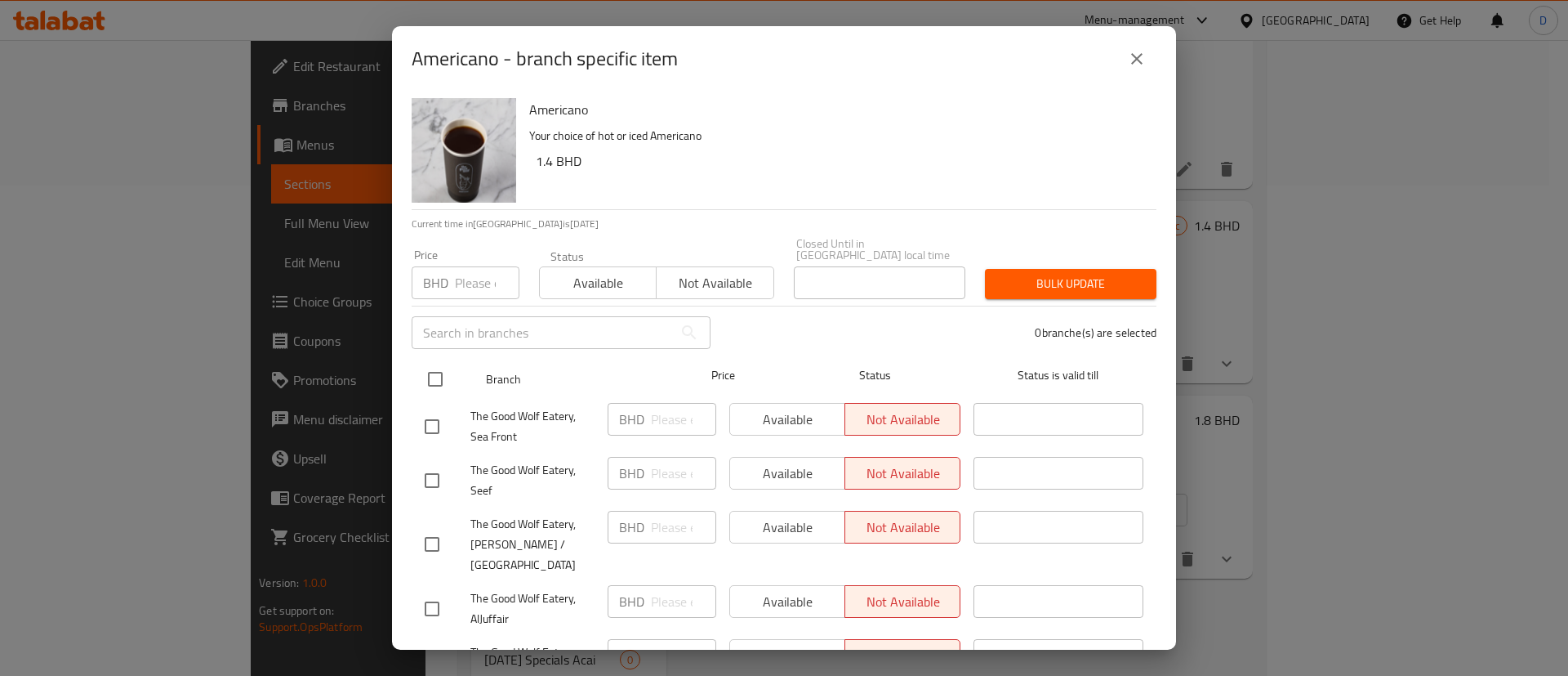
checkbox input "true"
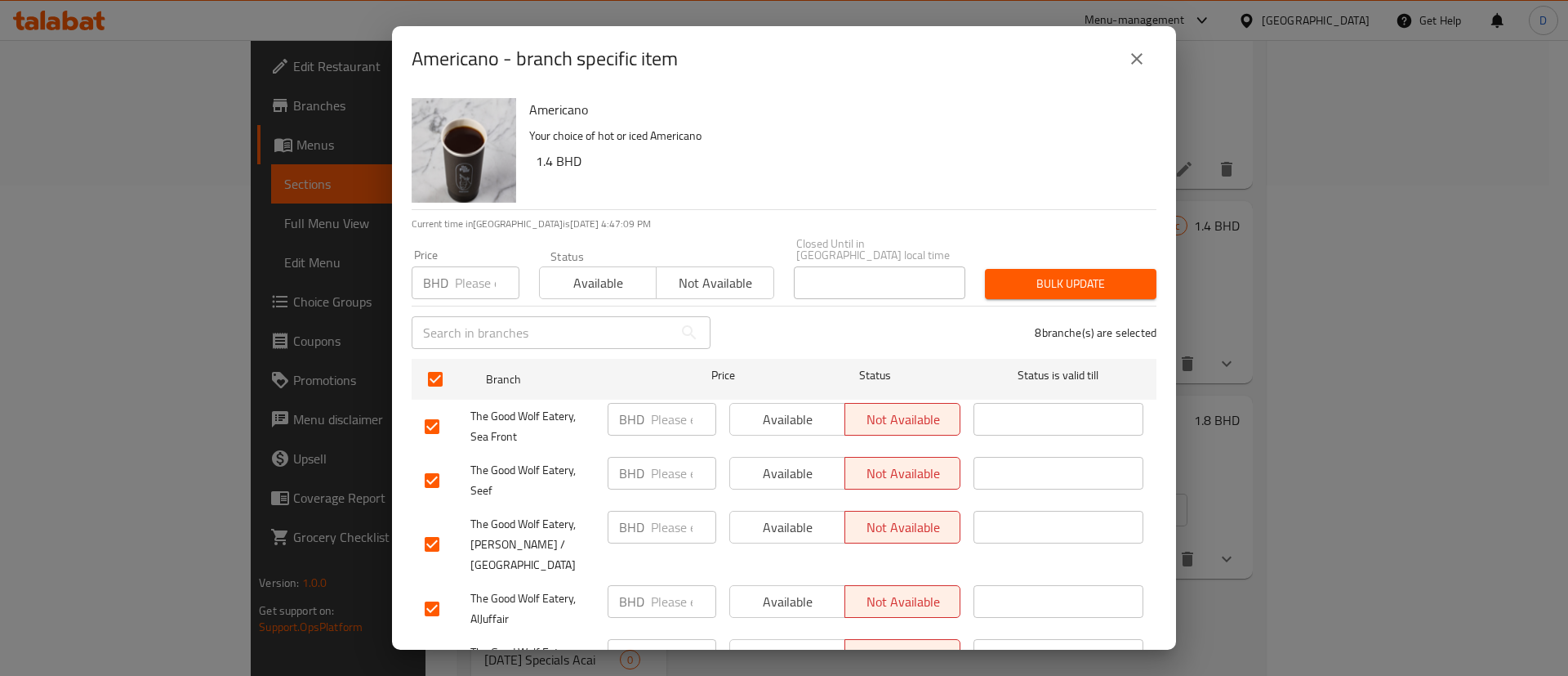
drag, startPoint x: 547, startPoint y: 291, endPoint x: 569, endPoint y: 269, distance: 31.1
click at [548, 291] on div "Status Available Not available" at bounding box center [657, 274] width 255 height 69
click at [569, 271] on span "Available" at bounding box center [598, 283] width 104 height 24
click at [998, 273] on span "Bulk update" at bounding box center [1070, 283] width 145 height 21
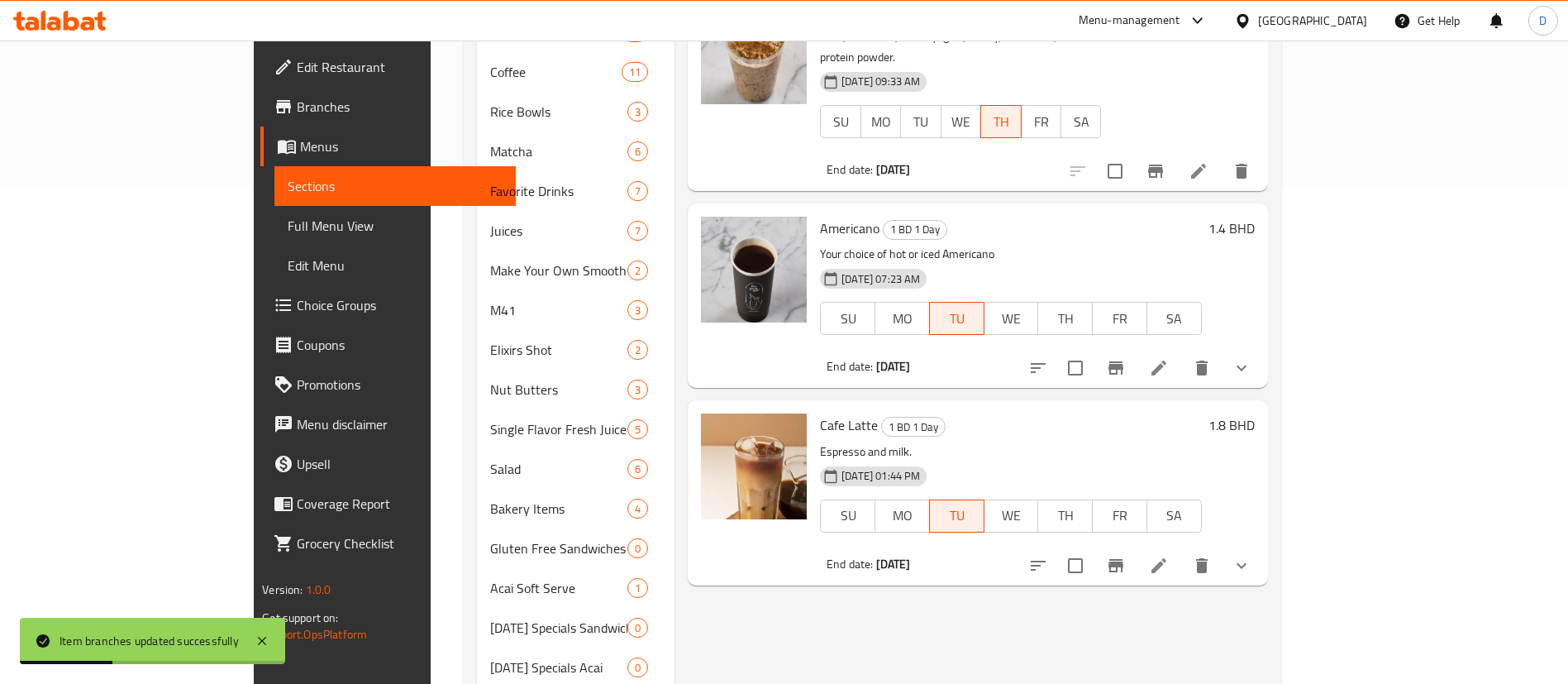
click at [1182, 551] on li at bounding box center [1159, 566] width 47 height 30
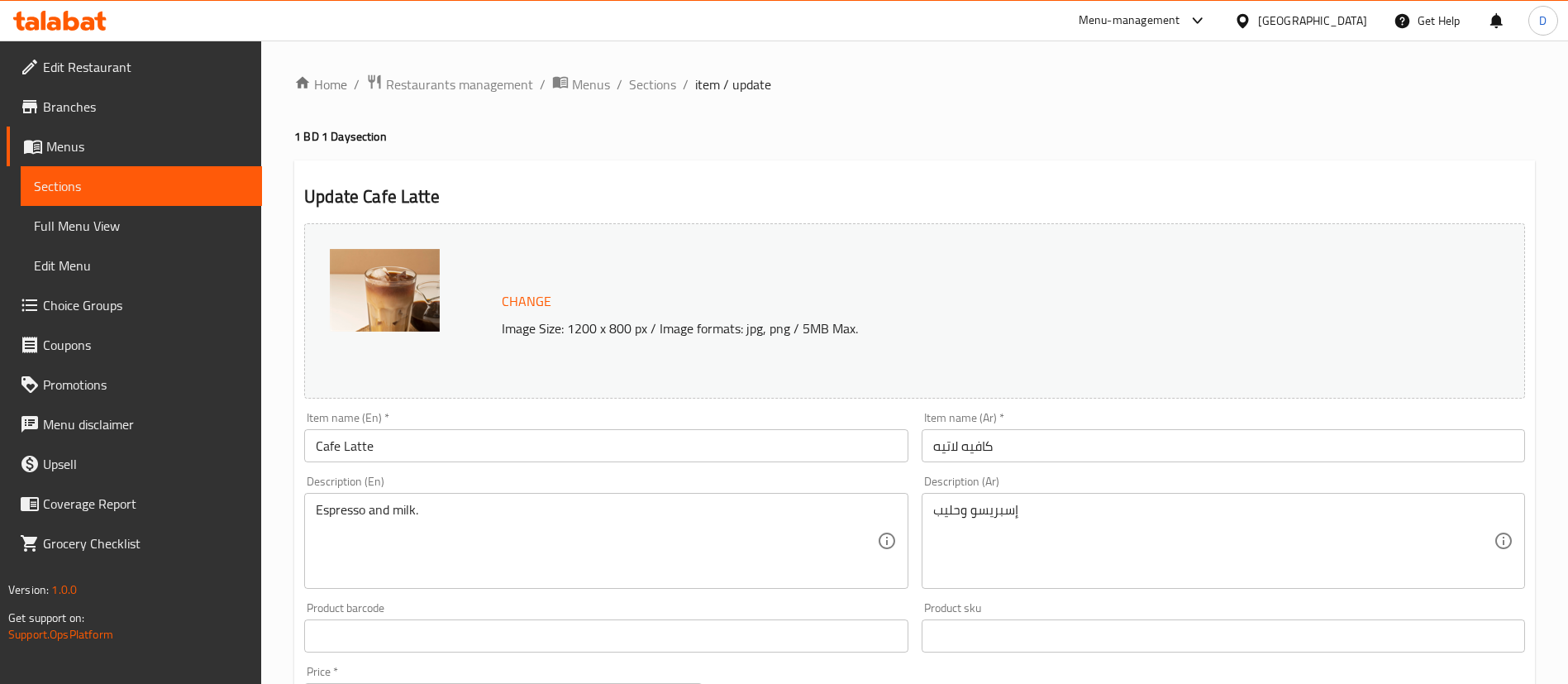
drag, startPoint x: 1169, startPoint y: 152, endPoint x: 1150, endPoint y: 3, distance: 150.2
click at [648, 87] on span "Sections" at bounding box center [653, 84] width 48 height 20
